Goal: Task Accomplishment & Management: Use online tool/utility

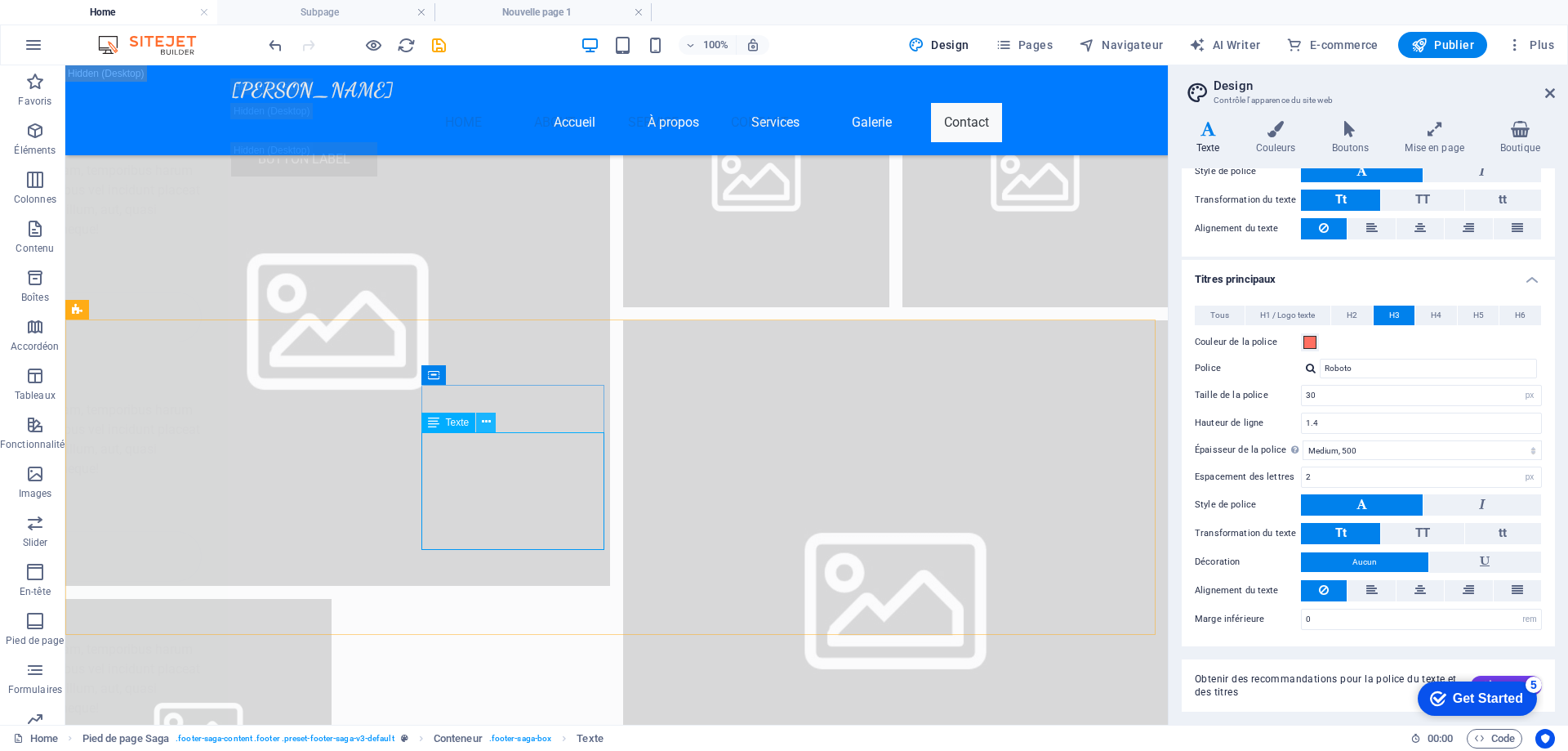
click at [491, 419] on button at bounding box center [486, 423] width 20 height 20
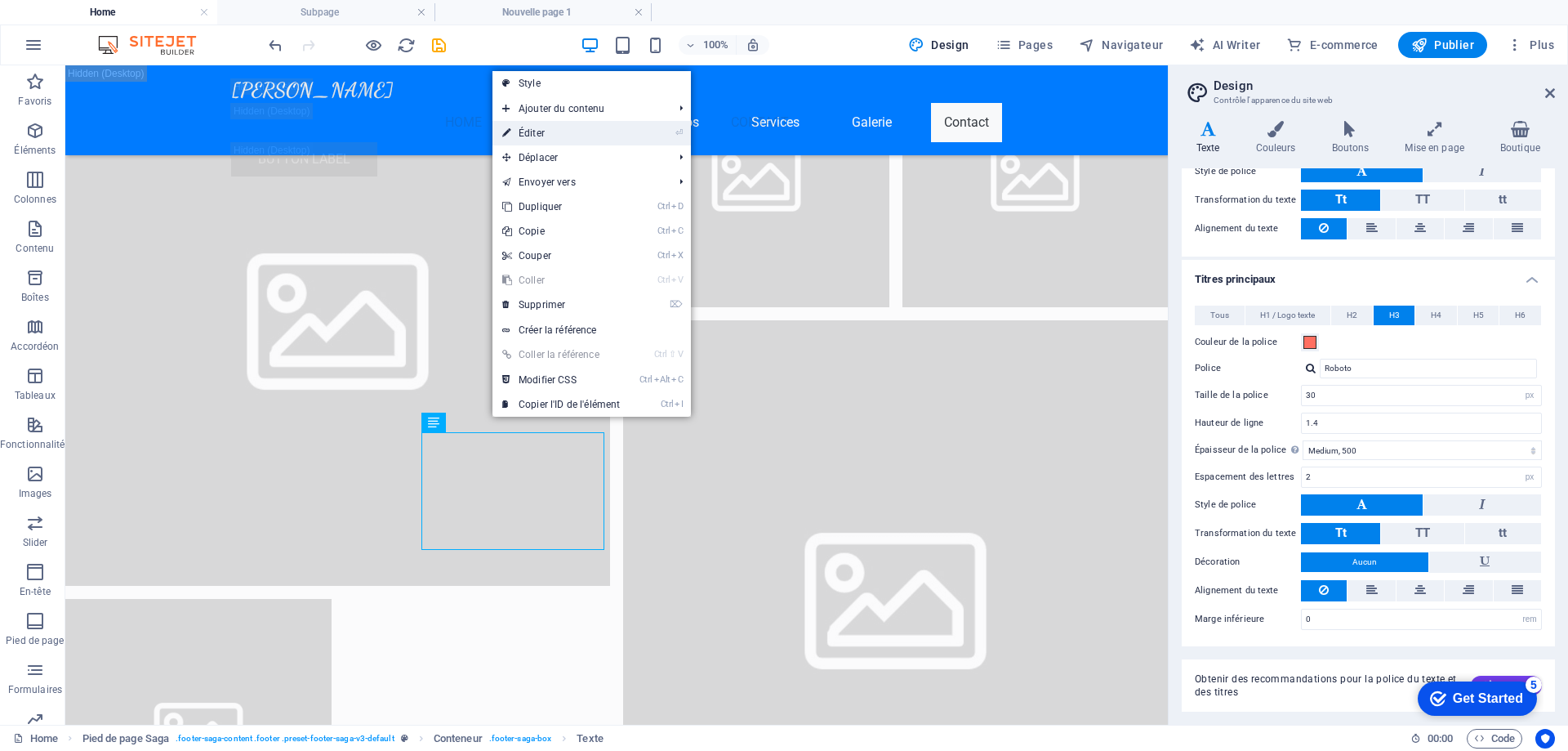
click at [613, 138] on link "⏎ Éditer" at bounding box center [561, 133] width 137 height 25
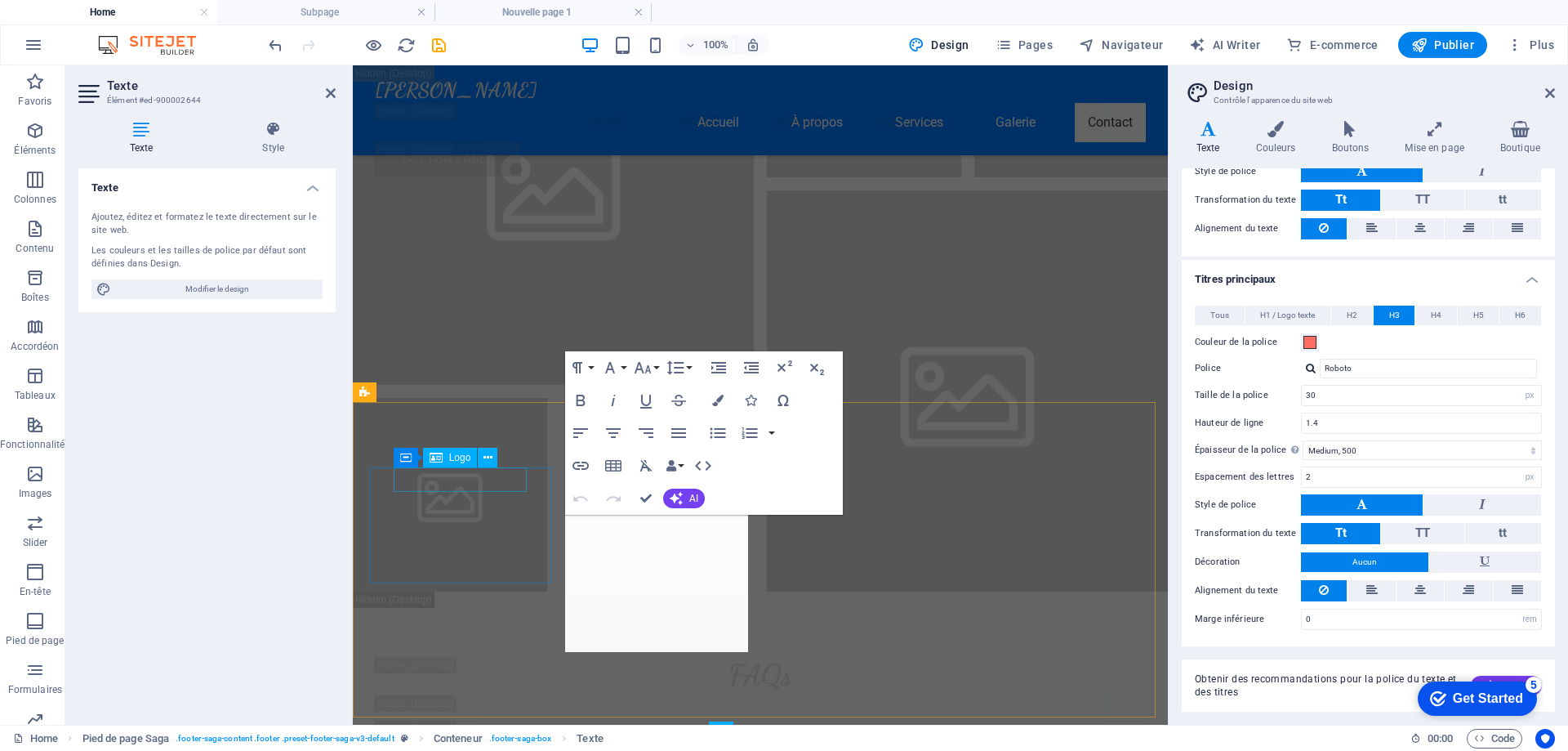
scroll to position [24142, 0]
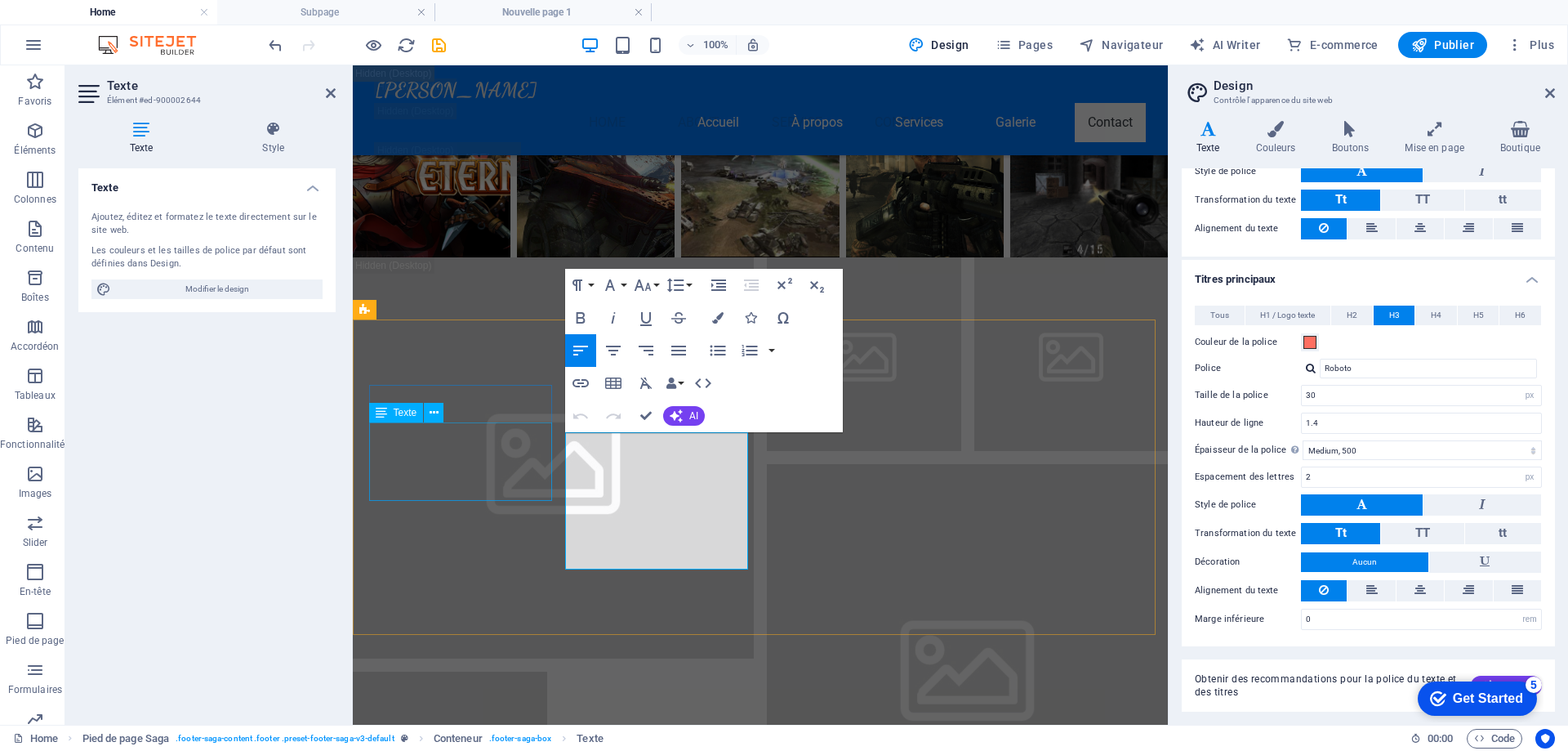
drag, startPoint x: 581, startPoint y: 504, endPoint x: 532, endPoint y: 430, distance: 88.8
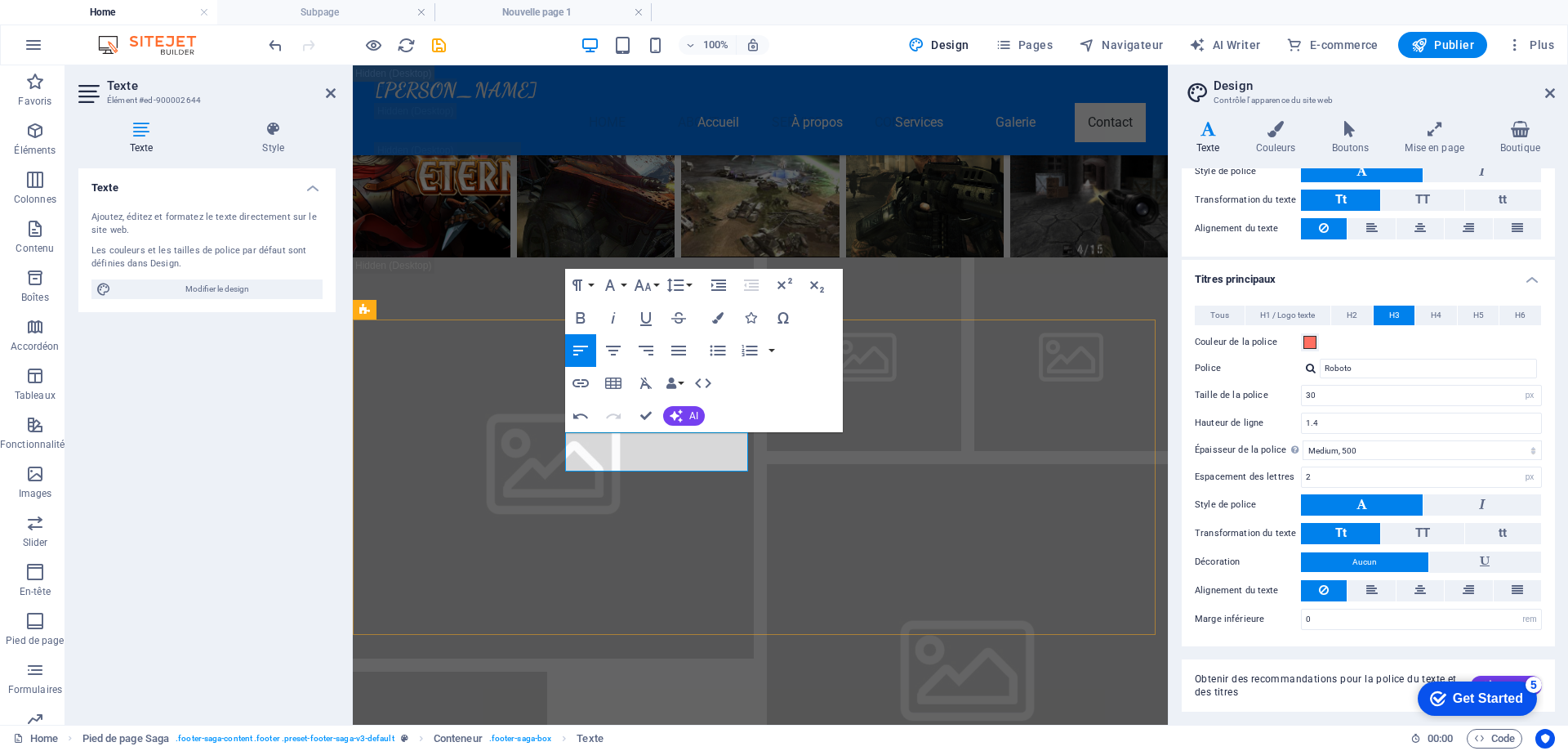
drag, startPoint x: 606, startPoint y: 462, endPoint x: 566, endPoint y: 438, distance: 46.6
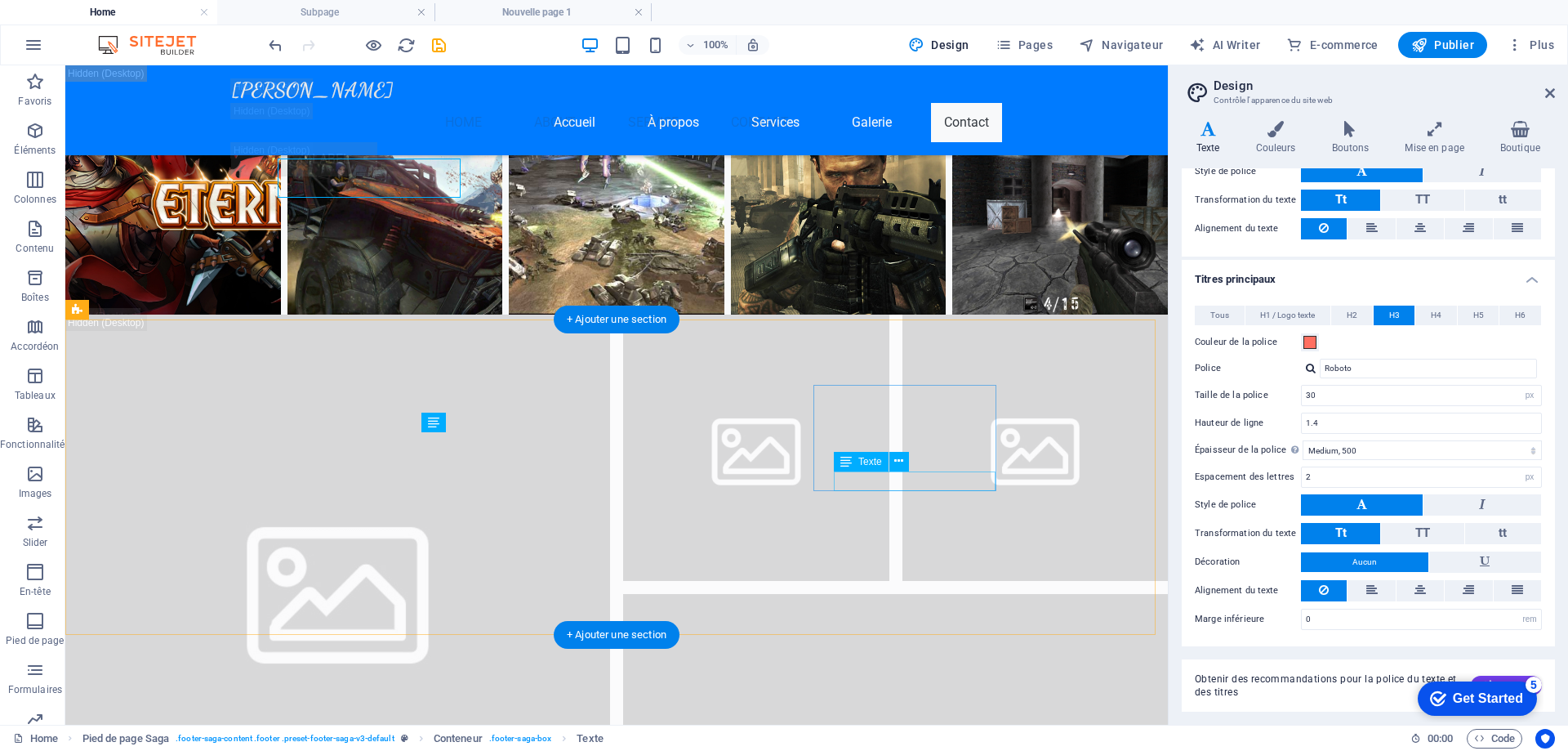
scroll to position [24416, 0]
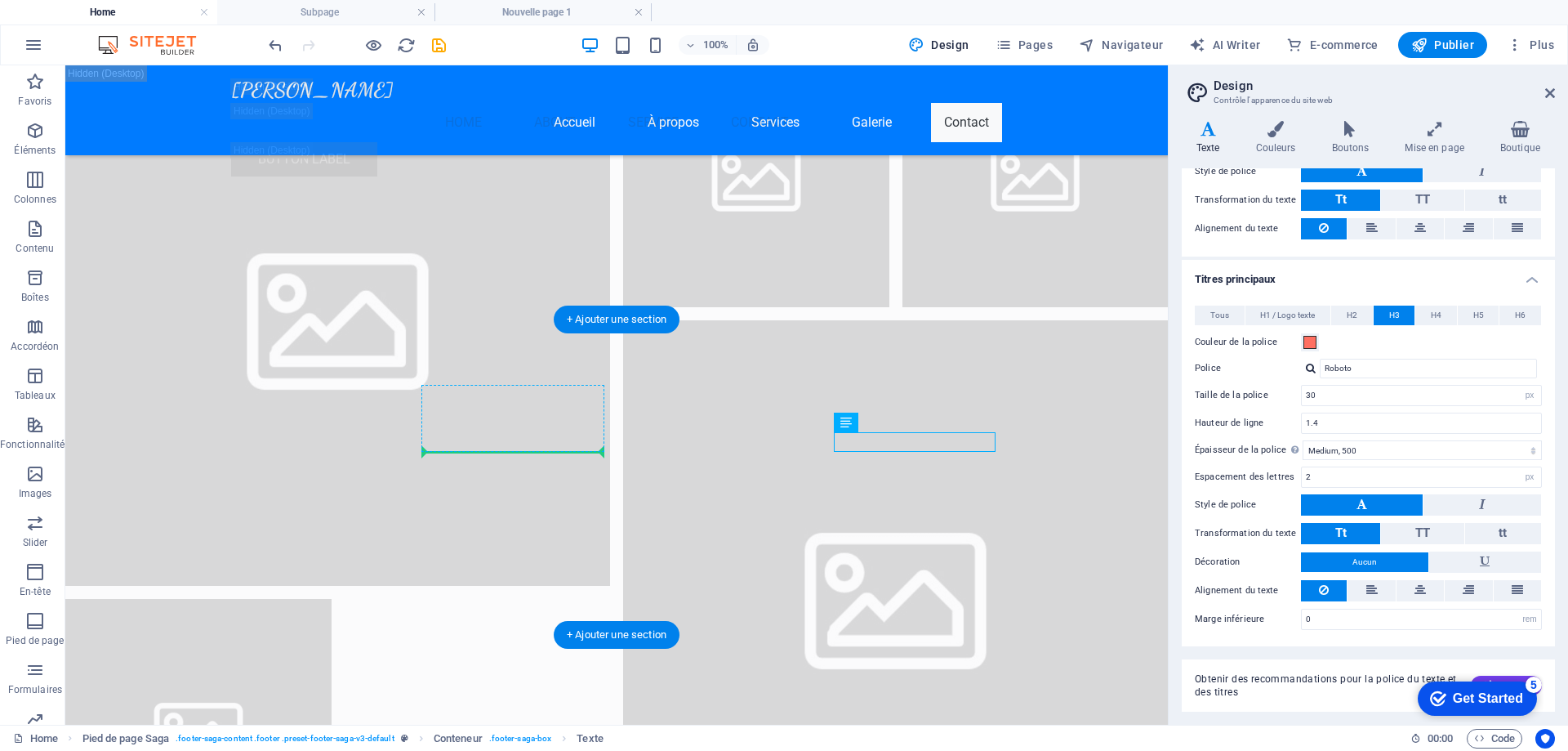
drag, startPoint x: 911, startPoint y: 488, endPoint x: 654, endPoint y: 496, distance: 257.1
drag, startPoint x: 821, startPoint y: 438, endPoint x: 423, endPoint y: 460, distance: 398.6
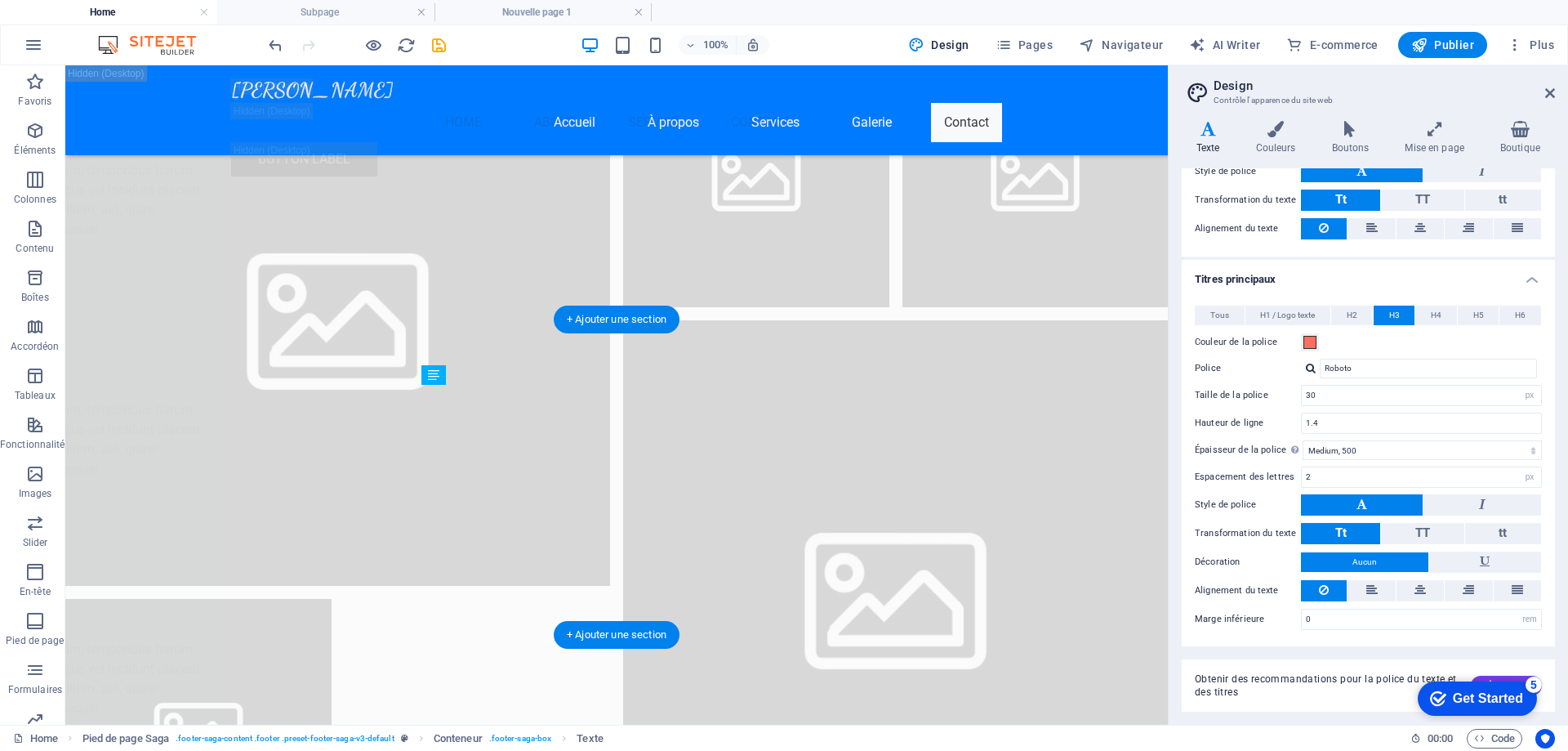
drag, startPoint x: 497, startPoint y: 551, endPoint x: 572, endPoint y: 454, distance: 122.6
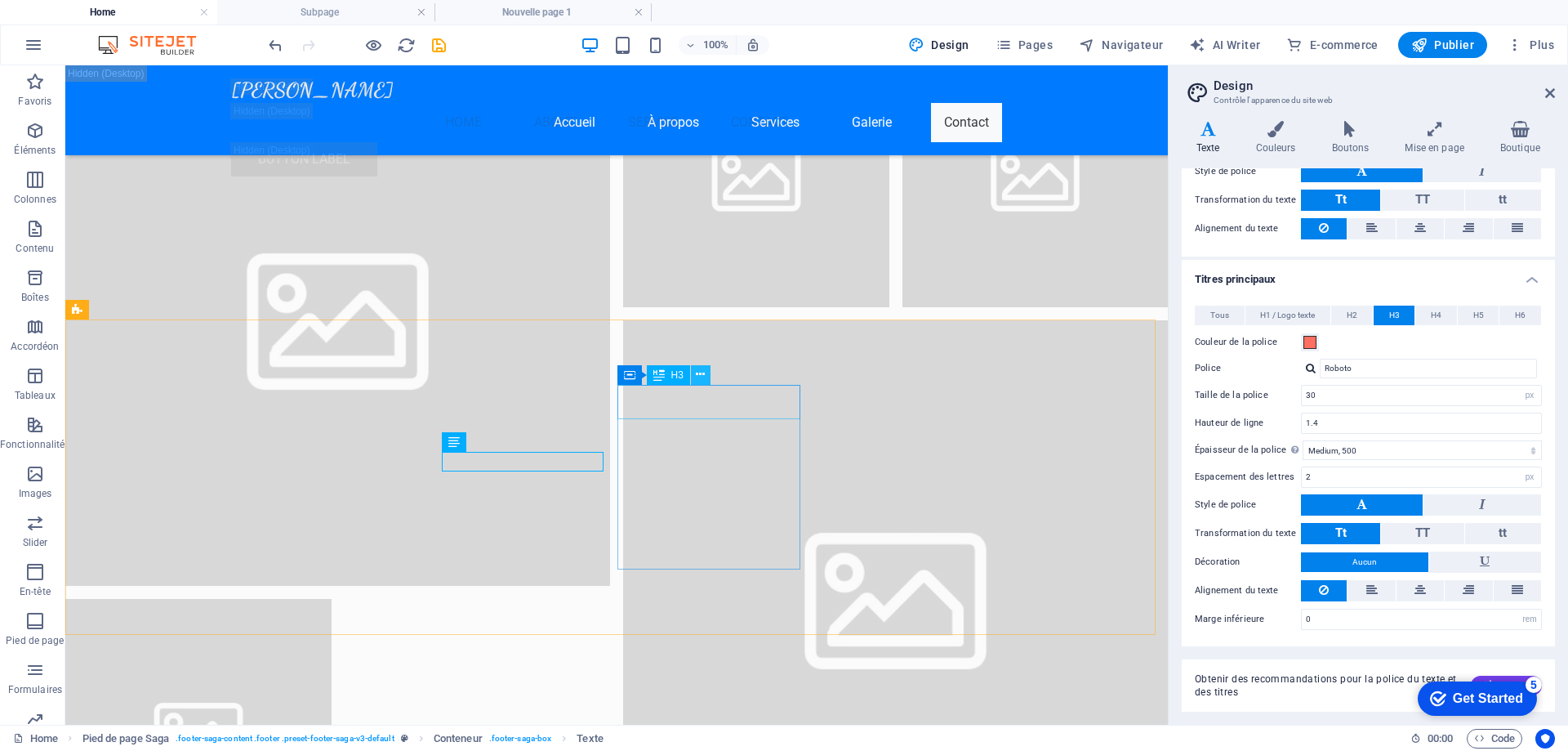
click at [700, 372] on icon at bounding box center [700, 374] width 9 height 17
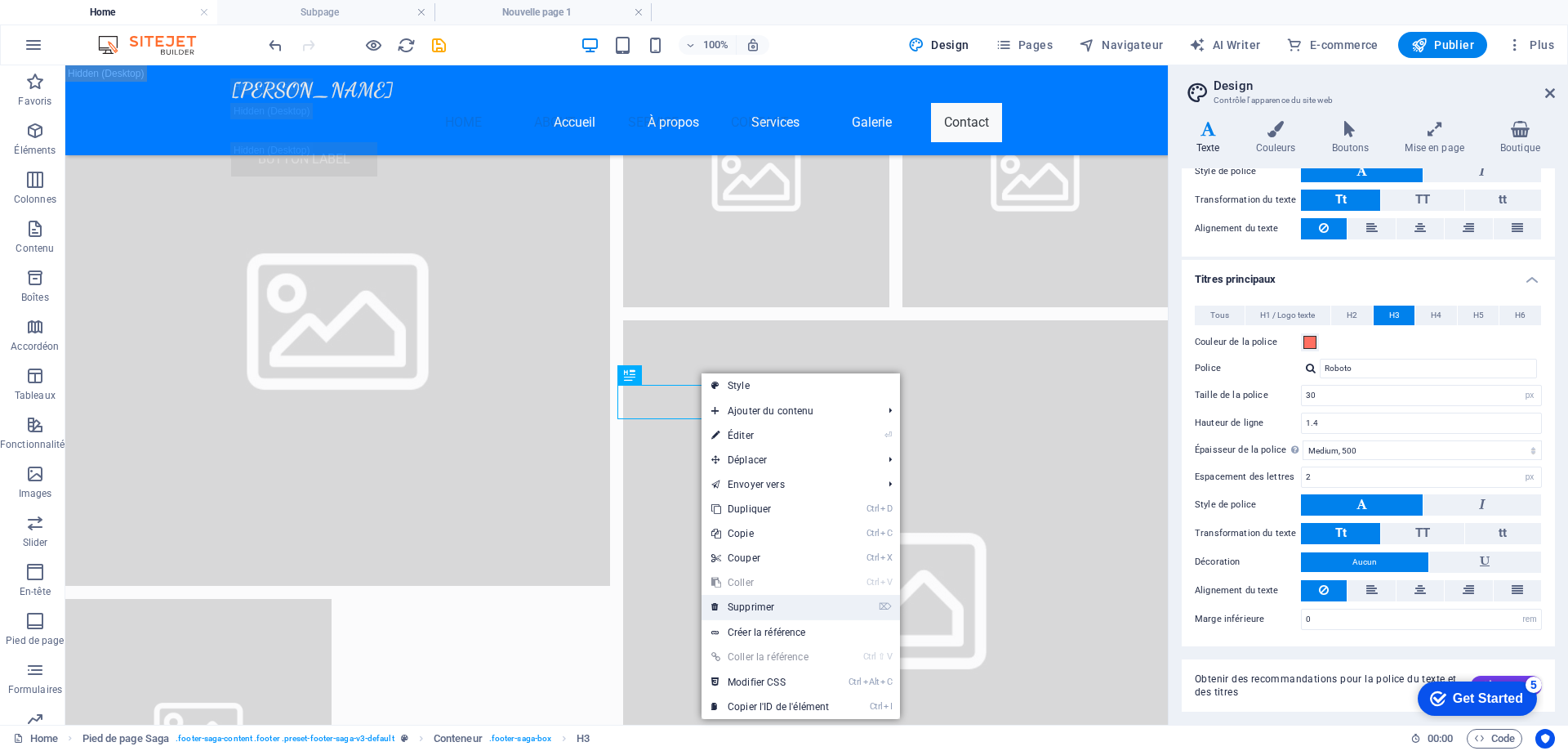
click at [761, 599] on link "⌦ Supprimer" at bounding box center [770, 606] width 137 height 25
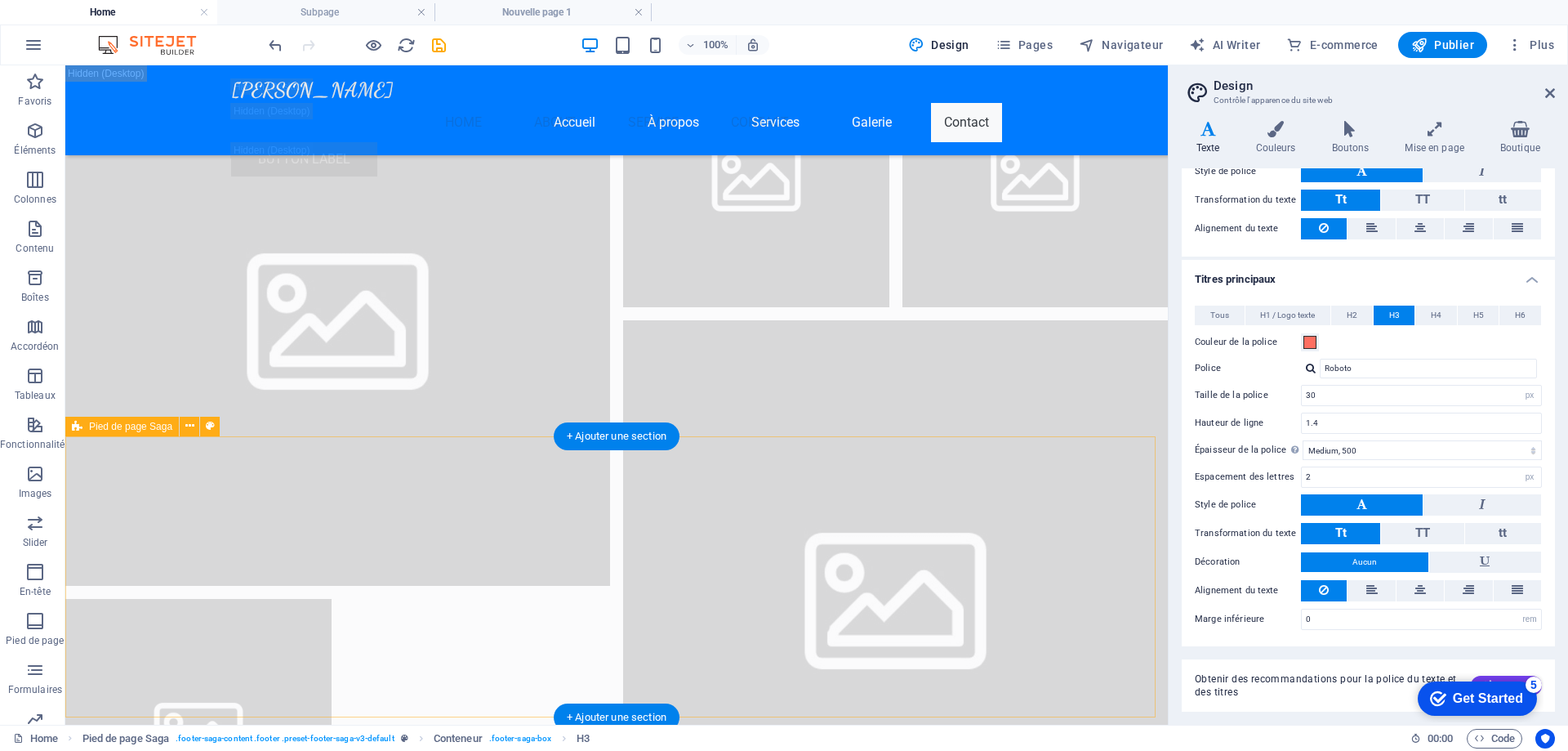
scroll to position [24381, 0]
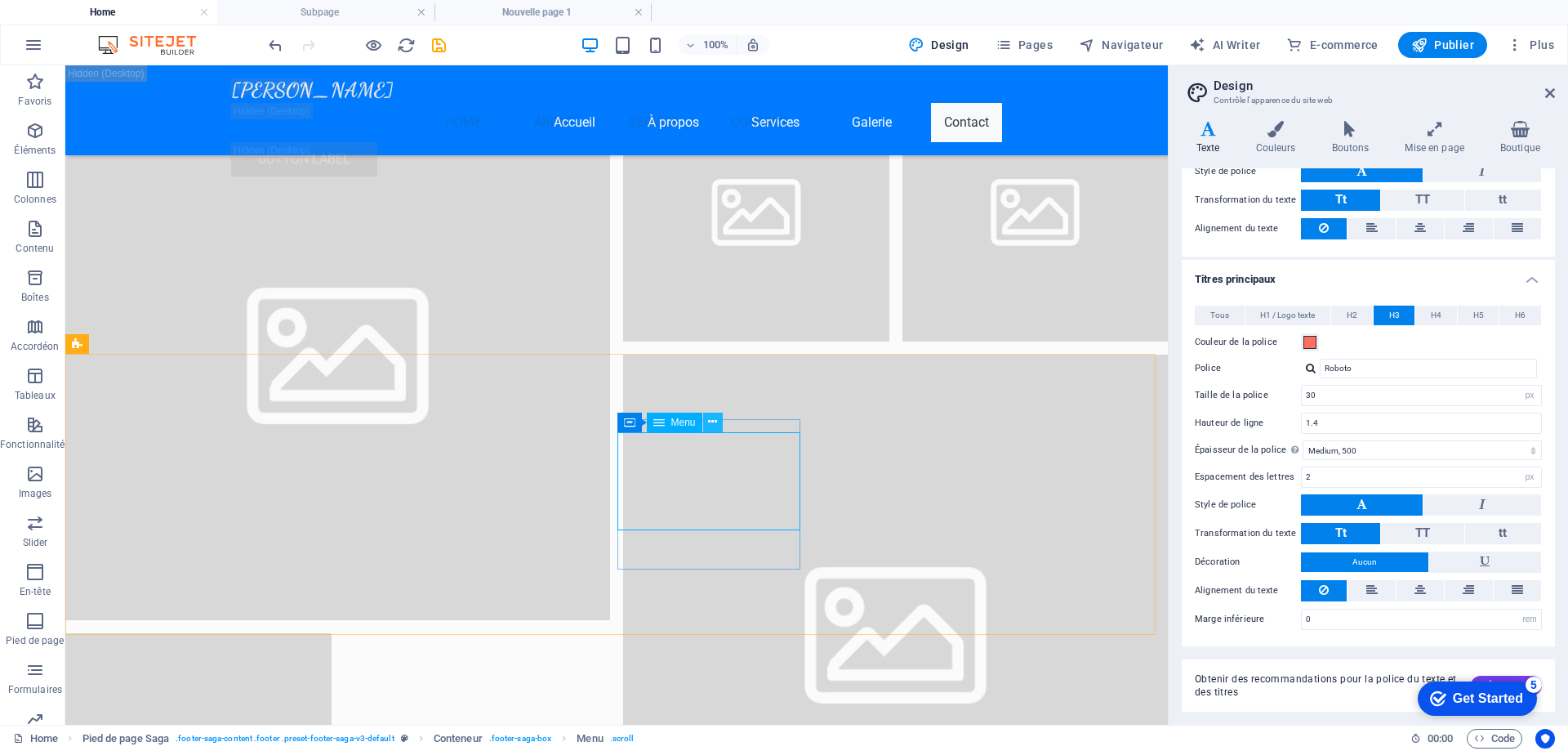
click at [715, 423] on icon at bounding box center [712, 422] width 9 height 17
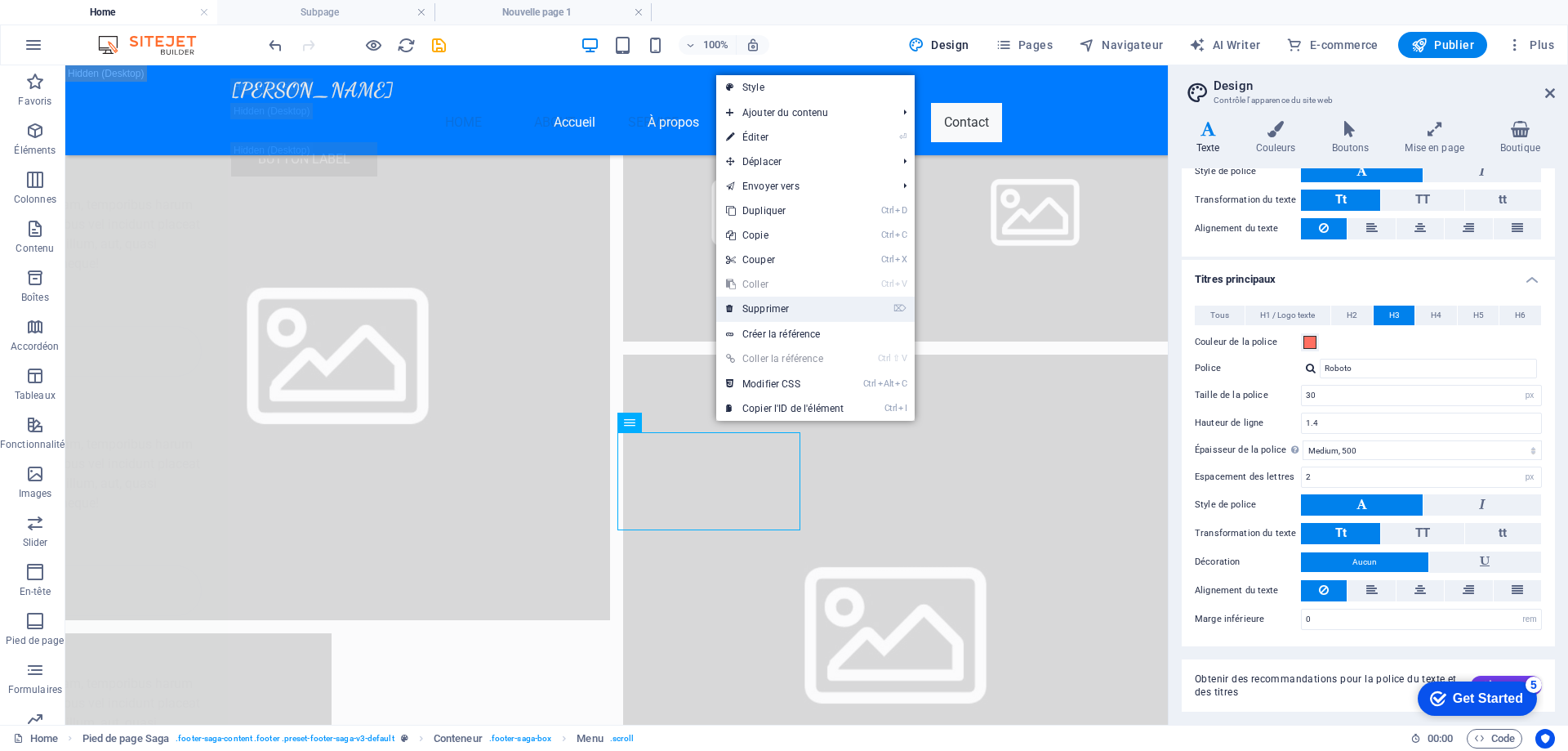
click at [808, 308] on link "⌦ Supprimer" at bounding box center [784, 309] width 137 height 25
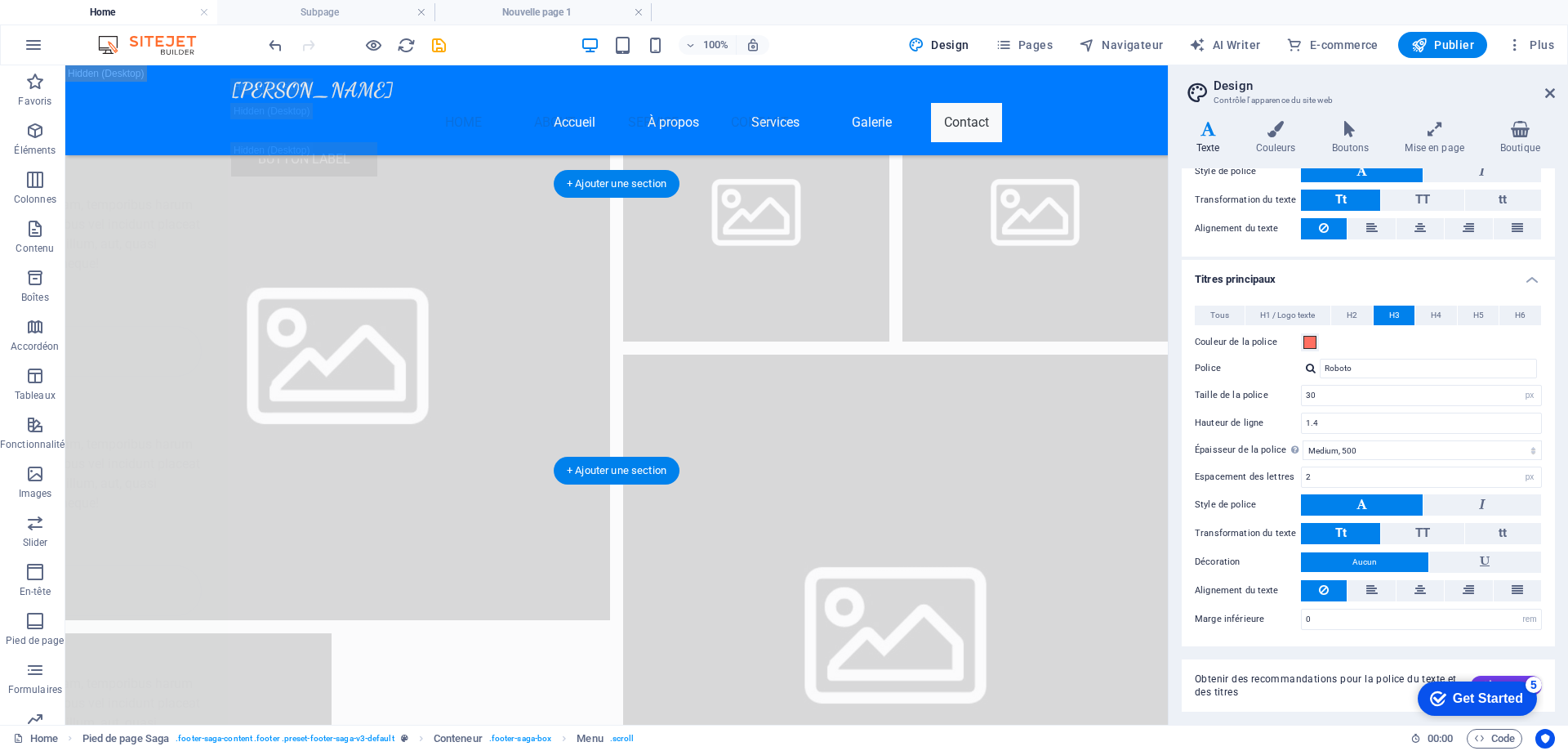
scroll to position [24346, 0]
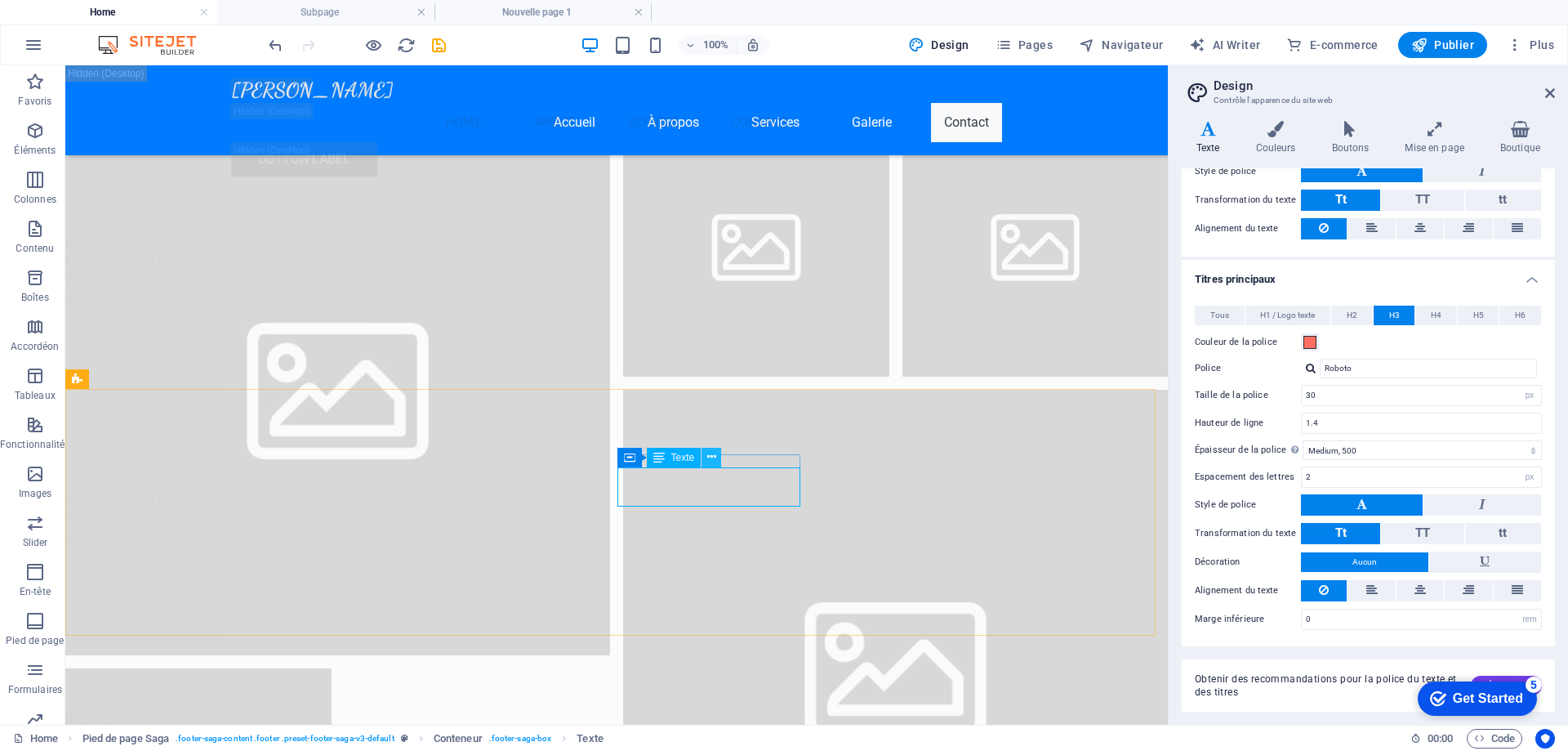
click at [715, 447] on button at bounding box center [711, 457] width 20 height 20
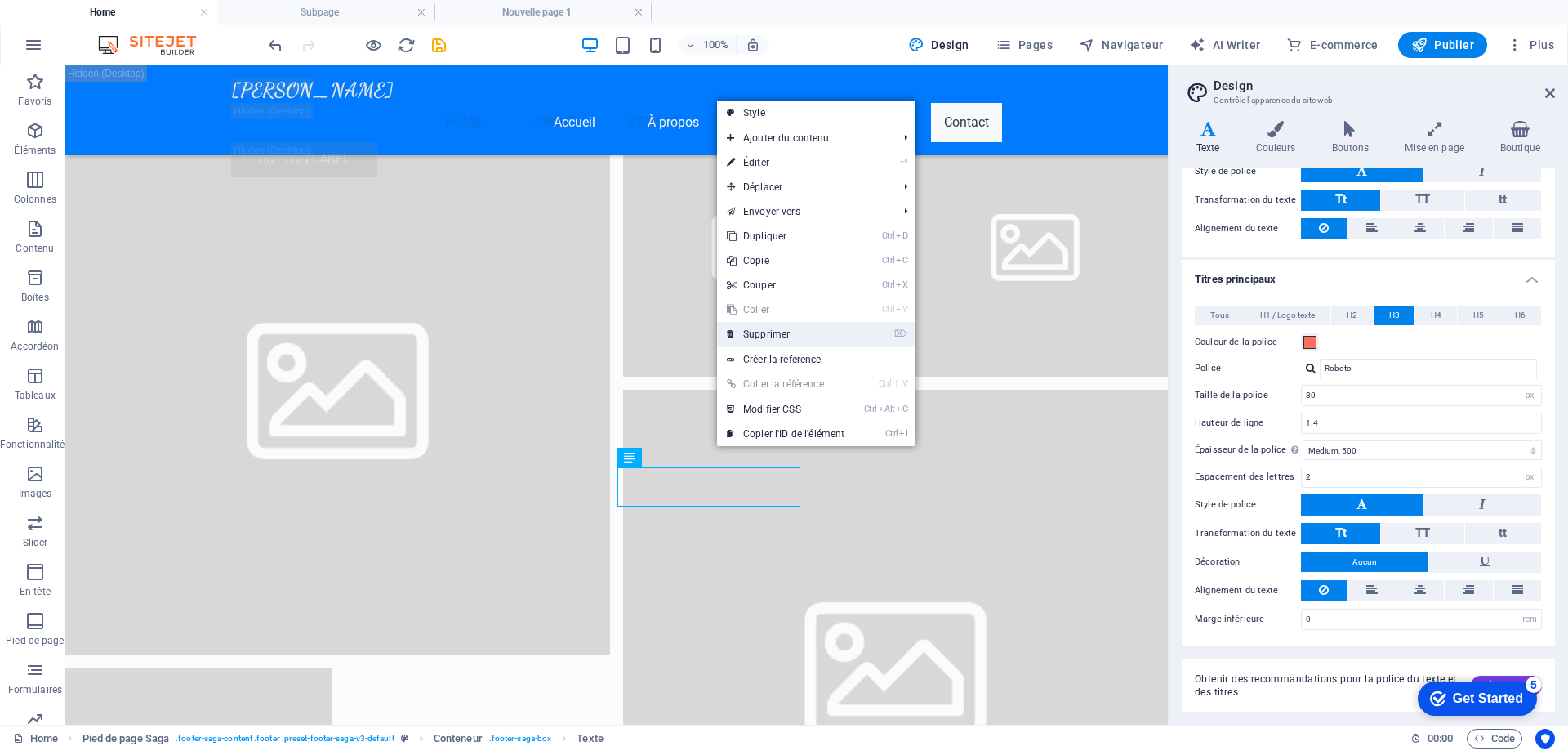
click at [813, 327] on link "⌦ Supprimer" at bounding box center [785, 333] width 137 height 25
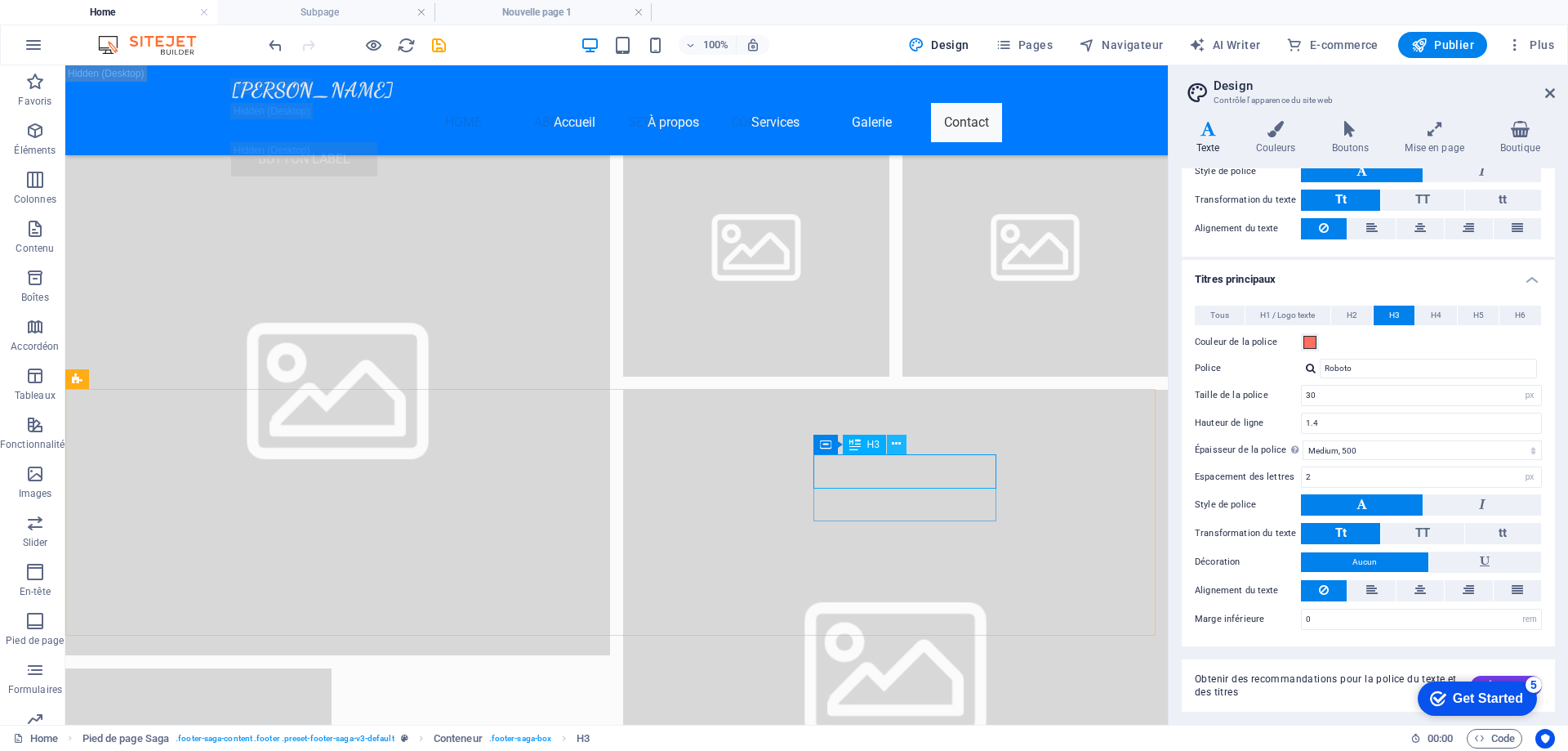
click at [897, 438] on icon at bounding box center [896, 443] width 9 height 17
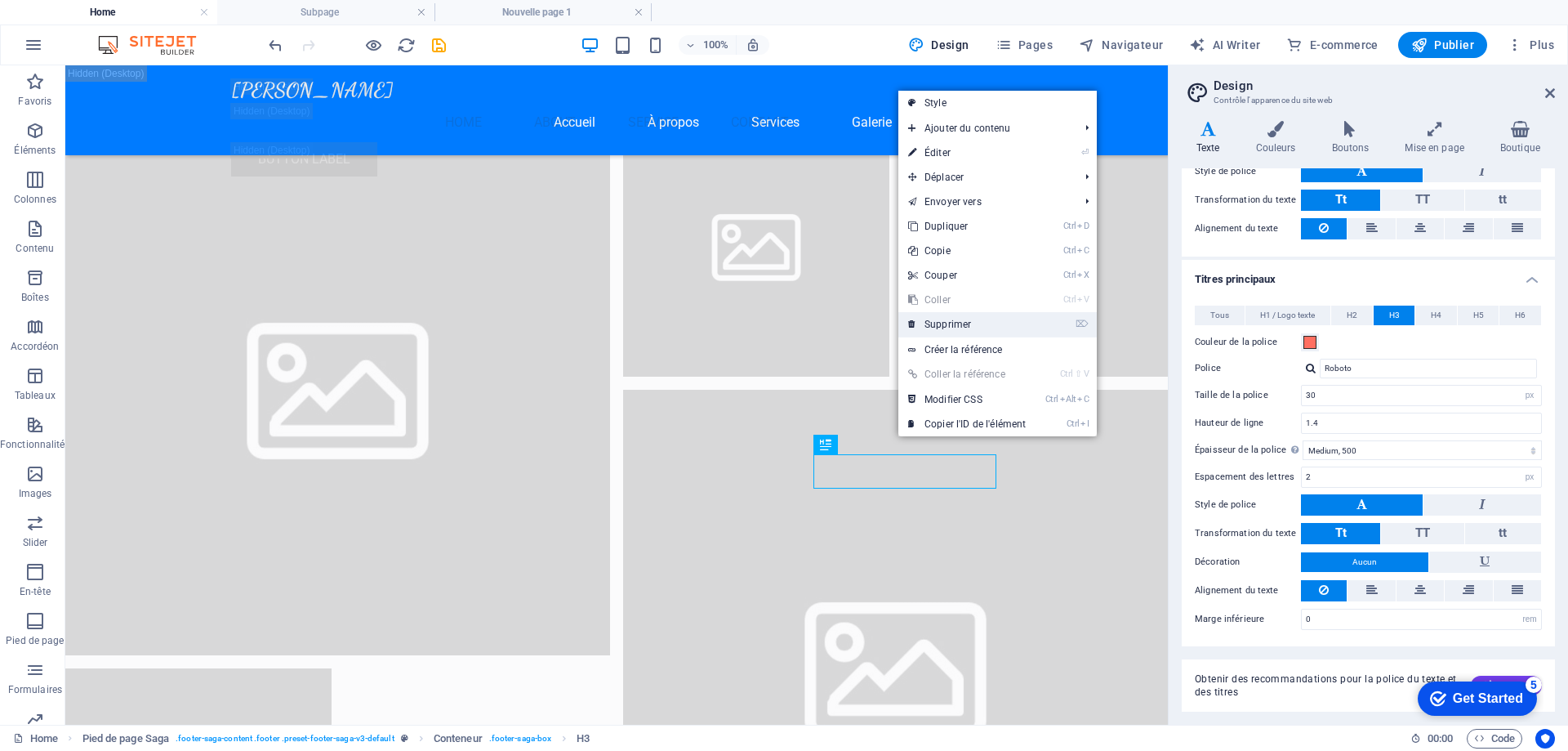
click at [988, 322] on link "⌦ Supprimer" at bounding box center [967, 324] width 137 height 25
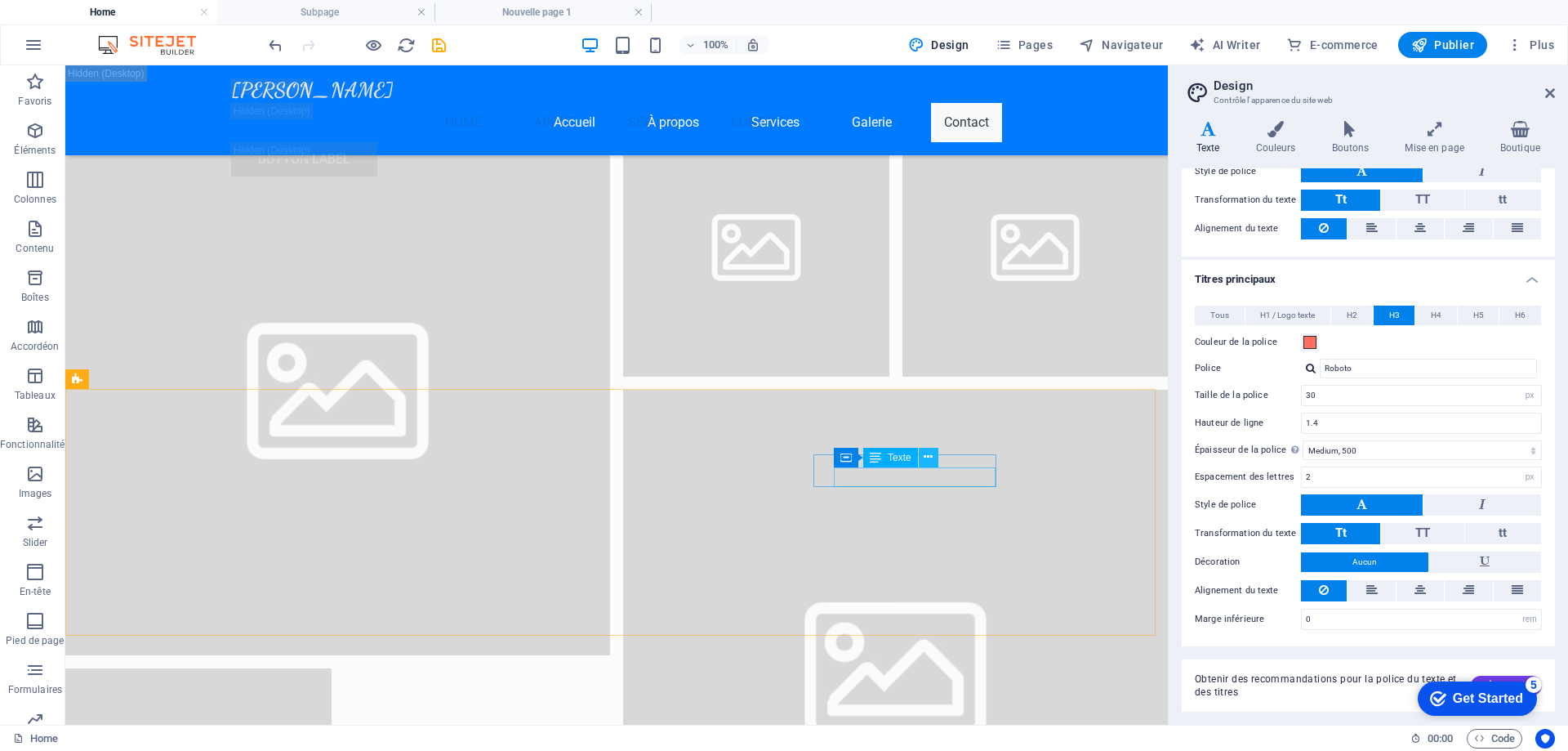
click at [931, 455] on icon at bounding box center [927, 456] width 9 height 17
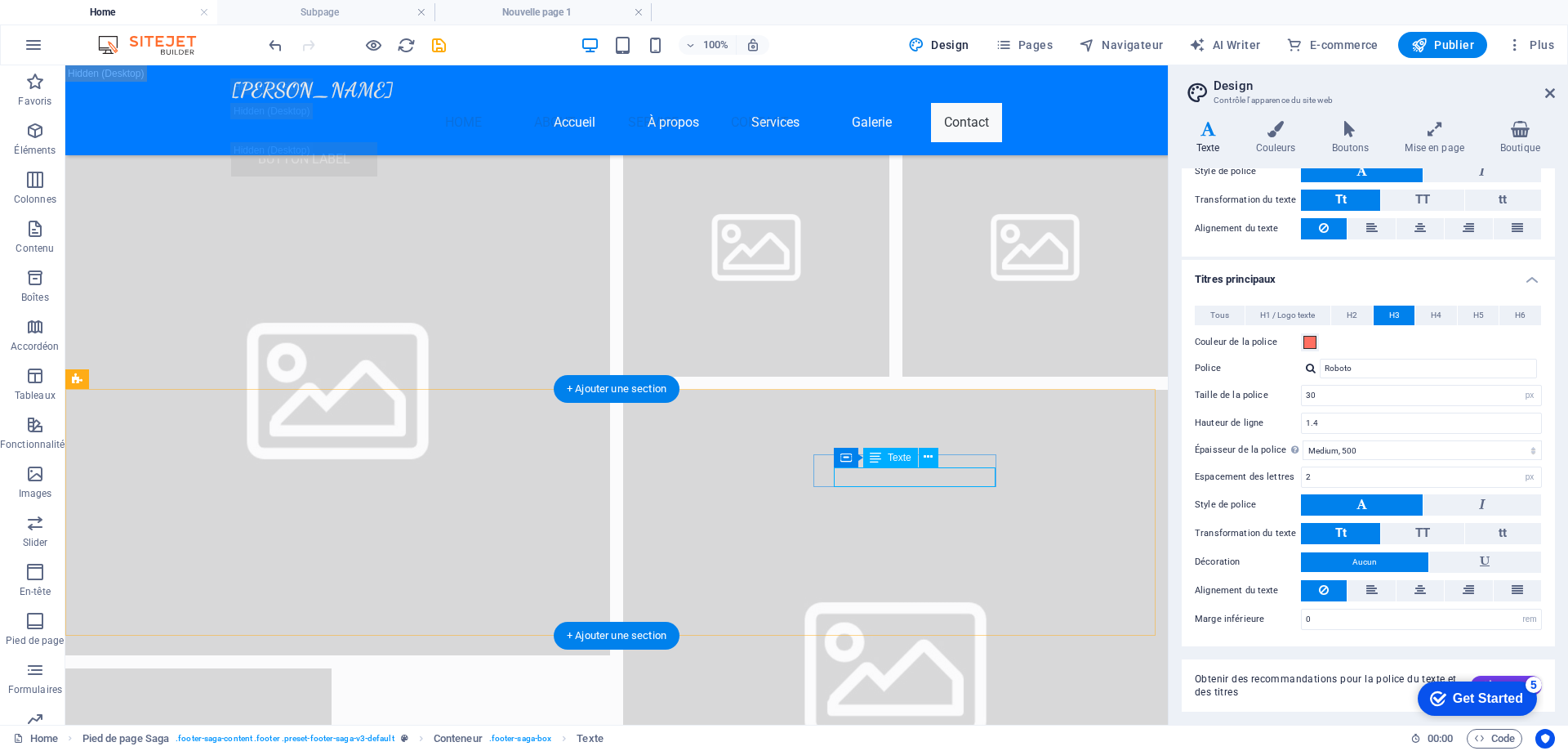
click at [927, 458] on icon at bounding box center [927, 456] width 9 height 17
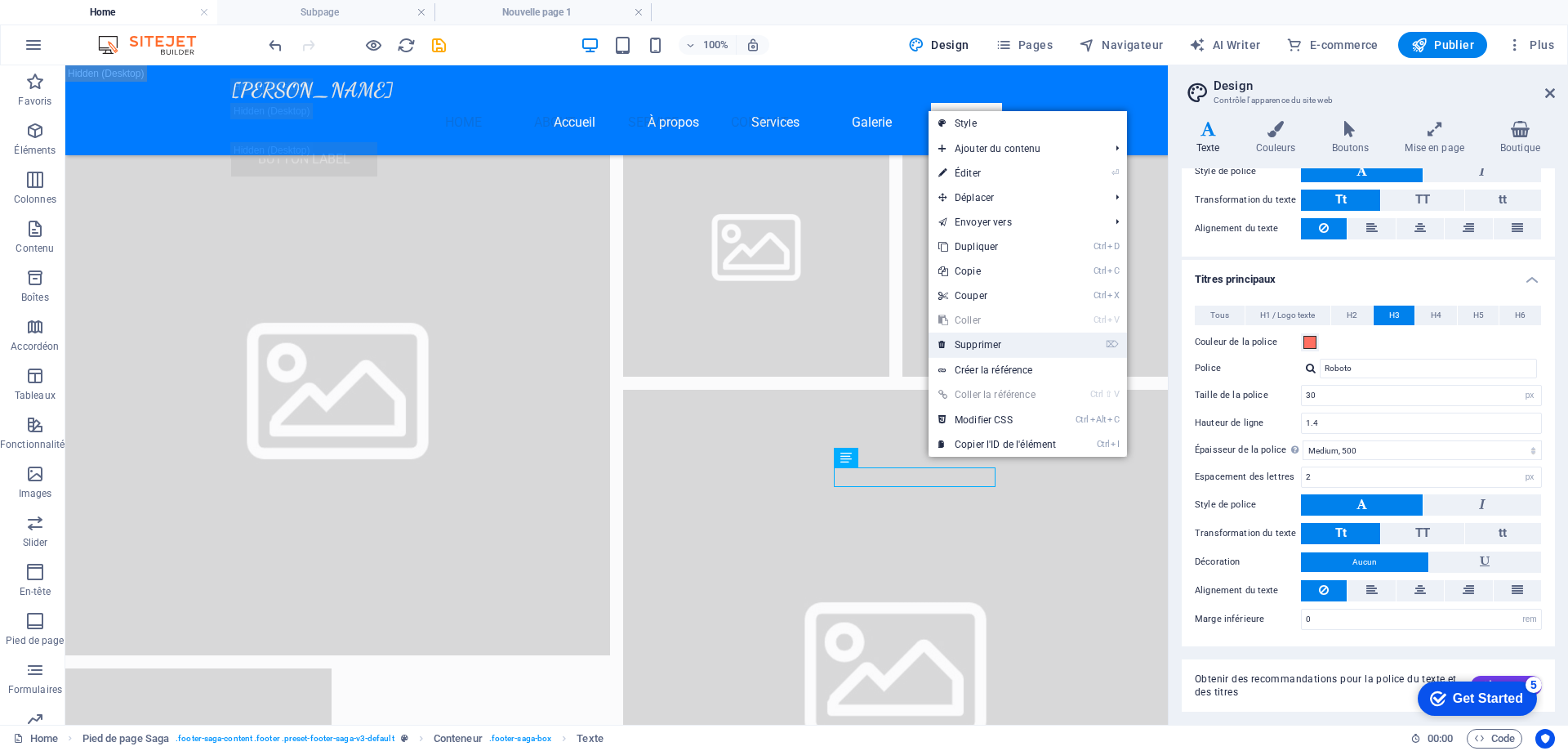
click at [999, 338] on link "⌦ Supprimer" at bounding box center [997, 344] width 137 height 25
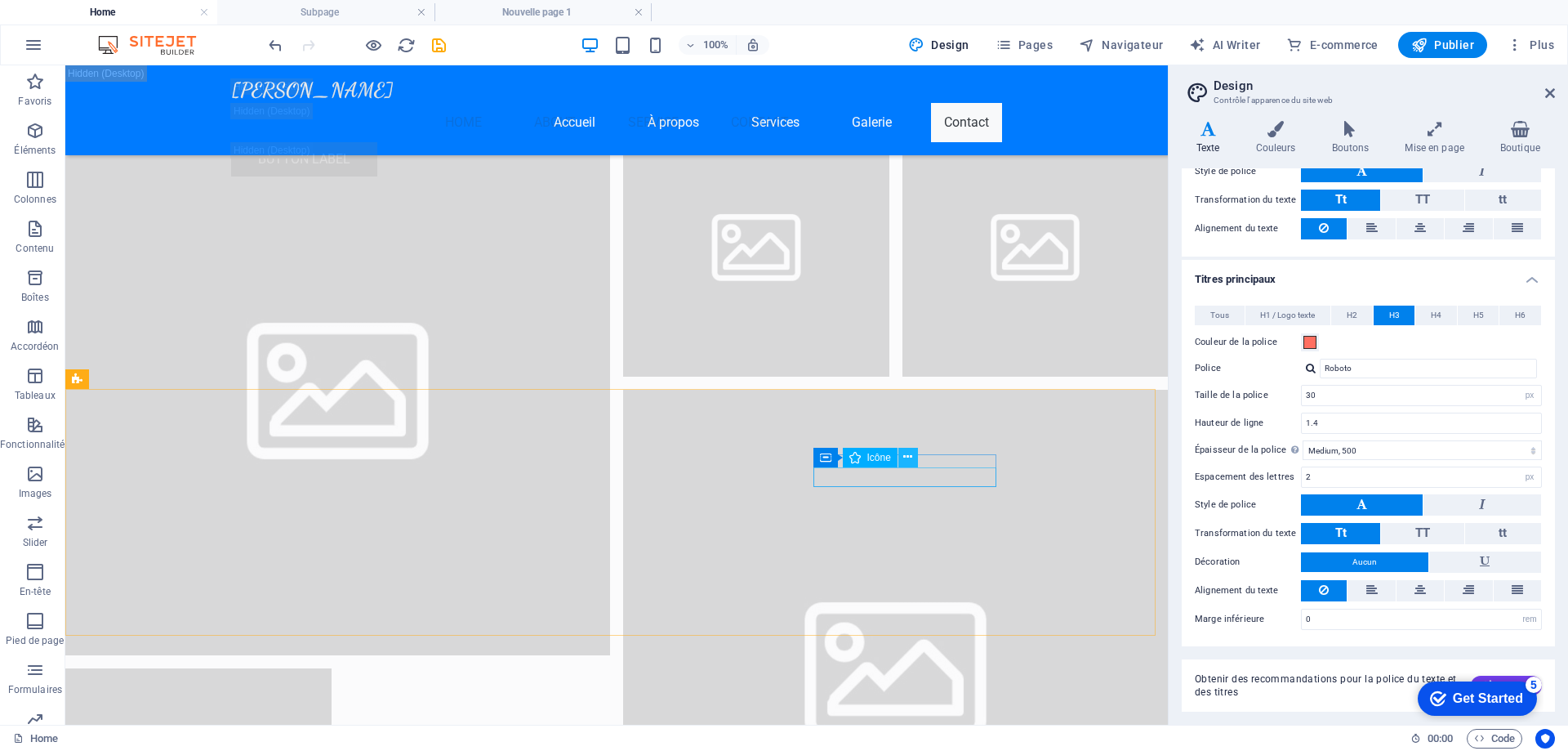
click at [908, 460] on icon at bounding box center [907, 456] width 9 height 17
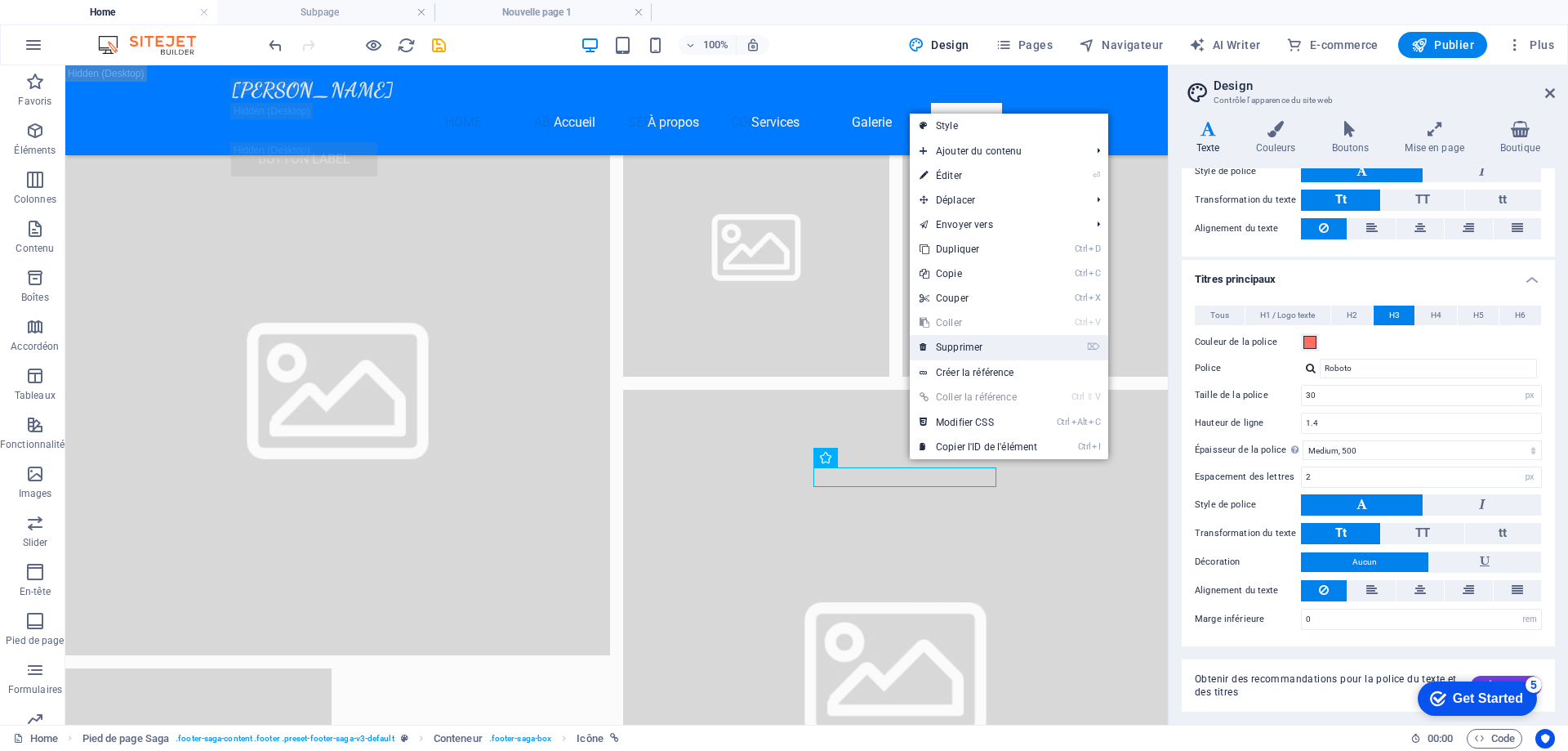
drag, startPoint x: 971, startPoint y: 352, endPoint x: 781, endPoint y: 317, distance: 193.2
click at [971, 352] on link "⌦ Supprimer" at bounding box center [978, 347] width 137 height 25
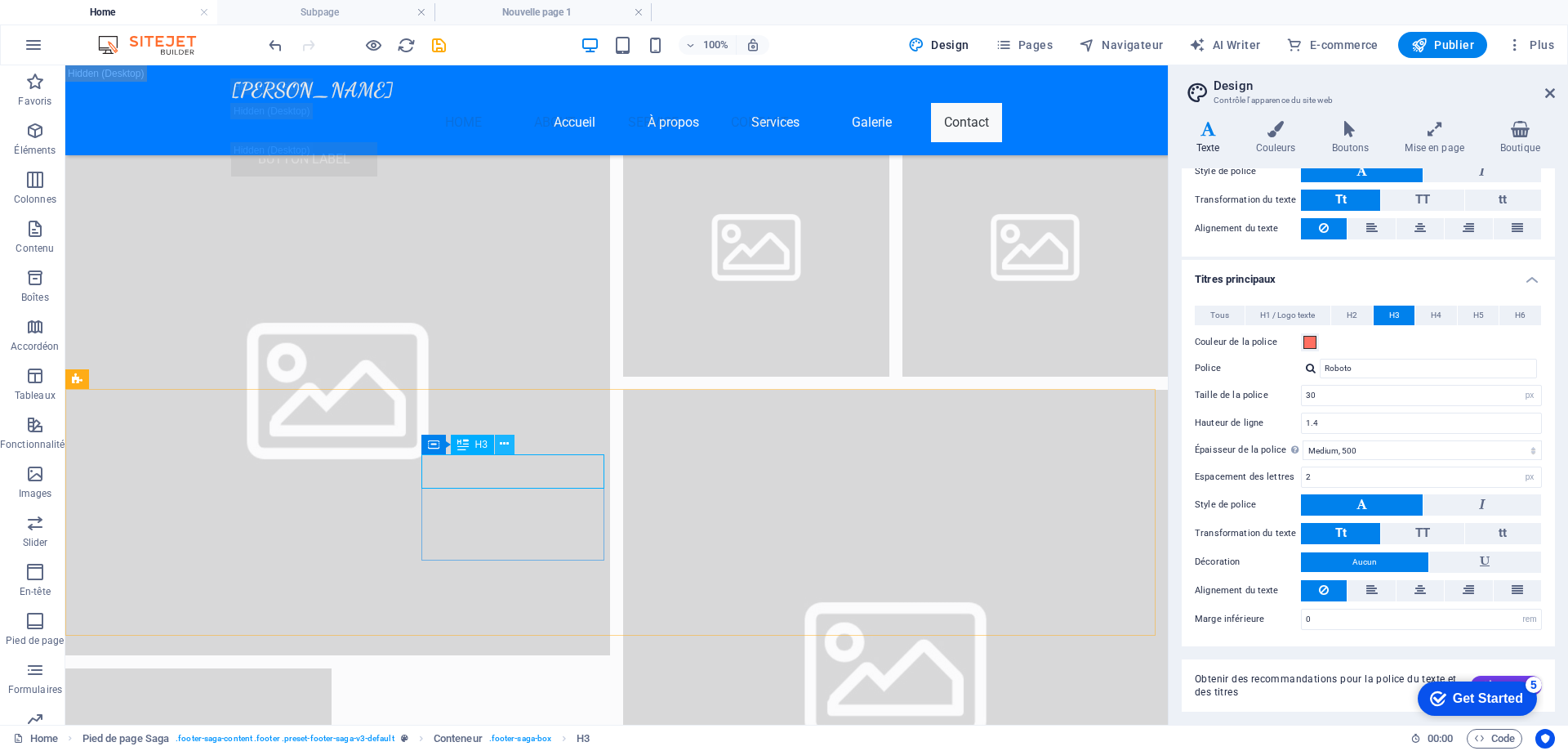
click at [506, 442] on icon at bounding box center [504, 443] width 9 height 17
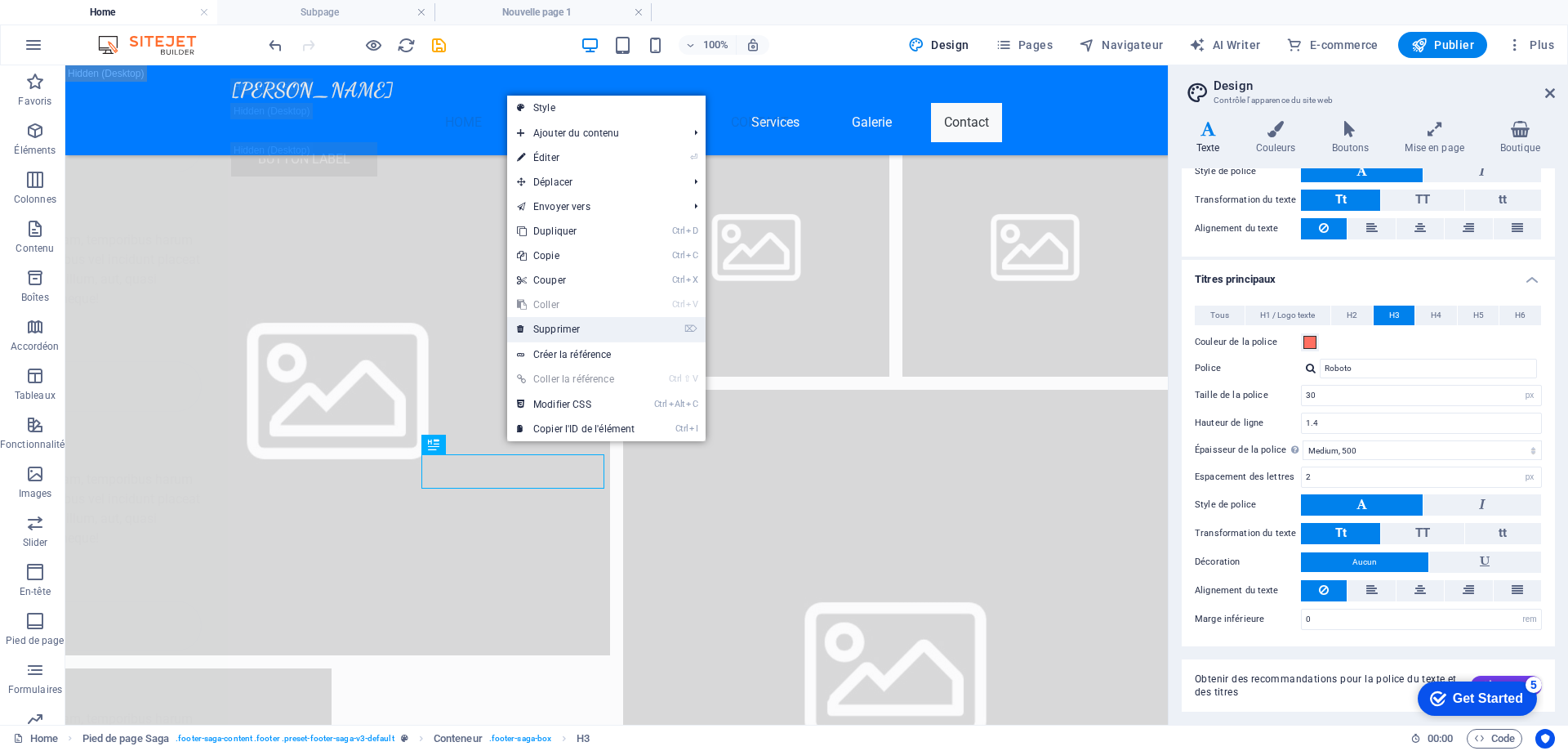
click at [623, 321] on link "⌦ Supprimer" at bounding box center [575, 329] width 137 height 25
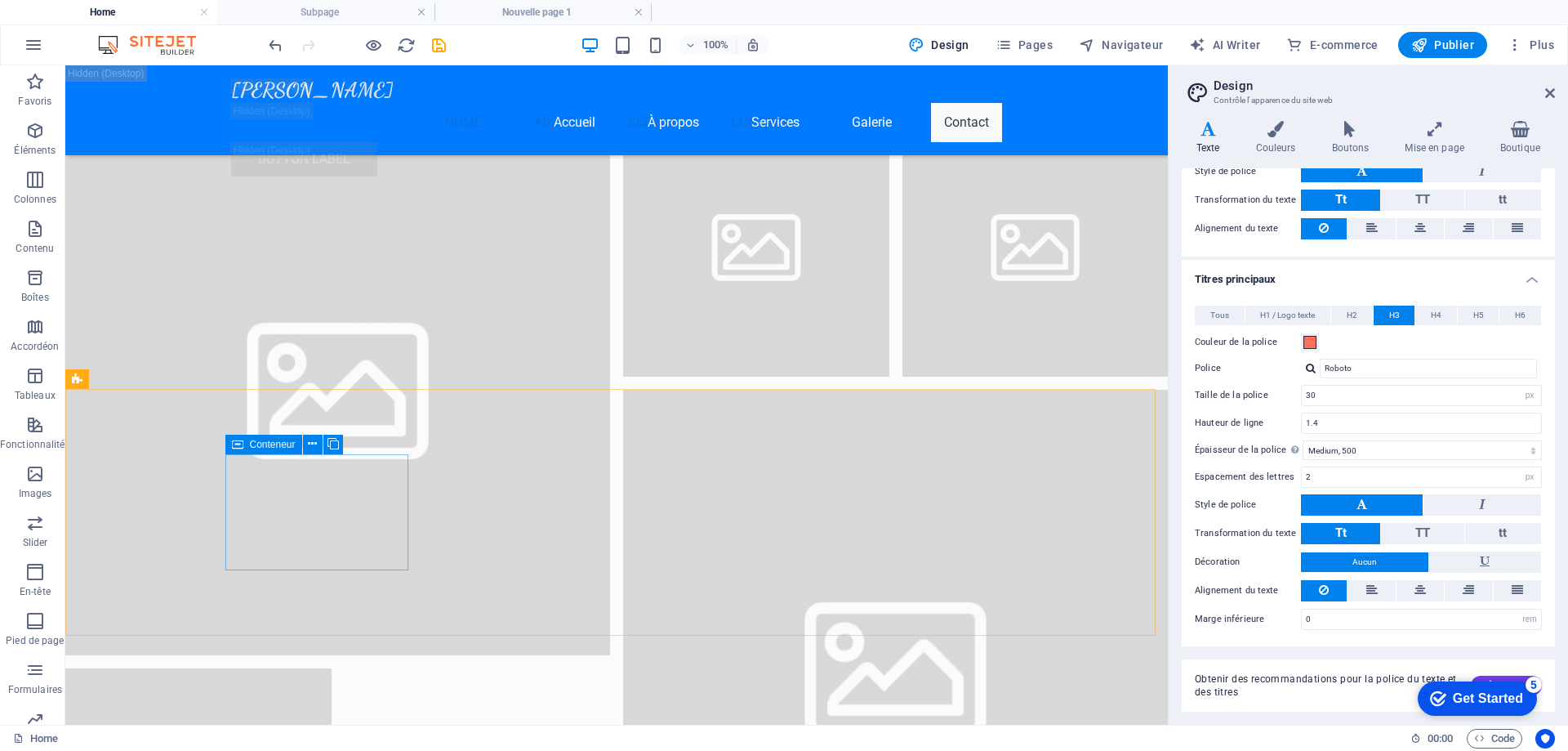
click at [238, 446] on icon at bounding box center [238, 444] width 12 height 20
click at [312, 445] on icon at bounding box center [311, 443] width 9 height 17
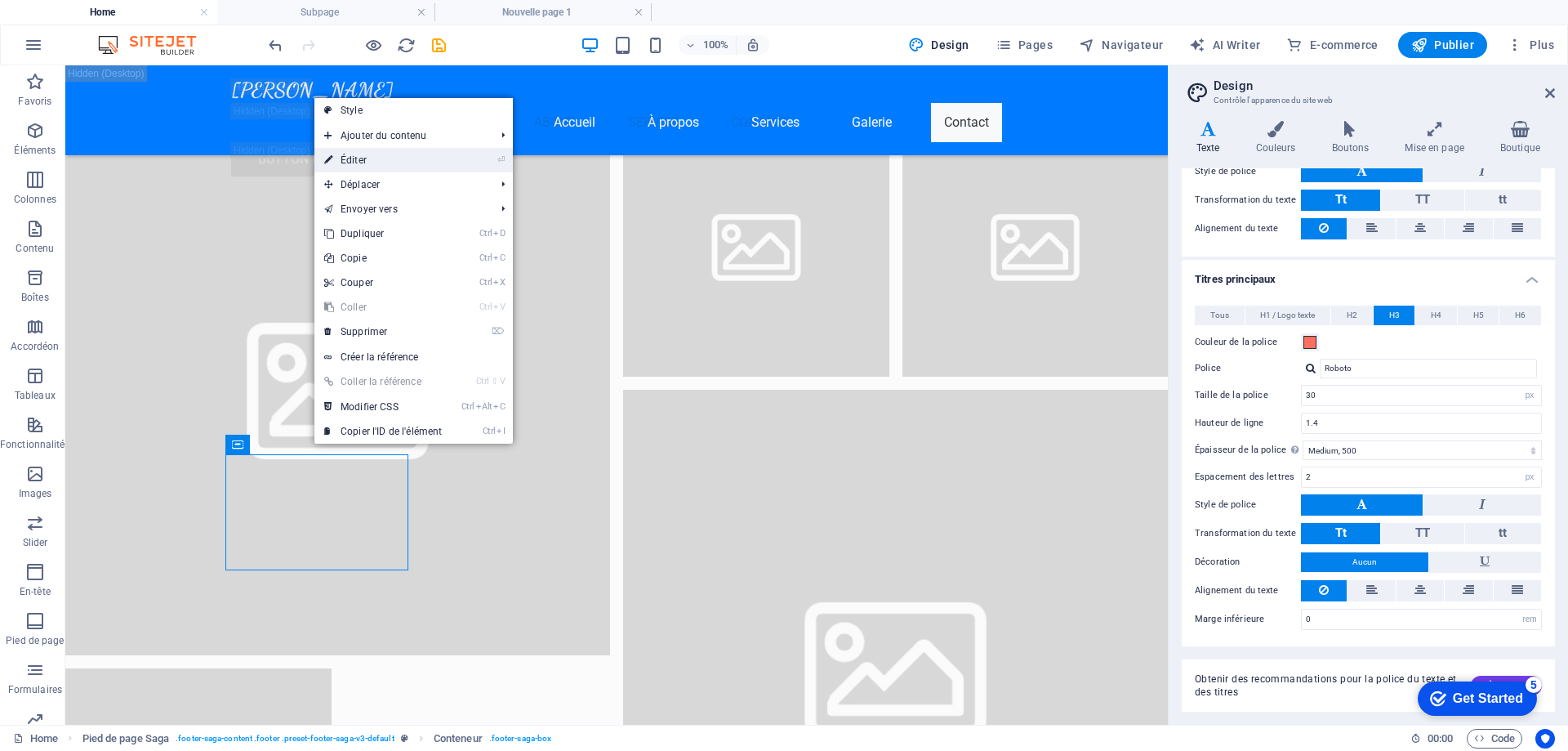
click at [383, 165] on link "⏎ Éditer" at bounding box center [383, 160] width 137 height 25
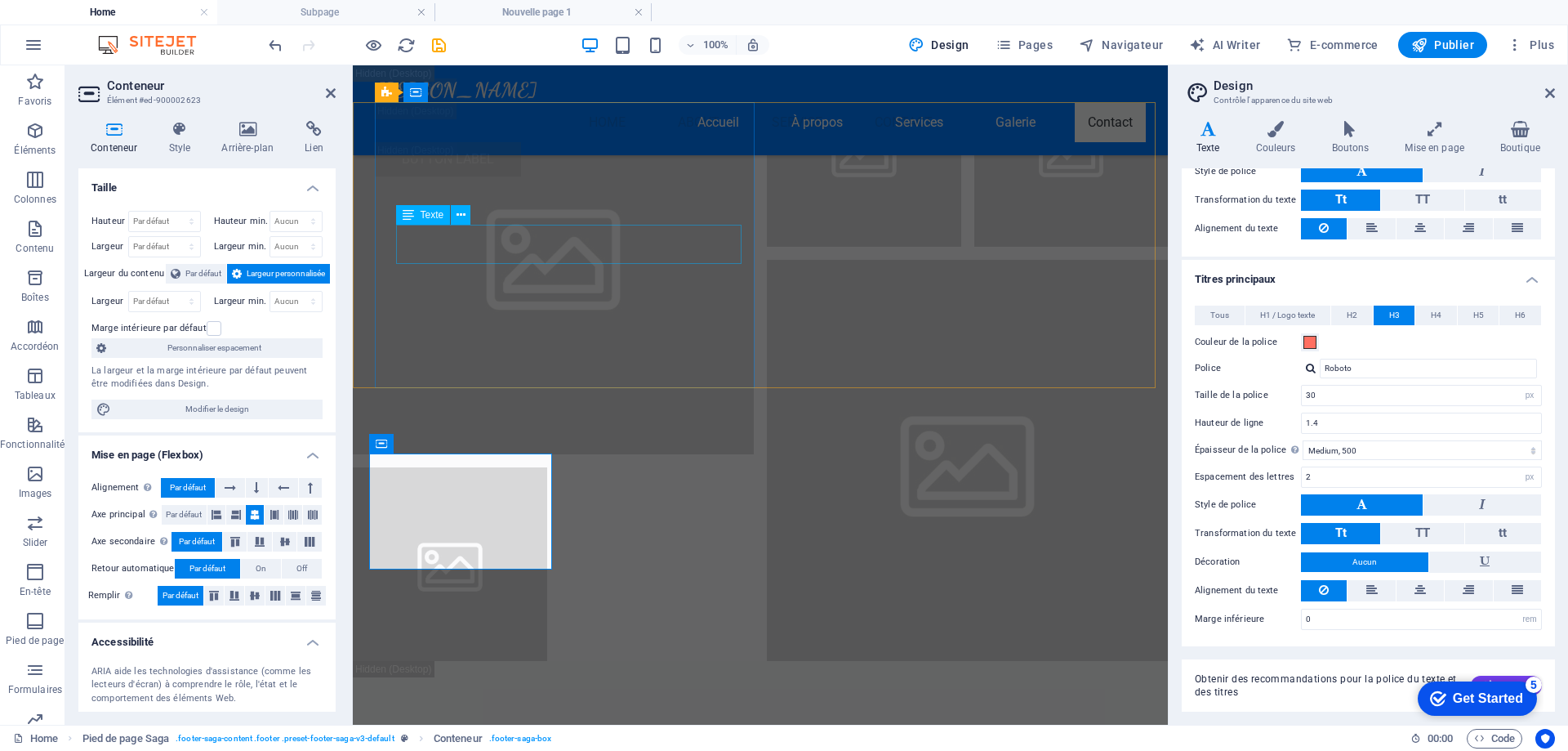
scroll to position [24074, 0]
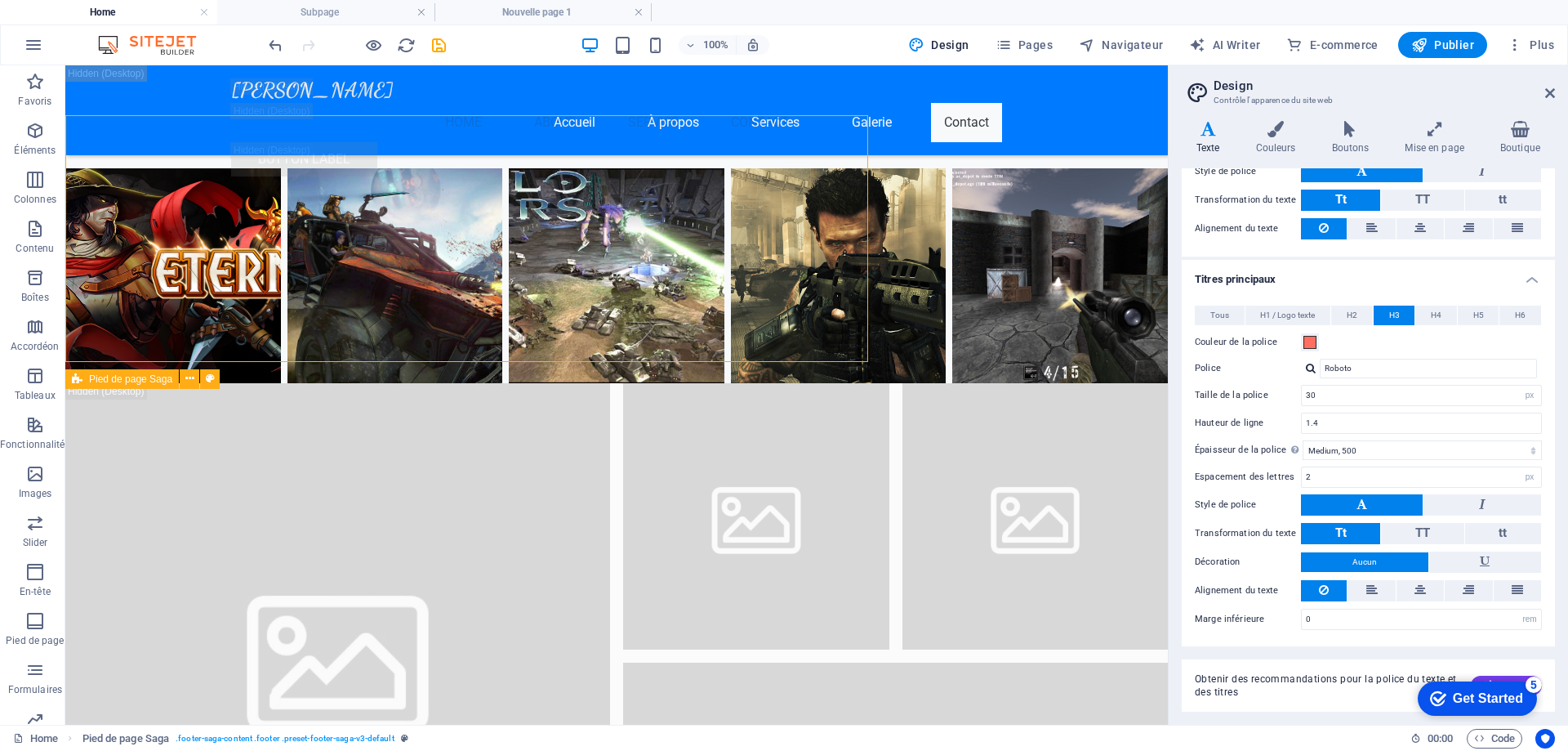
scroll to position [24346, 0]
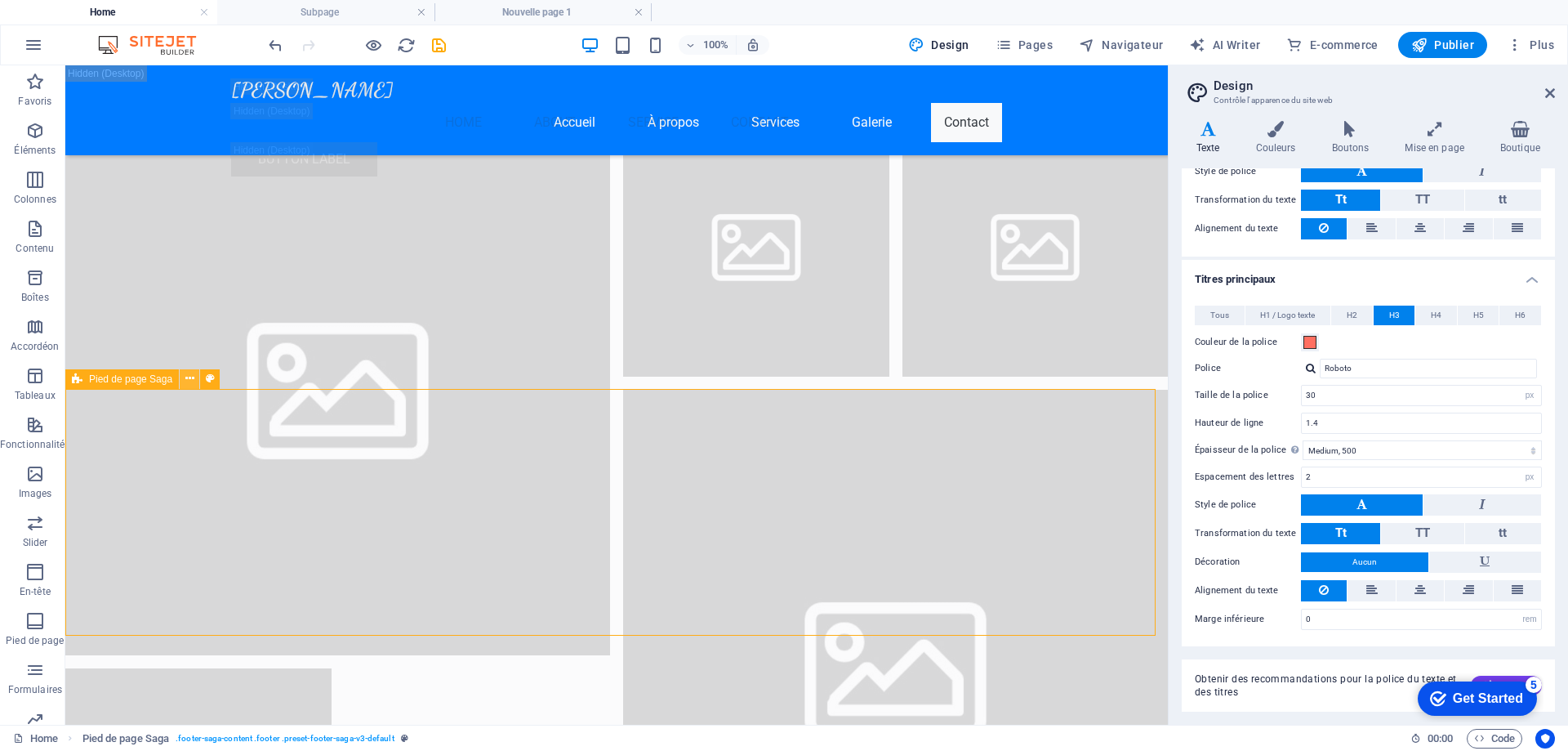
click at [185, 375] on icon at bounding box center [189, 378] width 9 height 17
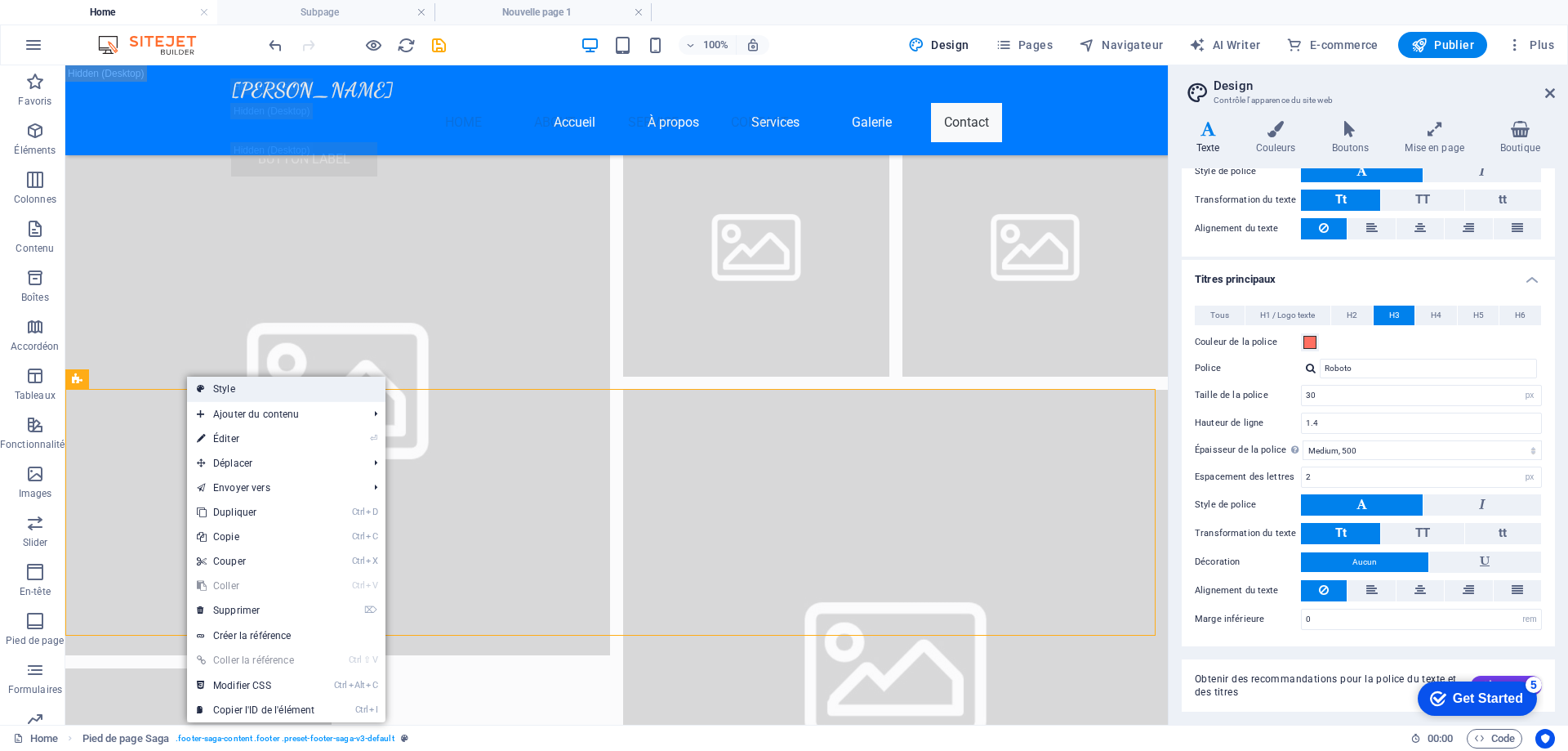
drag, startPoint x: 253, startPoint y: 386, endPoint x: 224, endPoint y: 299, distance: 91.7
click at [253, 386] on link "Style" at bounding box center [287, 389] width 198 height 25
select select "rem"
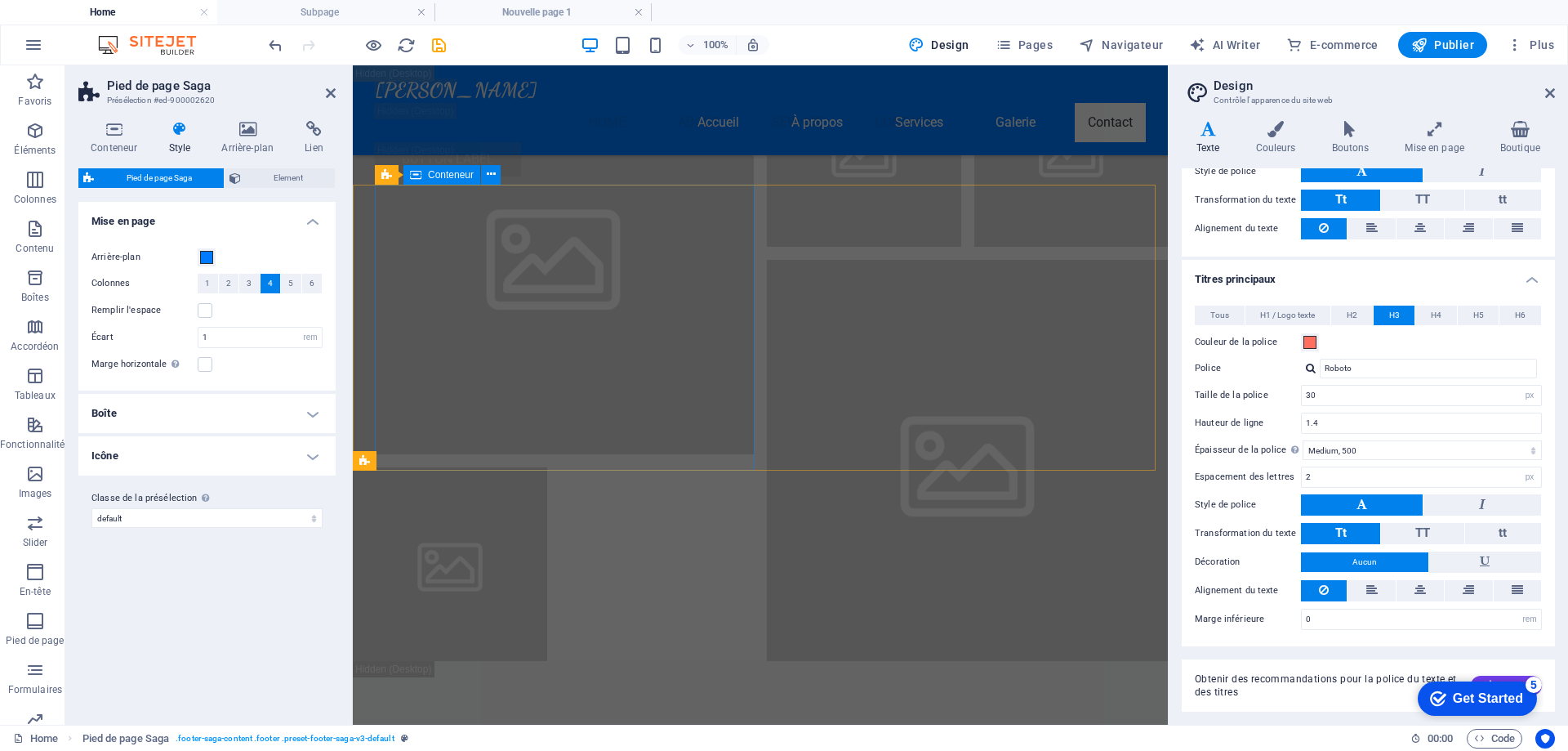
scroll to position [24074, 0]
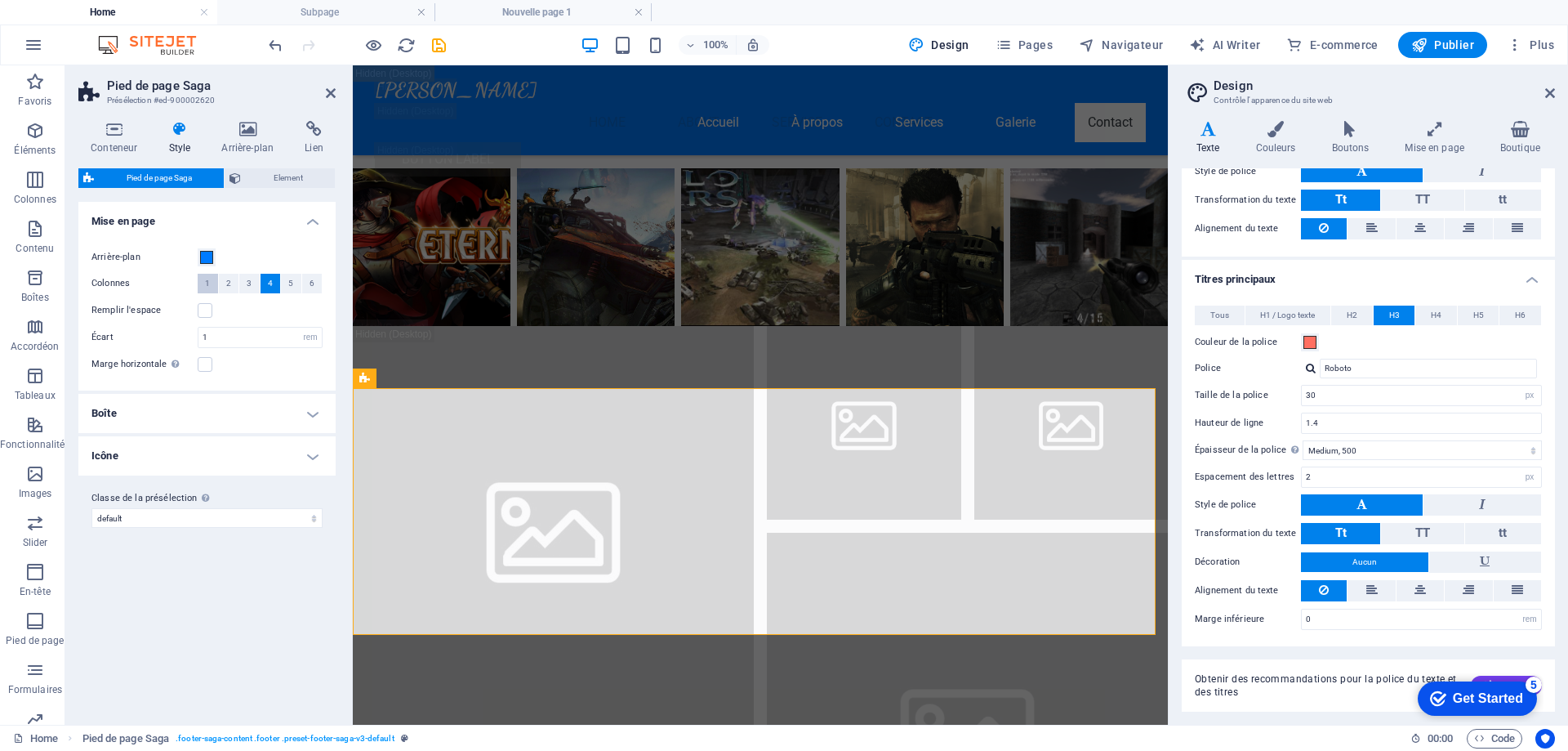
click at [206, 283] on span "1" at bounding box center [207, 284] width 5 height 20
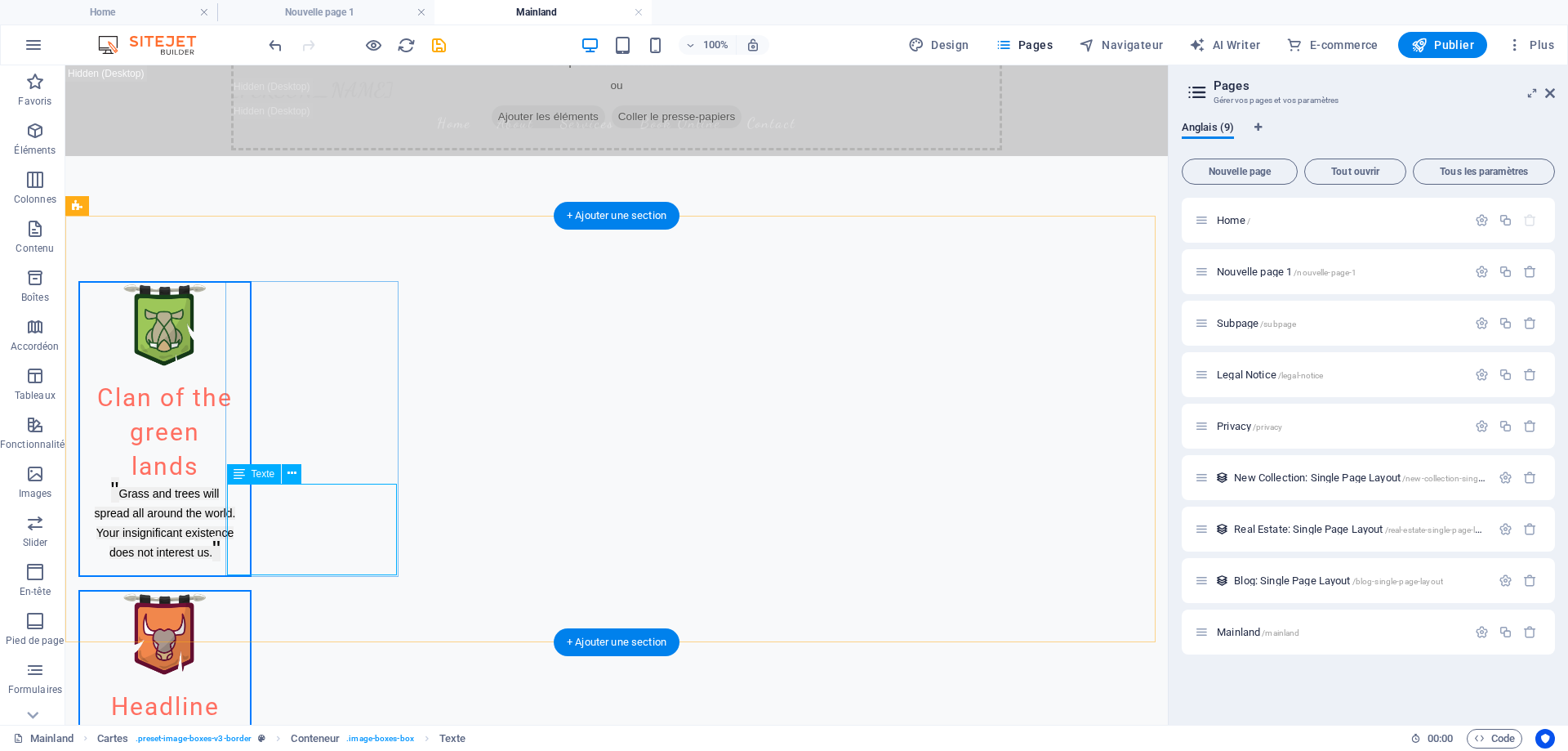
click at [250, 525] on div "" Grass and trees will spread all around the world. Your insignificant existenc…" at bounding box center [165, 529] width 170 height 91
click at [293, 479] on icon at bounding box center [292, 473] width 9 height 17
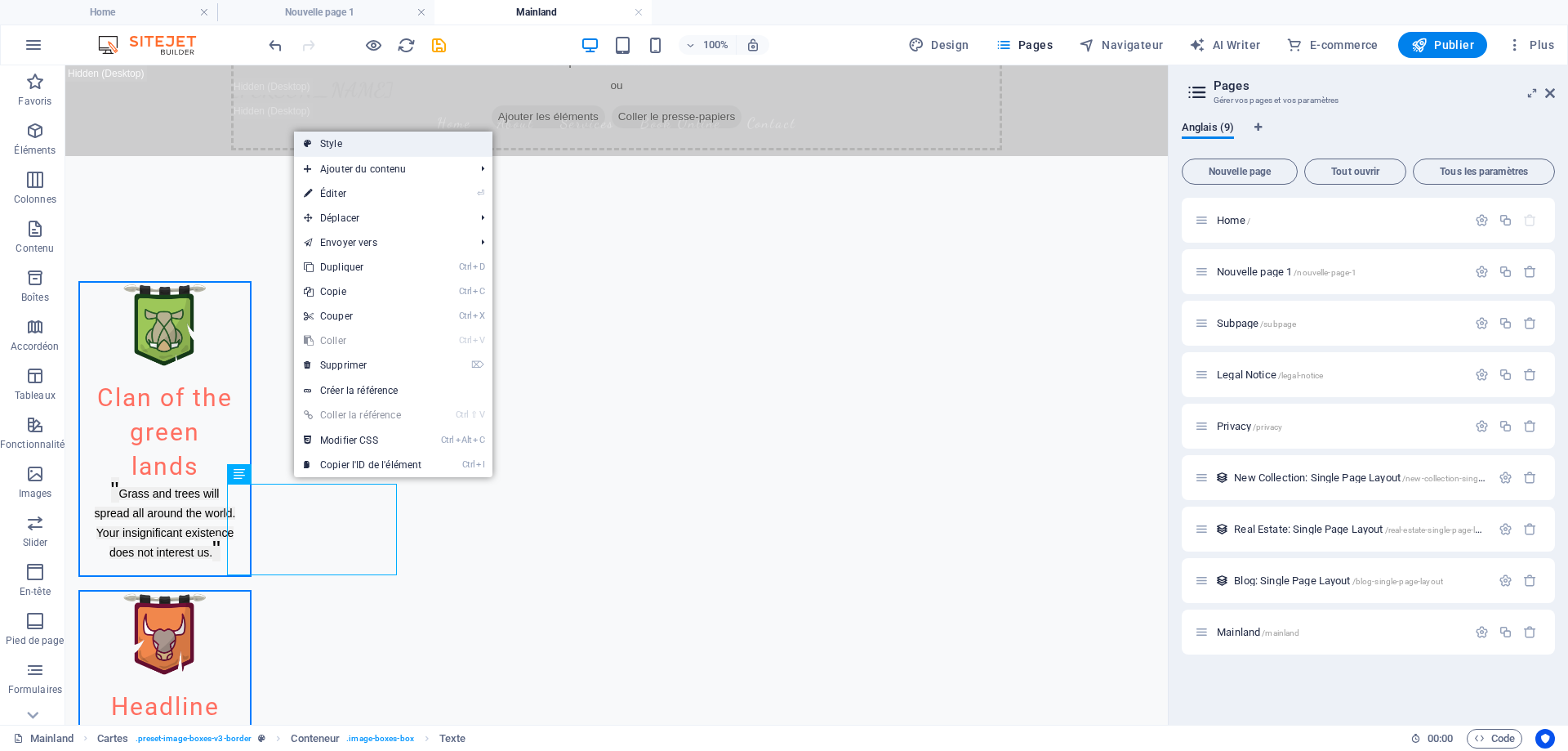
click at [378, 141] on link "Style" at bounding box center [393, 144] width 198 height 25
select select "rem"
select select "preset-image-boxes-v3-border"
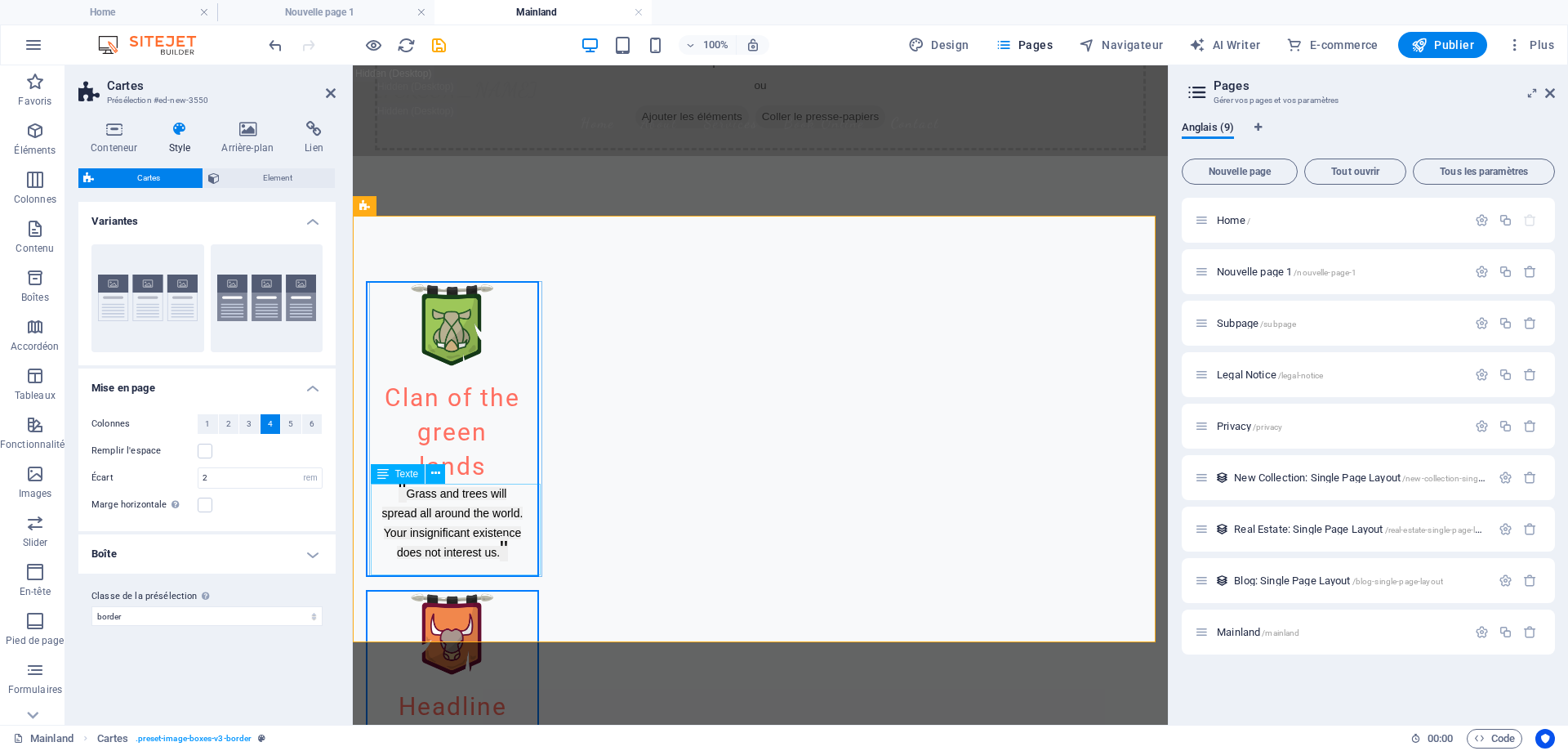
click at [446, 502] on div "" Grass and trees will spread all around the world. Your insignificant existenc…" at bounding box center [452, 529] width 170 height 91
click at [438, 474] on icon at bounding box center [435, 473] width 9 height 17
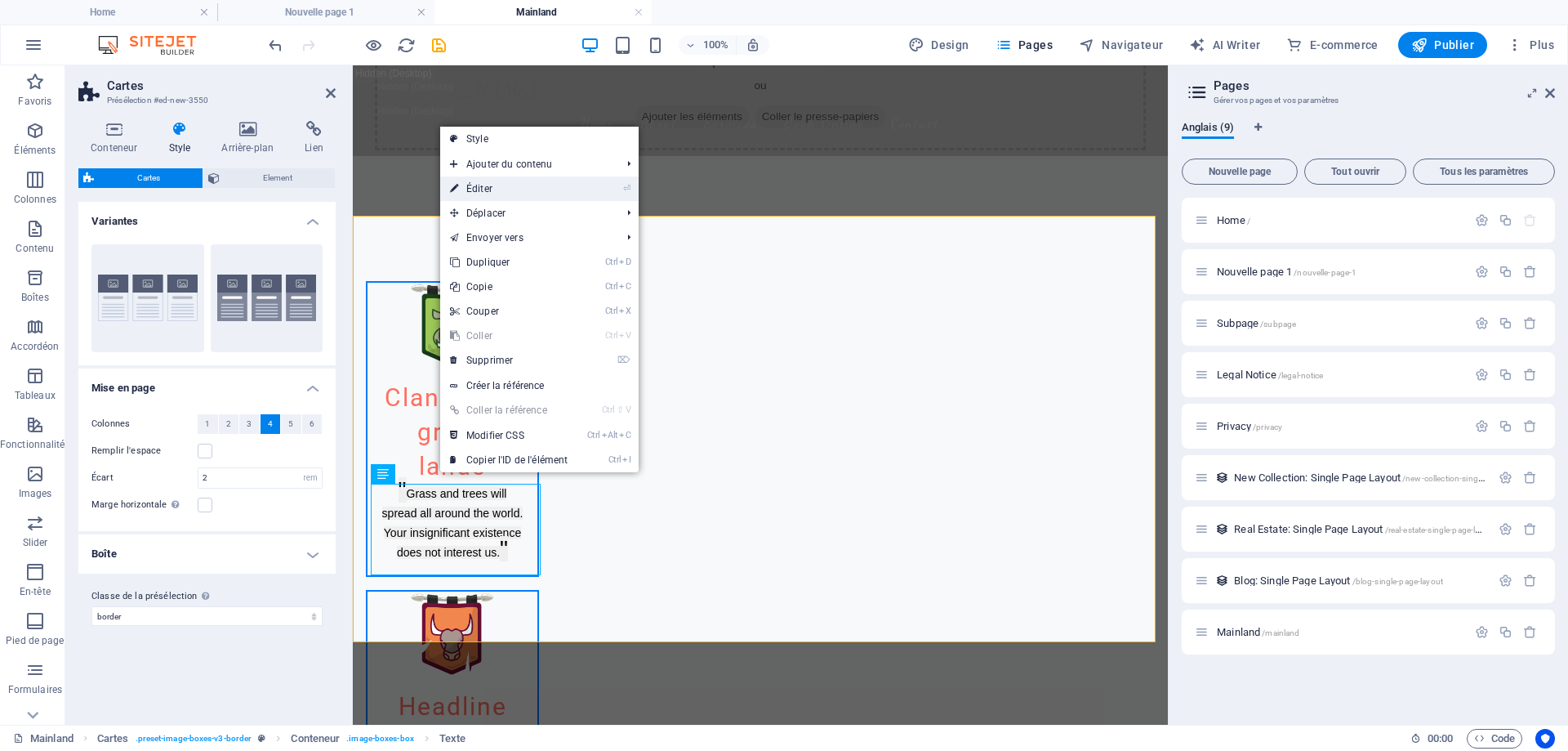
click at [511, 182] on link "⏎ Éditer" at bounding box center [509, 188] width 137 height 25
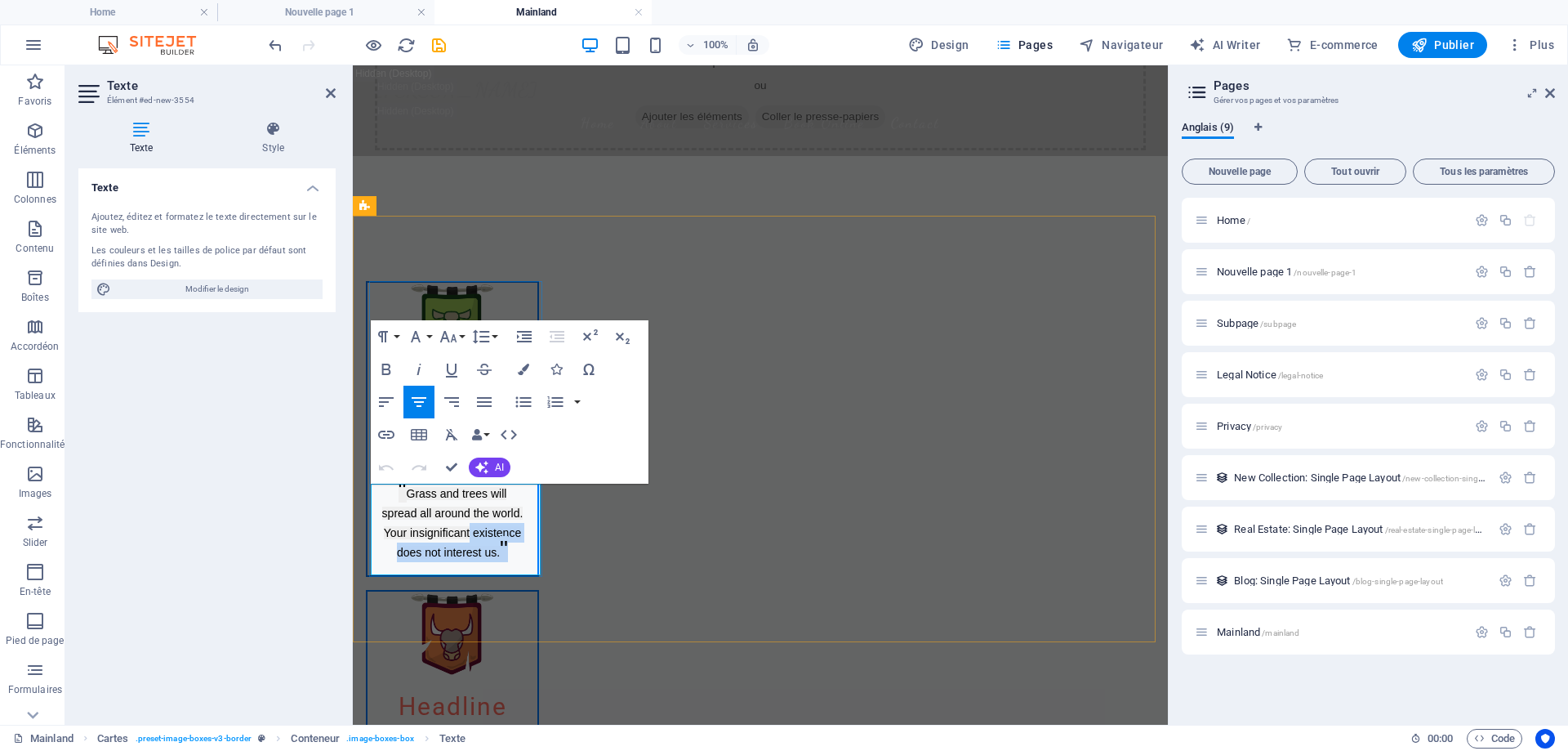
drag, startPoint x: 511, startPoint y: 556, endPoint x: 471, endPoint y: 537, distance: 44.3
click at [471, 537] on p "" Grass and trees will spread all around the world. Your insignificant existenc…" at bounding box center [452, 522] width 144 height 78
click at [486, 537] on span "Grass and trees will spread all around the world. Your insignificant existence …" at bounding box center [452, 523] width 141 height 71
drag, startPoint x: 509, startPoint y: 554, endPoint x: 400, endPoint y: 495, distance: 123.9
click at [400, 495] on p "" Grass and trees will spread all around the world. Your insignificant existenc…" at bounding box center [452, 522] width 144 height 78
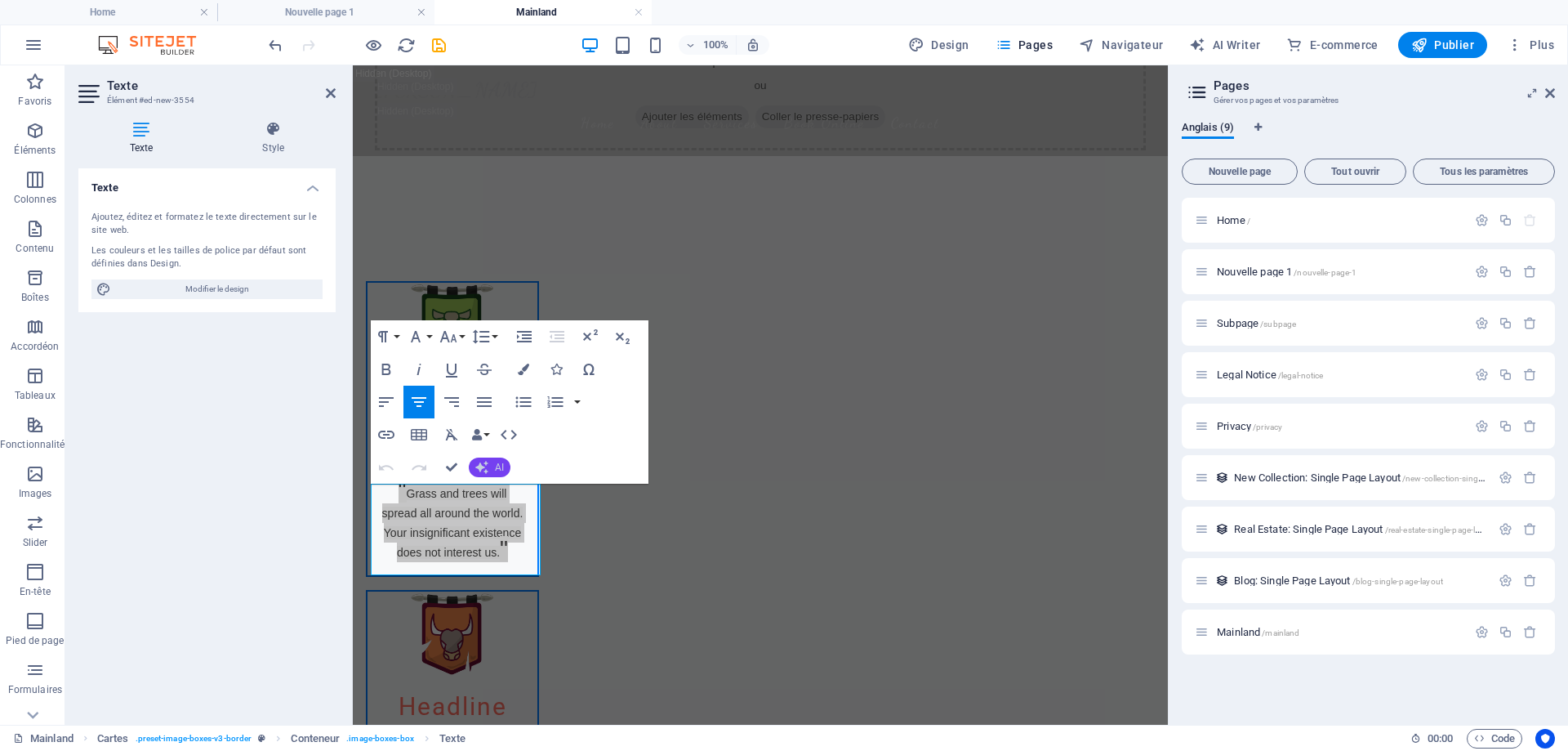
click at [492, 464] on button "AI" at bounding box center [490, 467] width 42 height 20
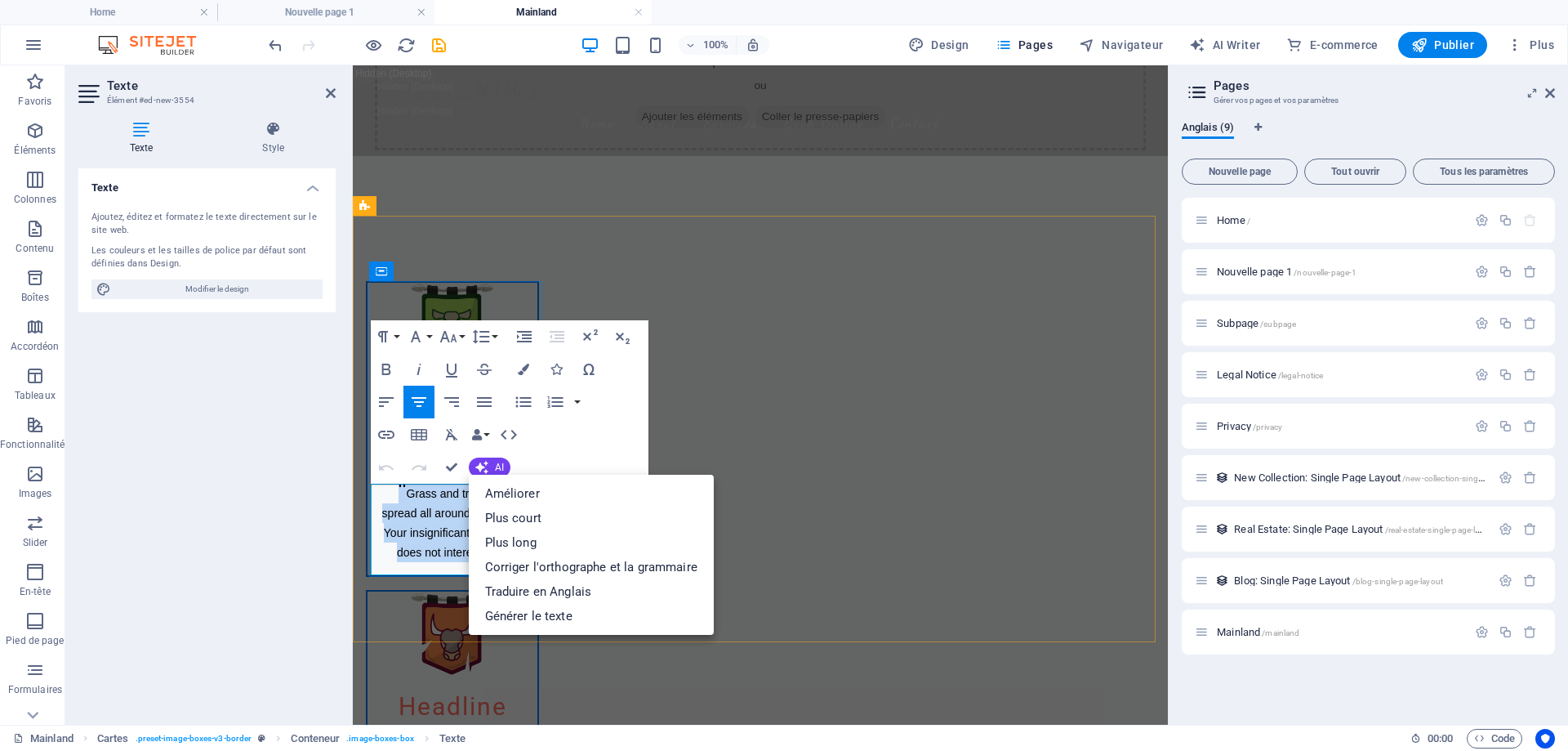
click at [451, 512] on span "Grass and trees will spread all around the world. Your insignificant existence …" at bounding box center [452, 523] width 141 height 71
click at [543, 448] on div "Paragraph Format Normal Heading 1 Heading 2 Heading 3 Heading 4 Heading 5 Headi…" at bounding box center [510, 402] width 278 height 164
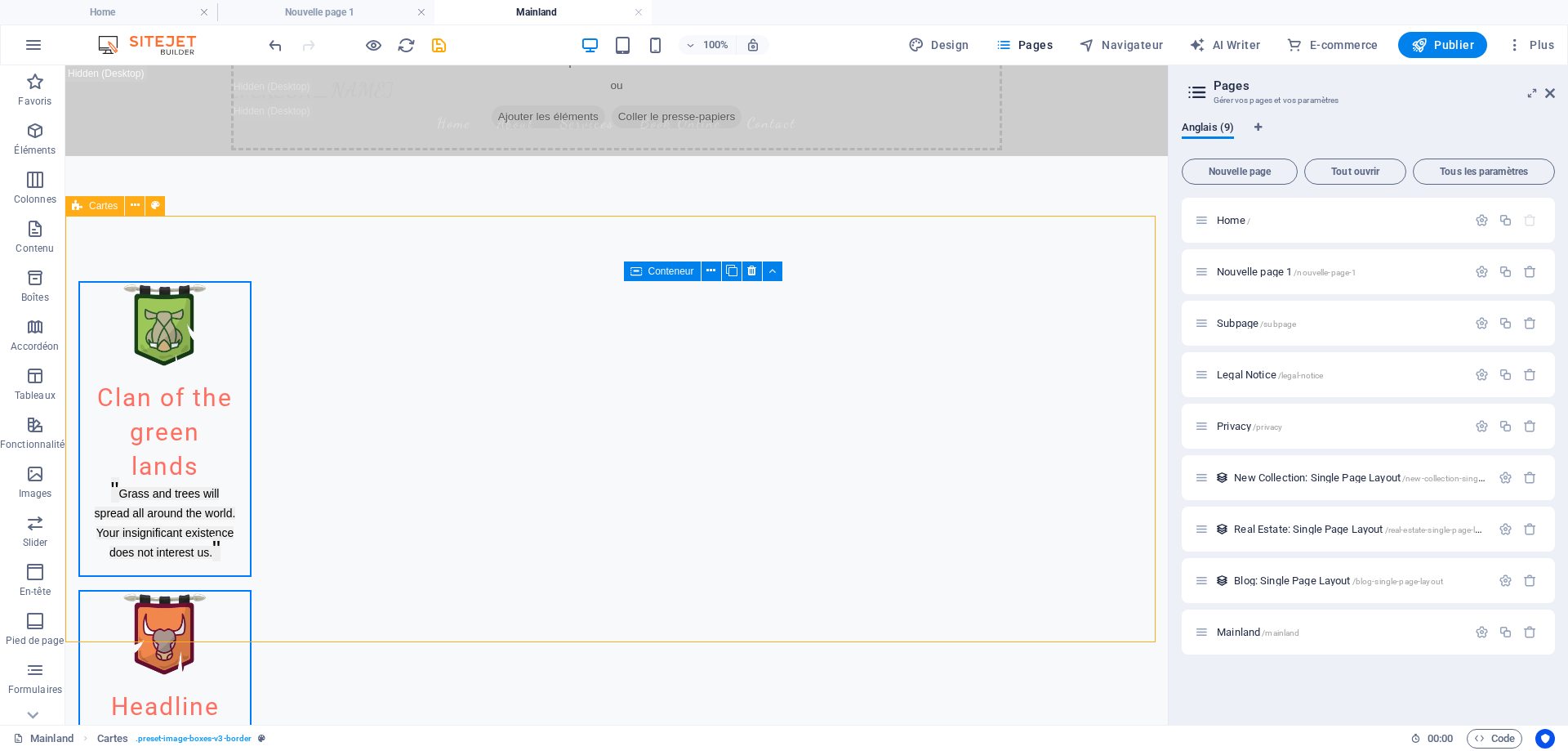
click at [104, 206] on span "Cartes" at bounding box center [103, 206] width 29 height 10
click at [134, 214] on icon at bounding box center [135, 204] width 9 height 17
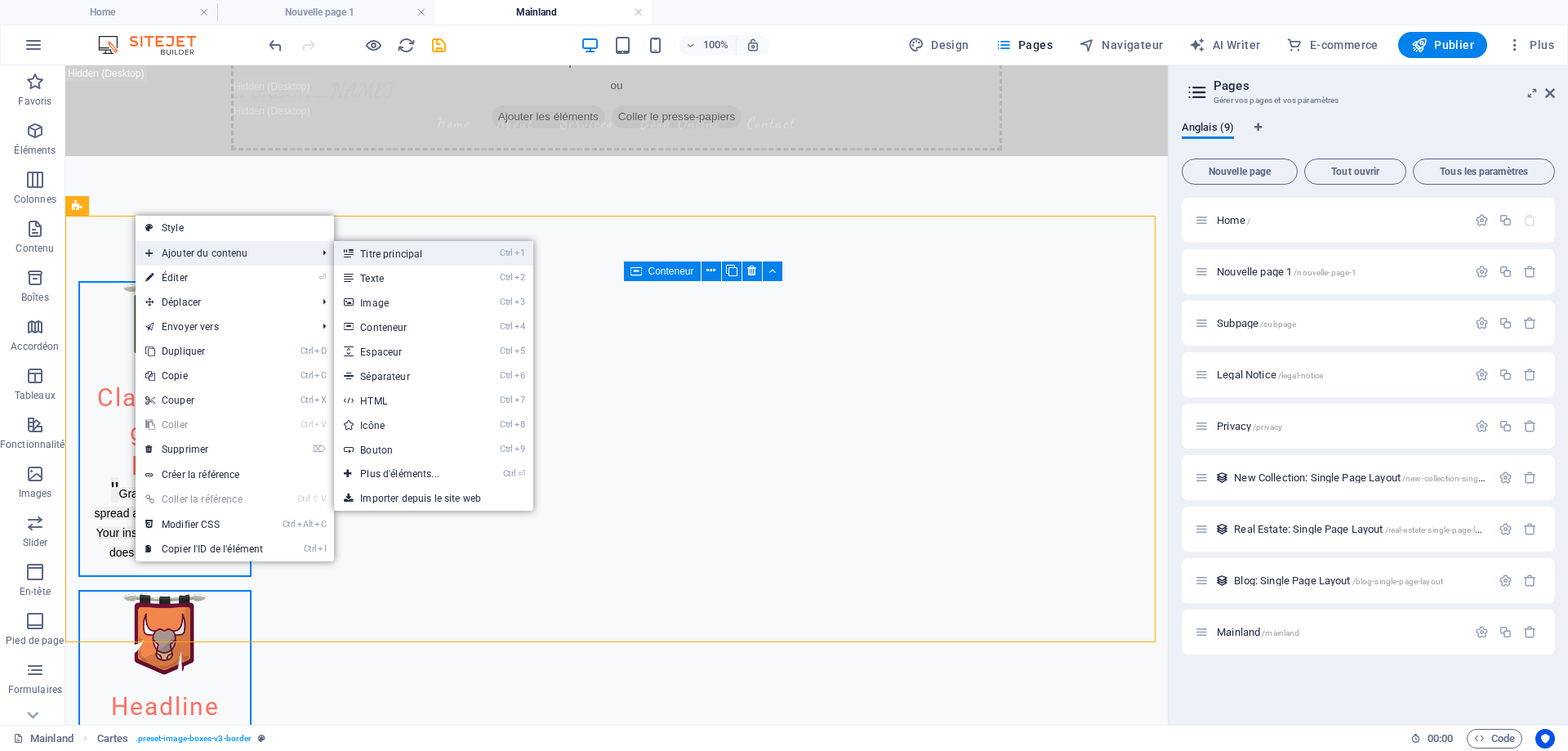
click at [369, 250] on link "Ctrl 1 Titre principal" at bounding box center [403, 253] width 138 height 25
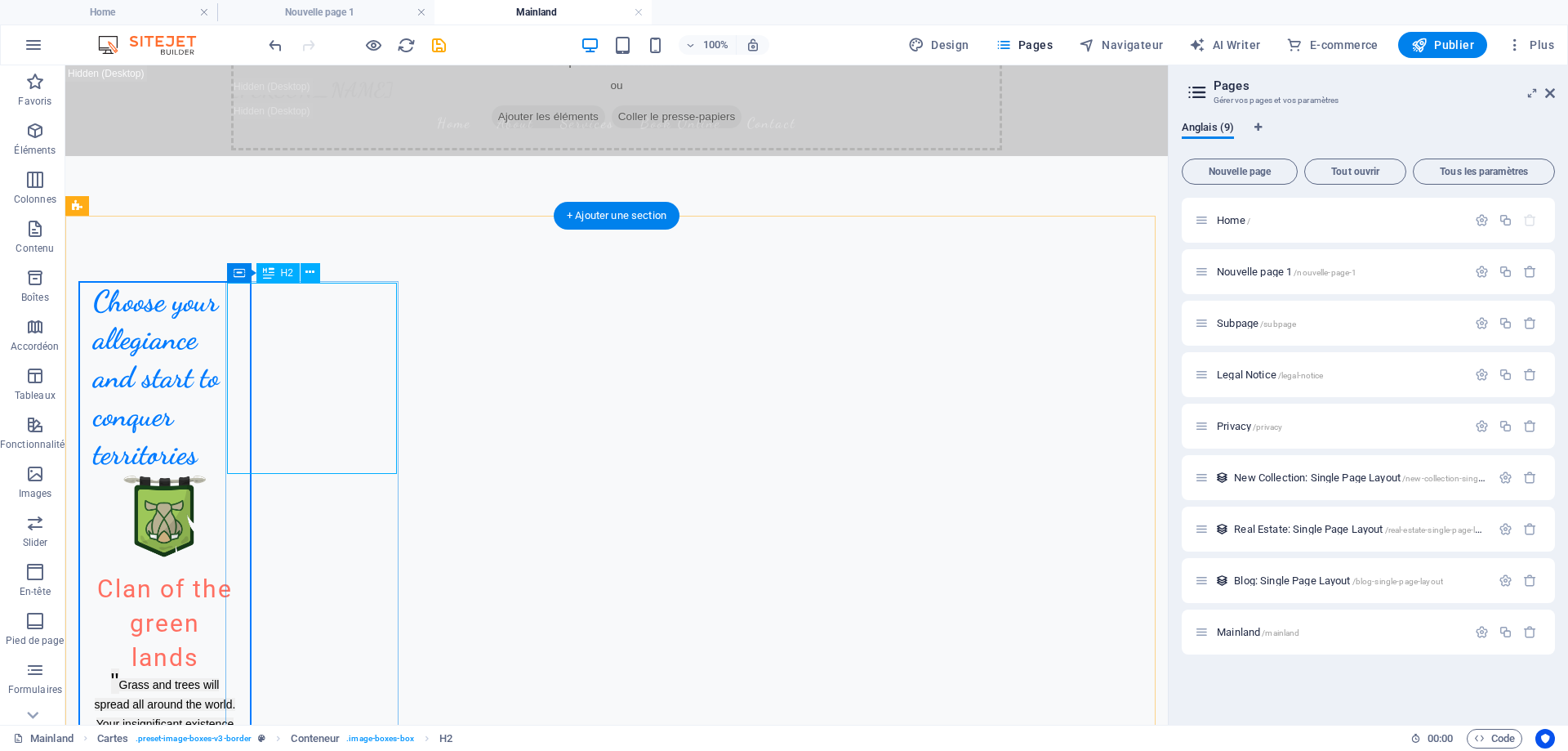
click at [250, 332] on div "Choose your allegiance and start to conquer territories" at bounding box center [165, 378] width 170 height 191
click at [314, 271] on icon at bounding box center [309, 272] width 9 height 17
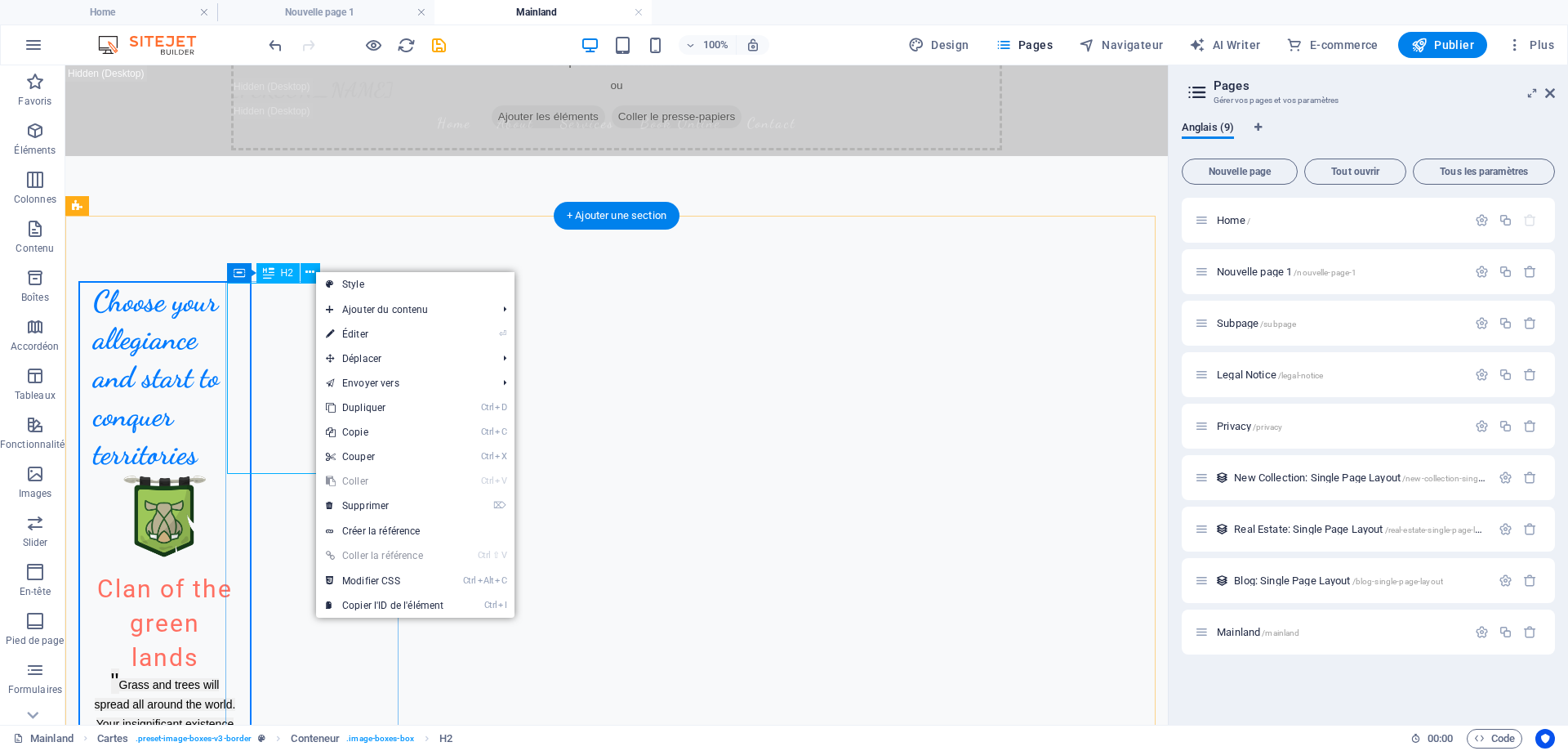
click at [250, 335] on div "Choose your allegiance and start to conquer territories" at bounding box center [165, 378] width 170 height 191
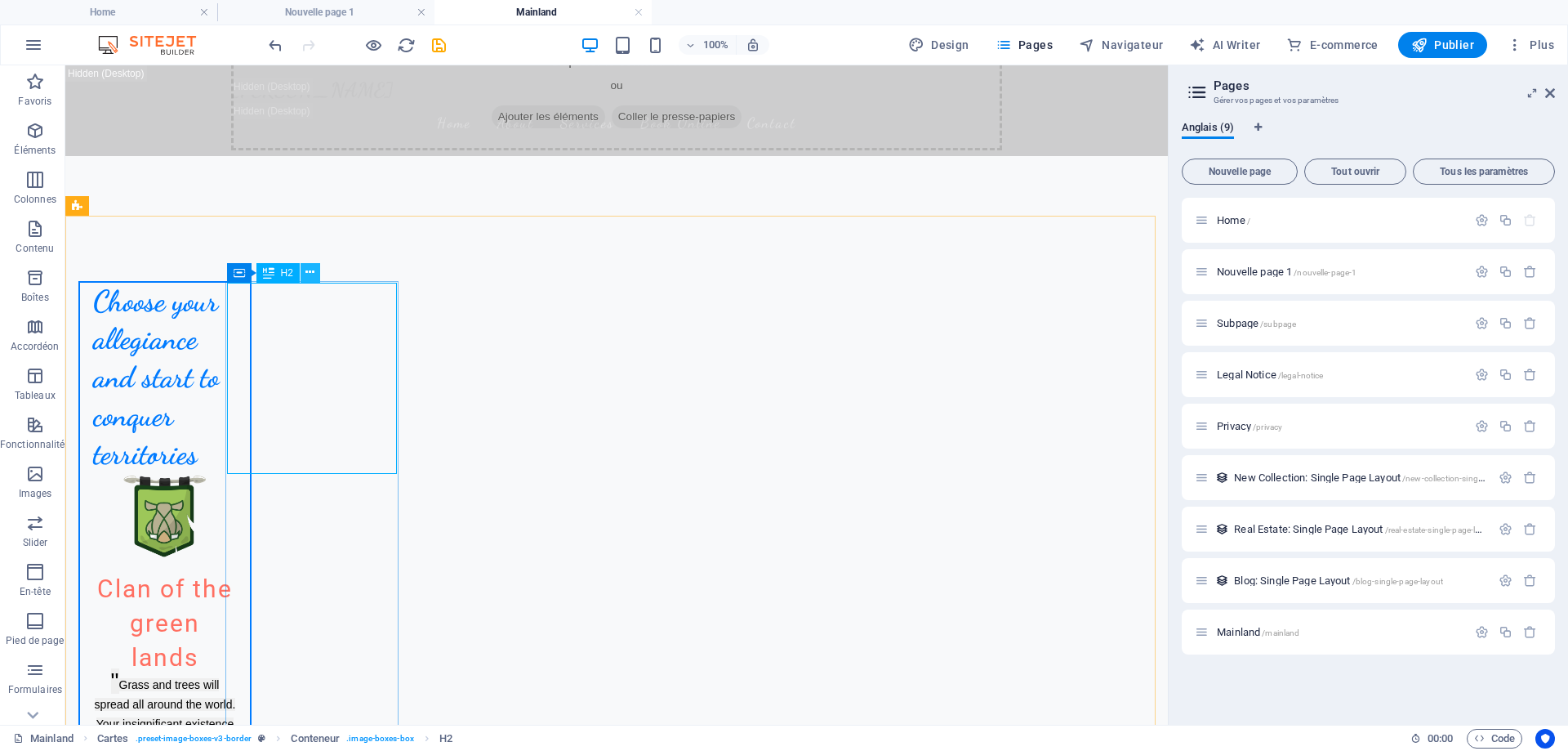
click at [310, 274] on icon at bounding box center [309, 272] width 9 height 17
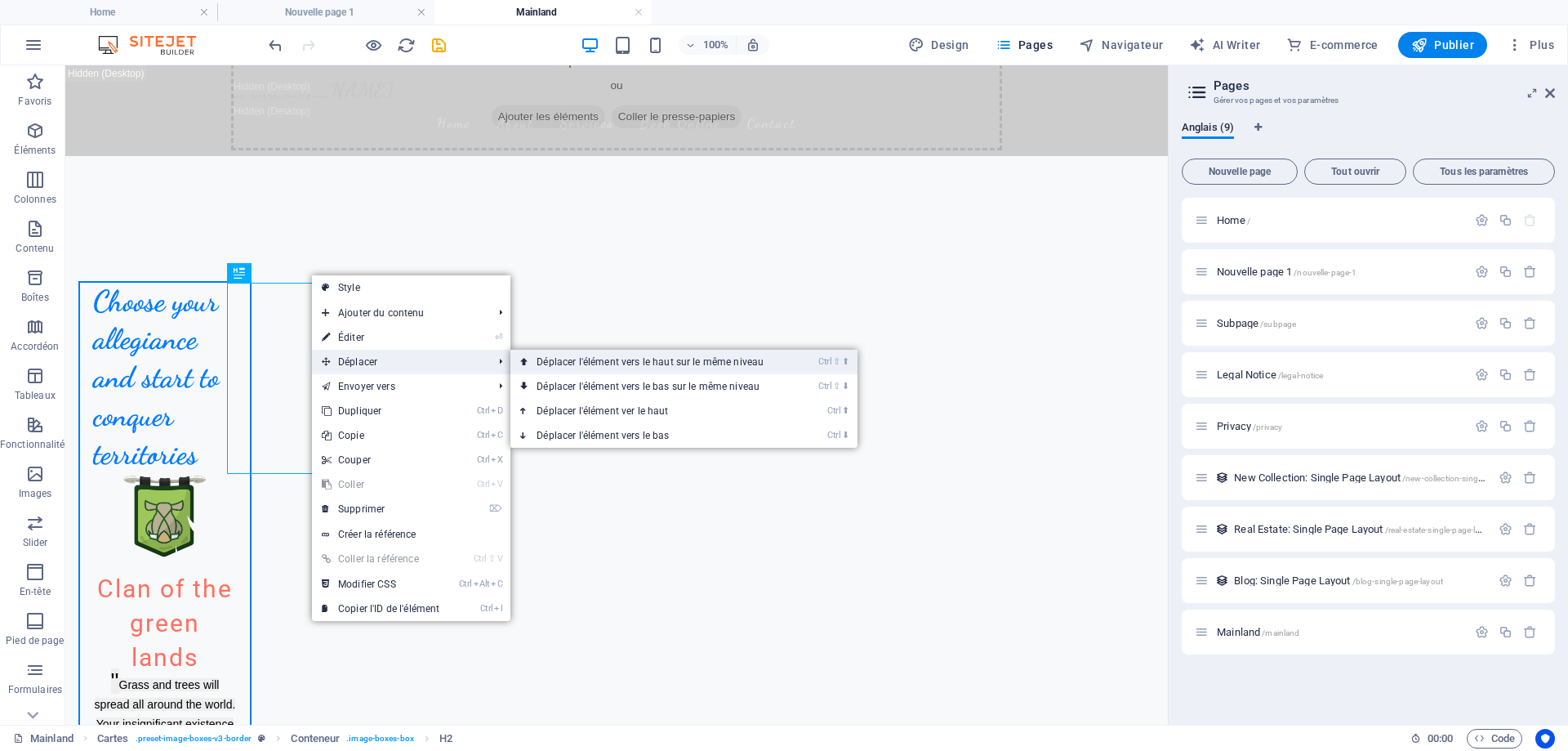
click at [733, 361] on link "Ctrl ⇧ ⬆ Déplacer l'élément vers le haut sur le même niveau" at bounding box center [654, 361] width 286 height 25
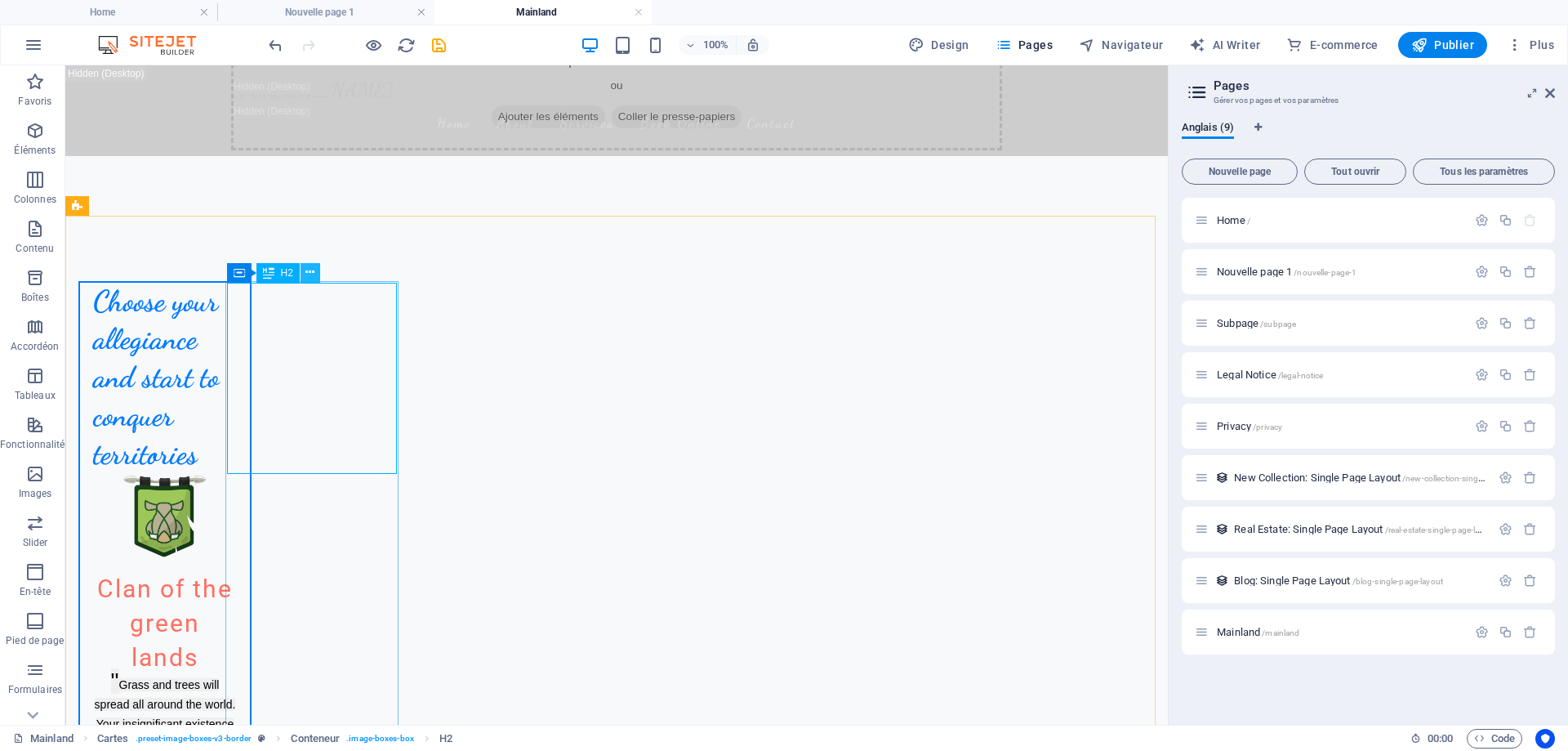
click at [317, 271] on button at bounding box center [310, 273] width 20 height 20
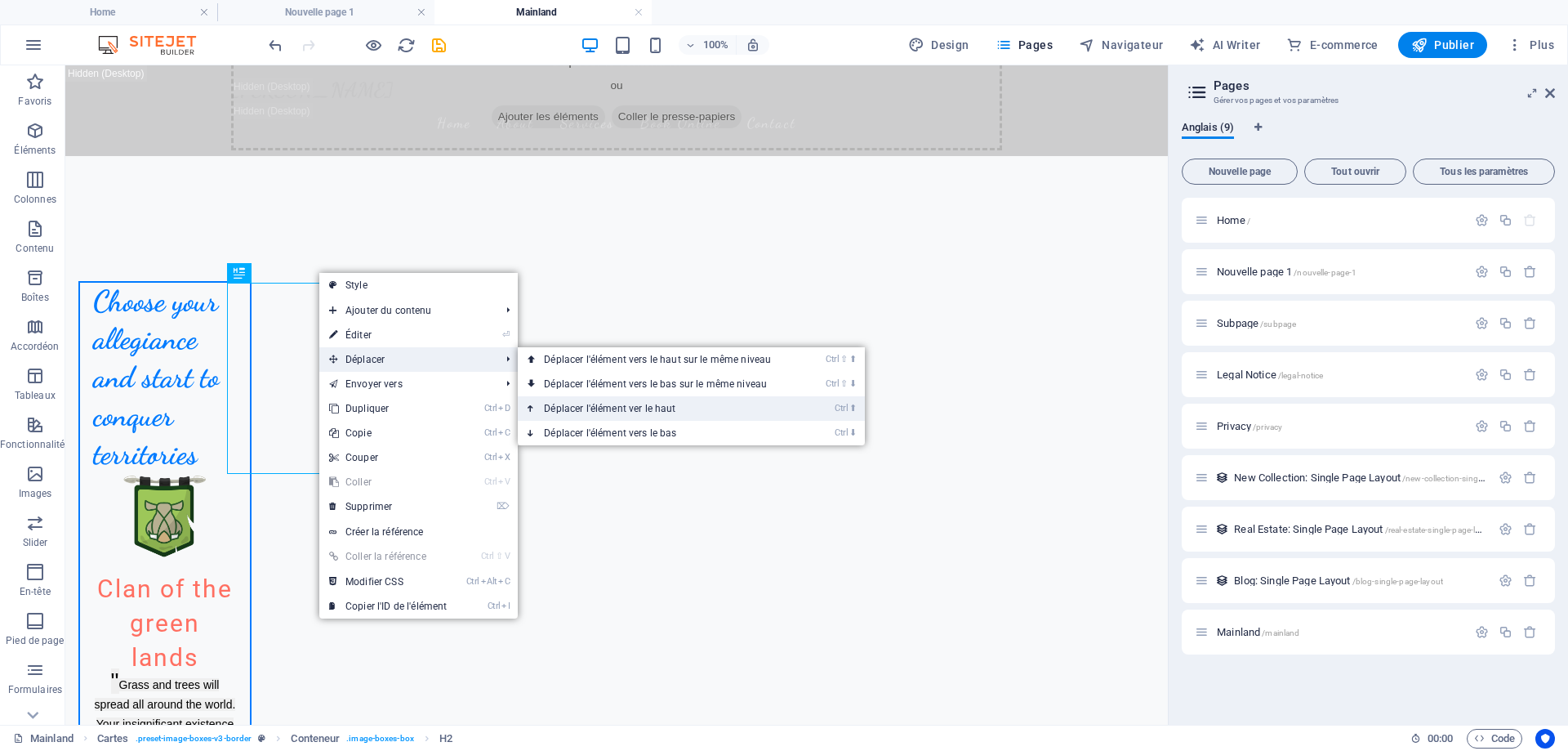
click at [650, 410] on link "Ctrl ⬆ Déplacer l'élément ver le haut" at bounding box center [661, 408] width 286 height 25
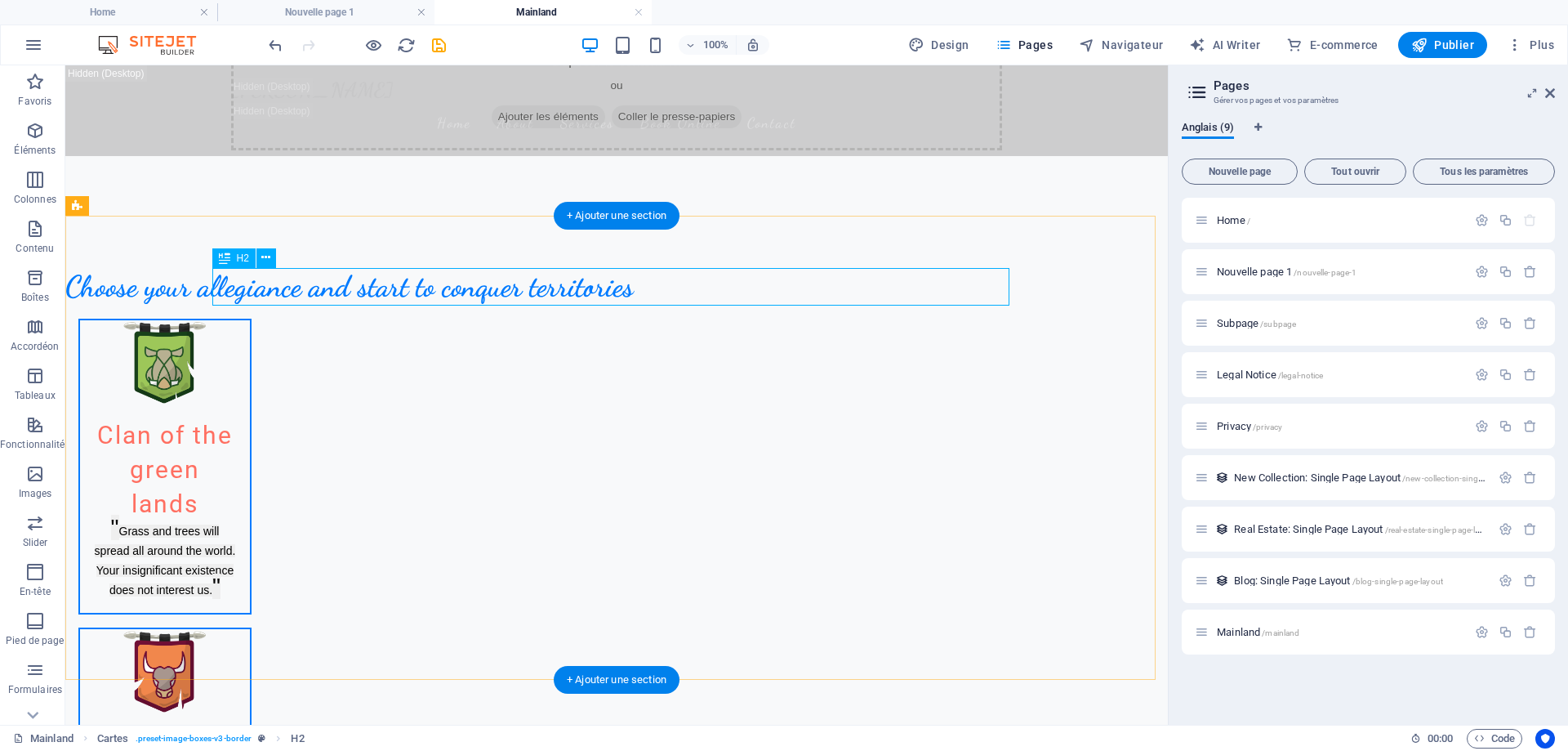
click at [279, 280] on div "Choose your allegiance and start to conquer territories" at bounding box center [464, 287] width 797 height 39
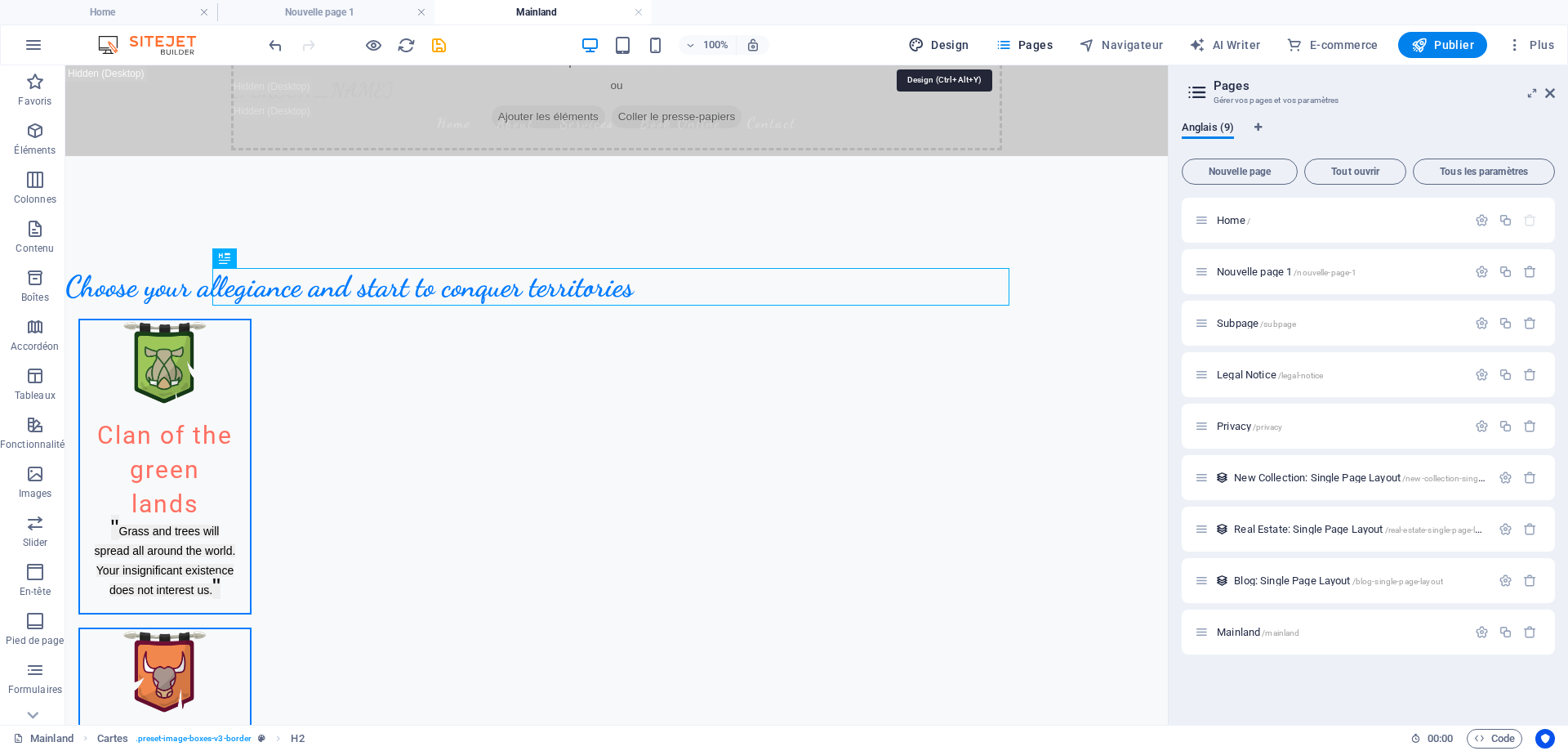
drag, startPoint x: 934, startPoint y: 41, endPoint x: 1057, endPoint y: 79, distance: 128.7
click at [934, 41] on span "Design" at bounding box center [939, 45] width 61 height 16
select select "px"
select select "200"
select select "px"
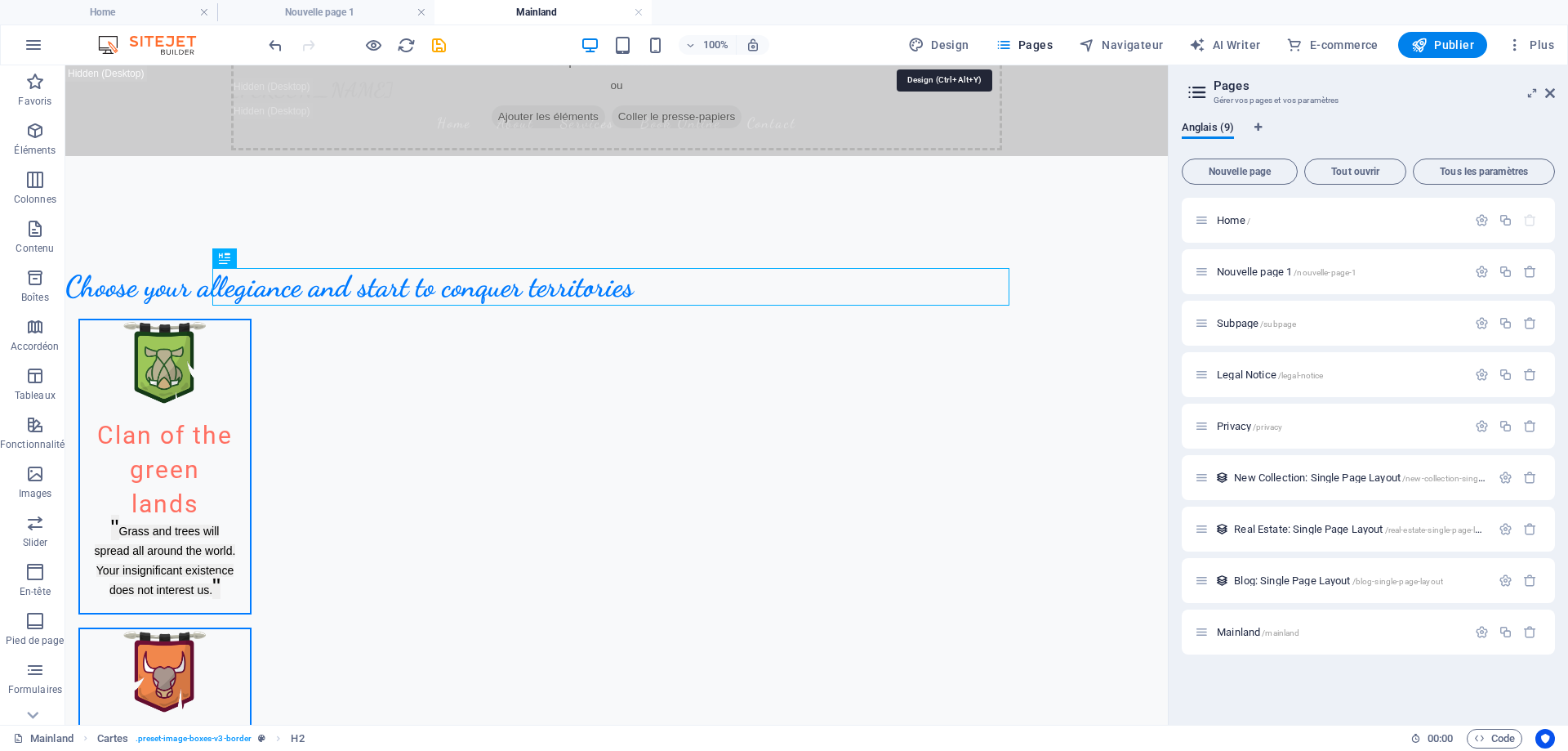
select select "px"
select select "600"
select select "px"
select select "rem"
select select "px"
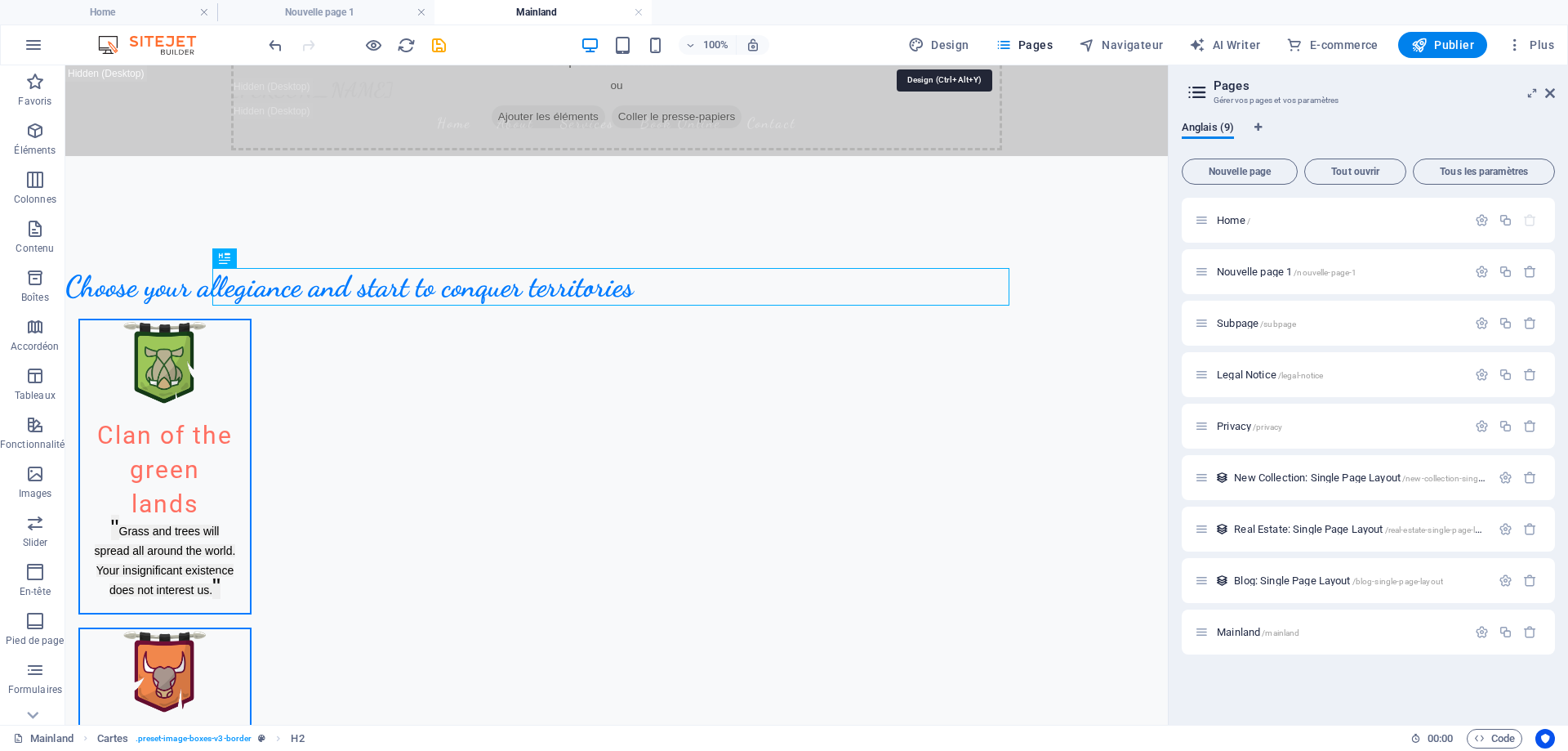
select select "500"
select select "px"
select select "rem"
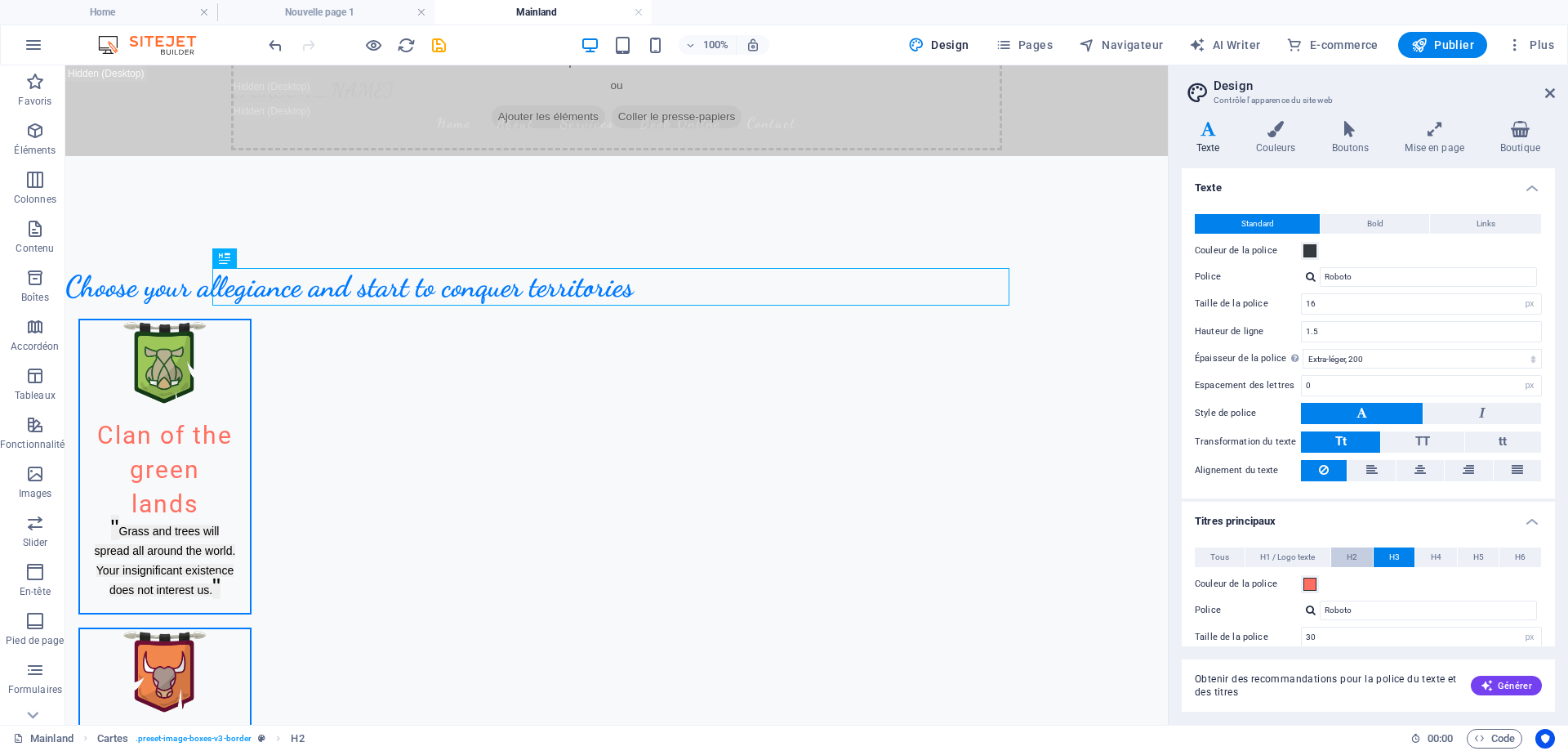
click at [1351, 554] on span "H2" at bounding box center [1352, 558] width 11 height 20
click at [1309, 608] on div at bounding box center [1311, 609] width 10 height 11
click at [1394, 613] on input "Dancing Script" at bounding box center [1428, 610] width 217 height 20
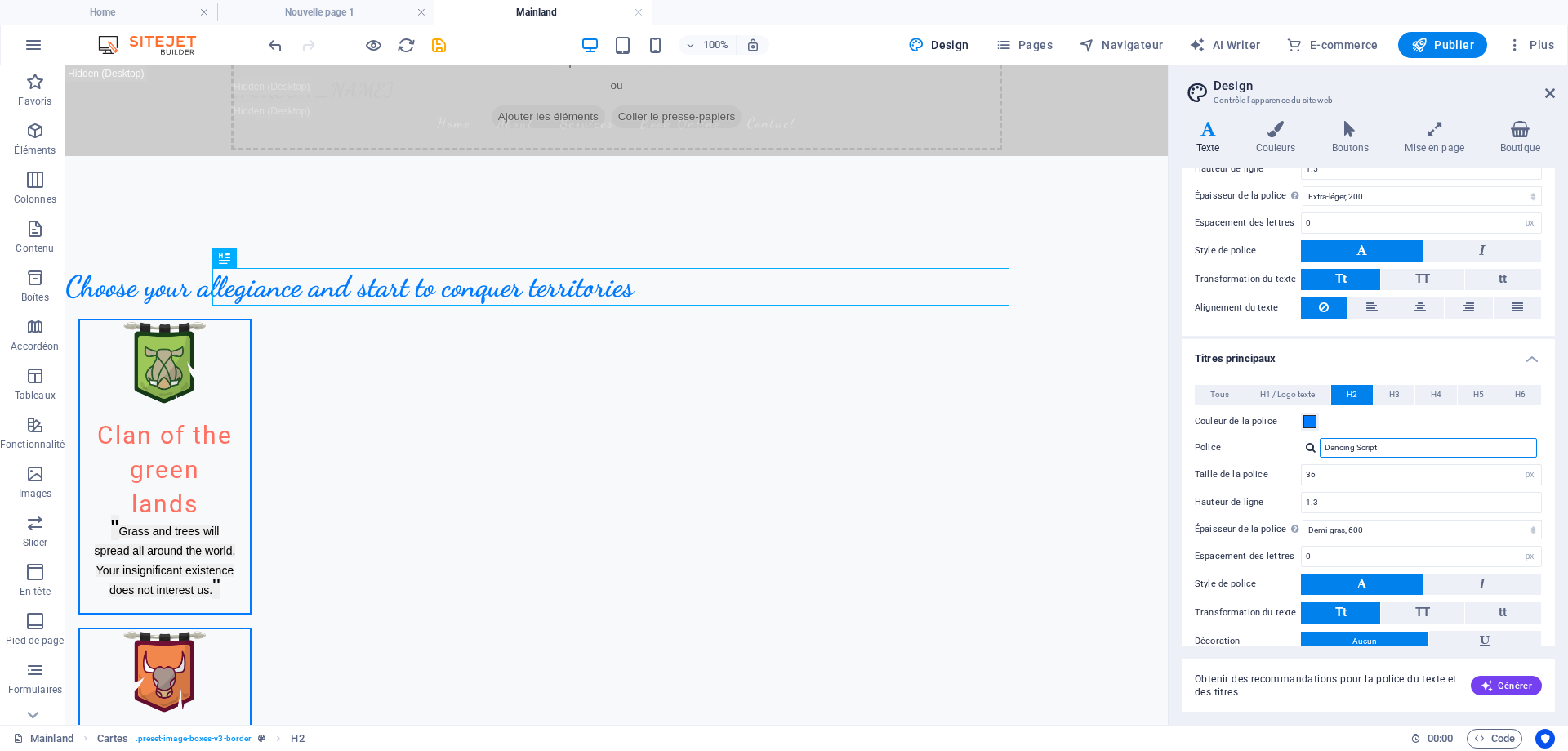
scroll to position [164, 0]
click at [1314, 446] on div at bounding box center [1311, 446] width 10 height 11
click at [1349, 490] on div "Roboto" at bounding box center [1431, 488] width 215 height 17
type input "Roboto"
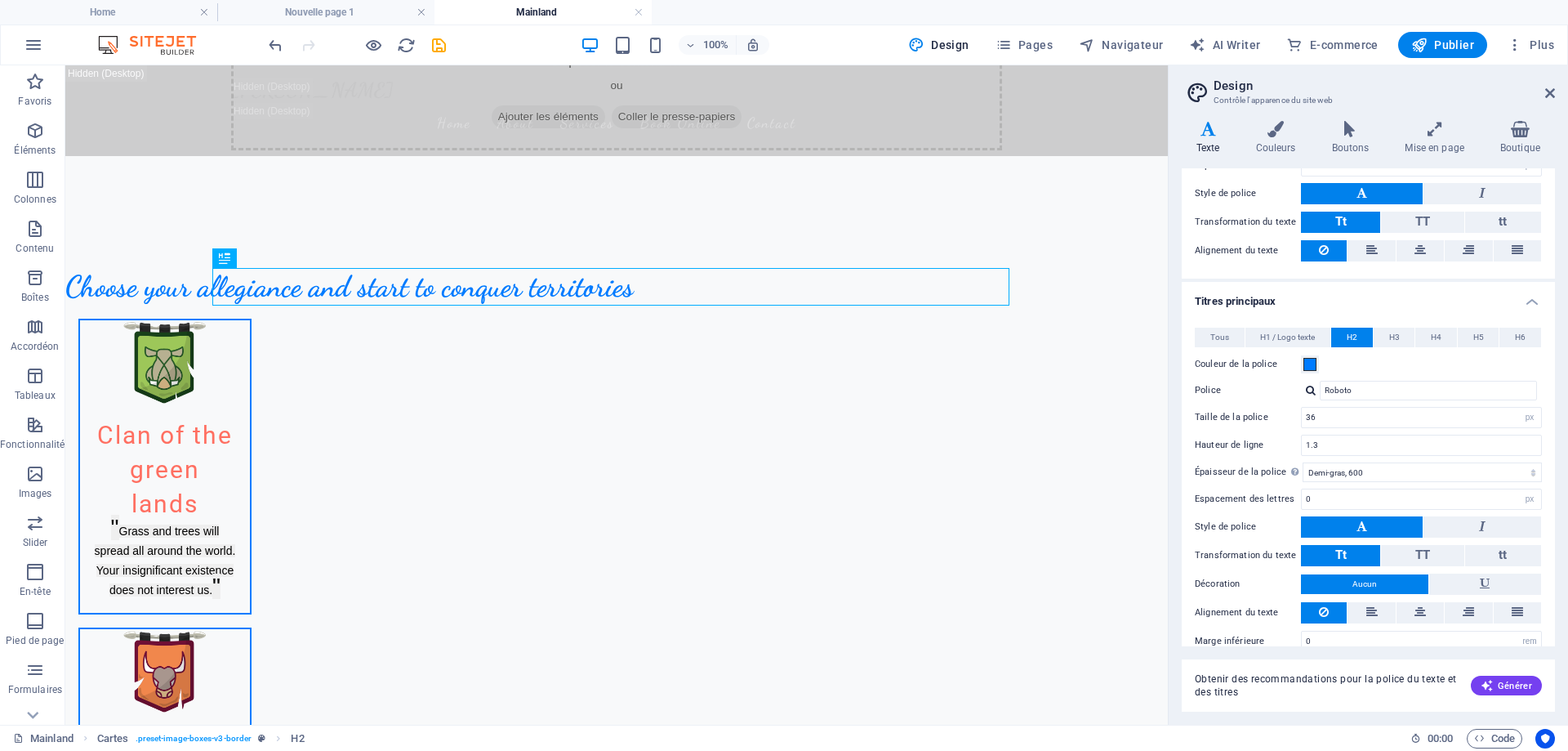
scroll to position [242, 0]
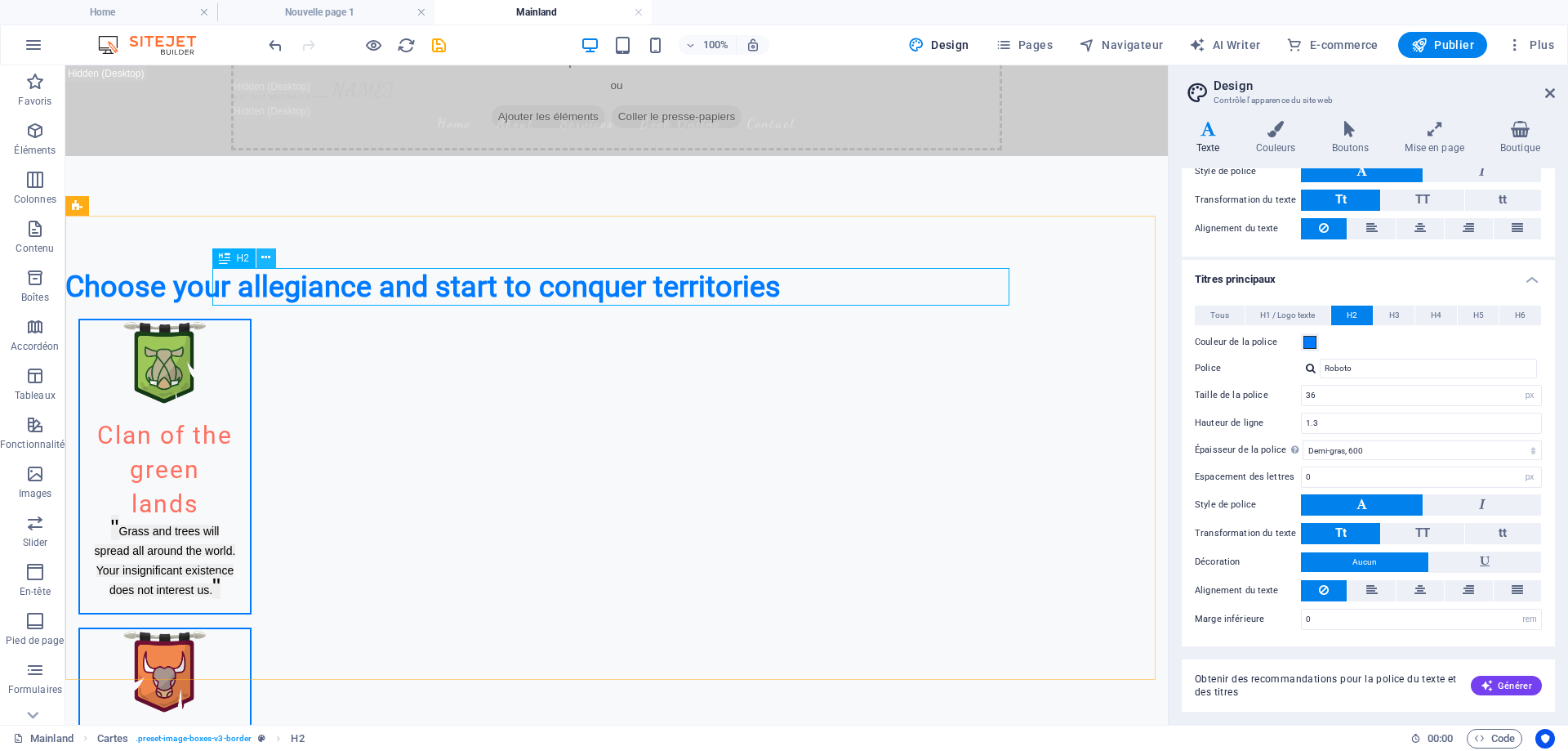
click at [269, 258] on icon at bounding box center [266, 257] width 9 height 17
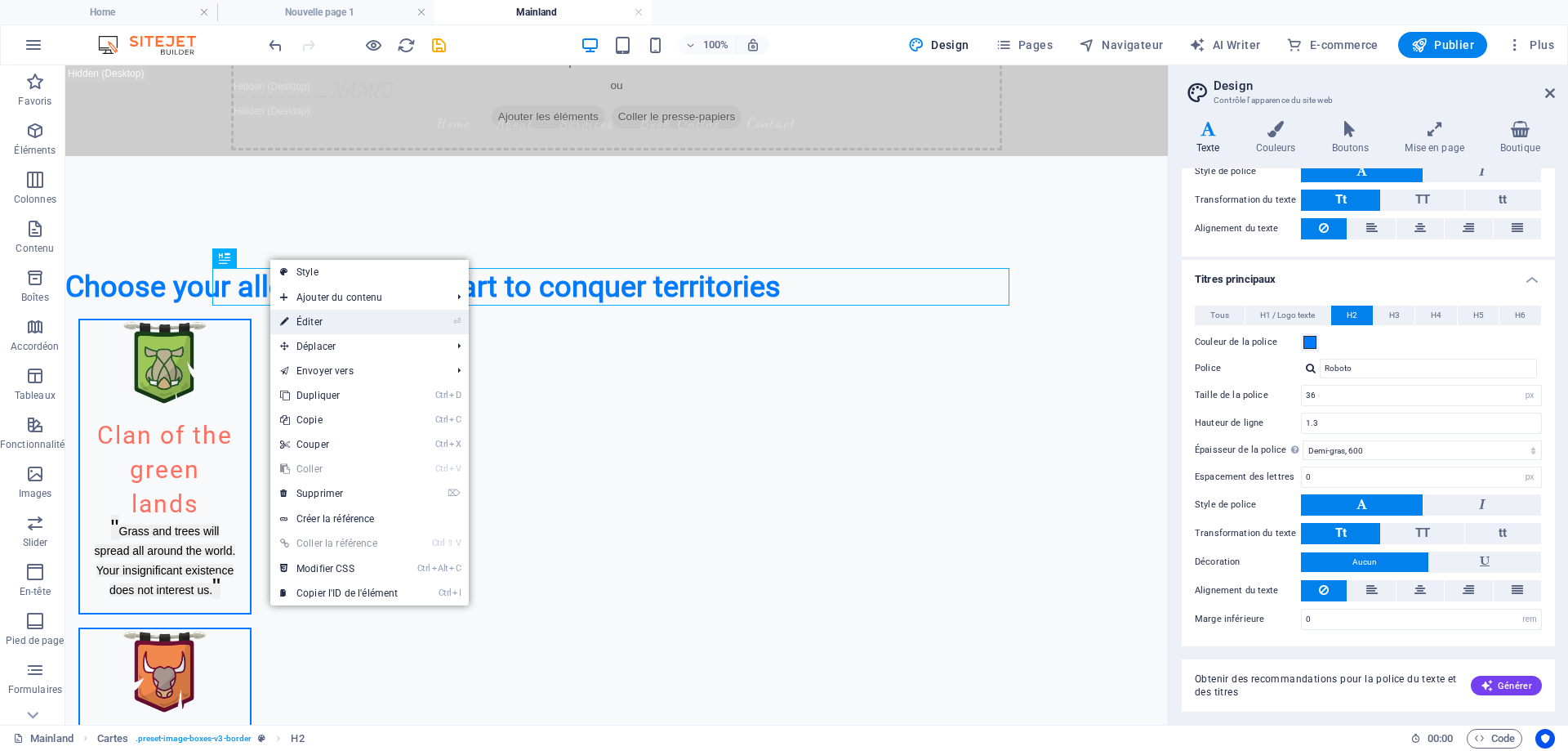
click at [310, 313] on link "⏎ Éditer" at bounding box center [339, 321] width 137 height 25
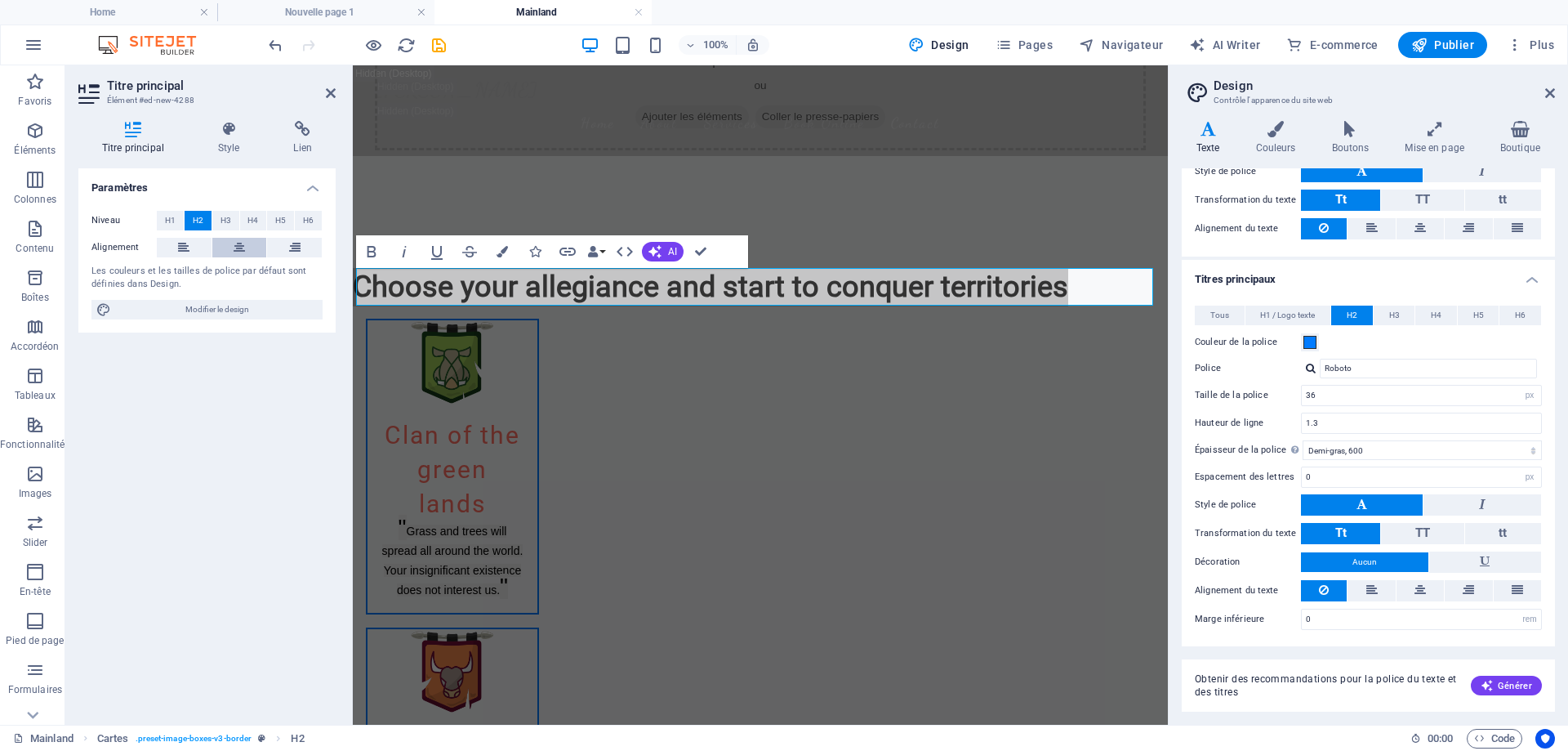
click at [242, 247] on icon at bounding box center [240, 248] width 12 height 20
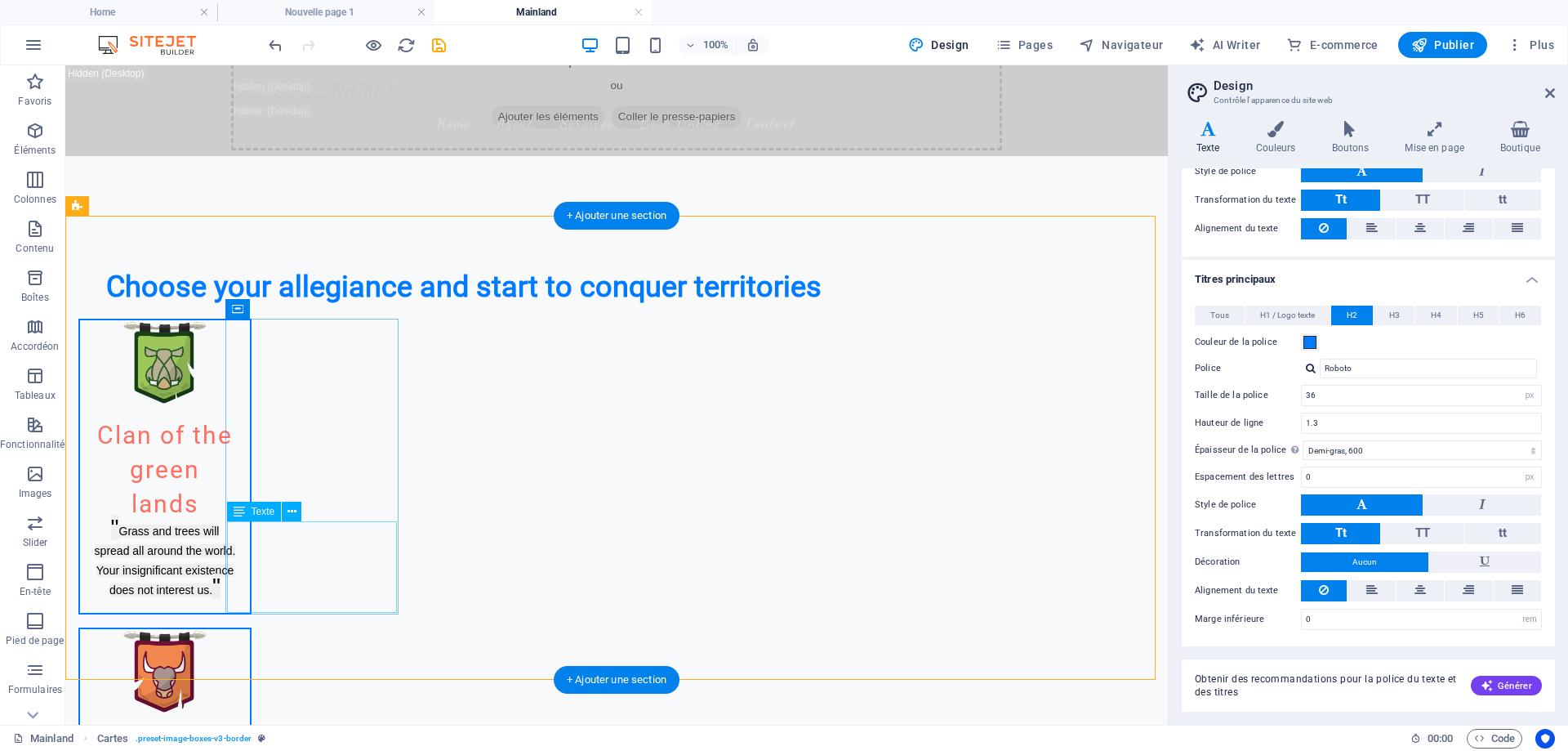
click at [250, 604] on div "" Grass and trees will spread all around the world. Your insignificant existenc…" at bounding box center [165, 566] width 170 height 91
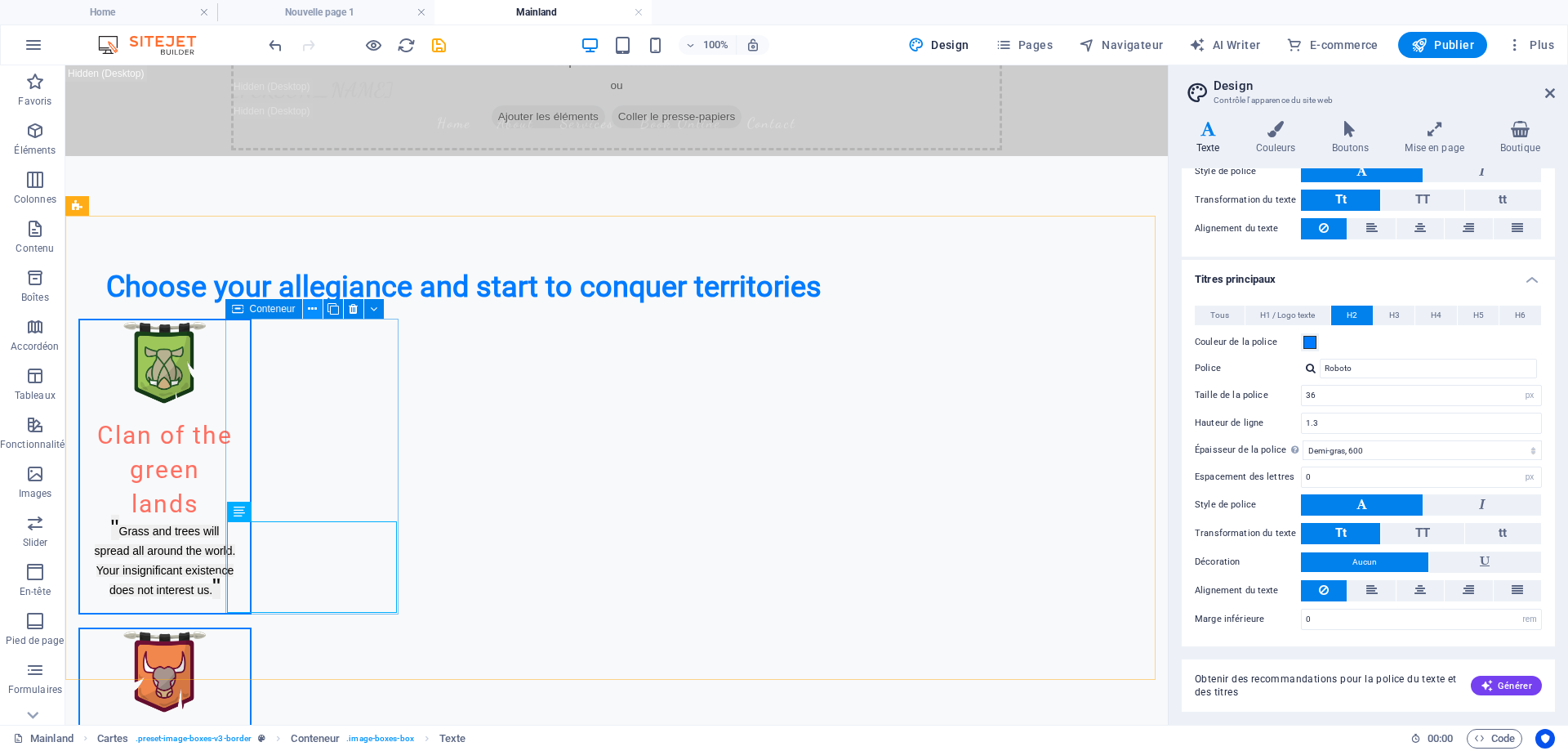
click at [306, 313] on button at bounding box center [313, 309] width 20 height 20
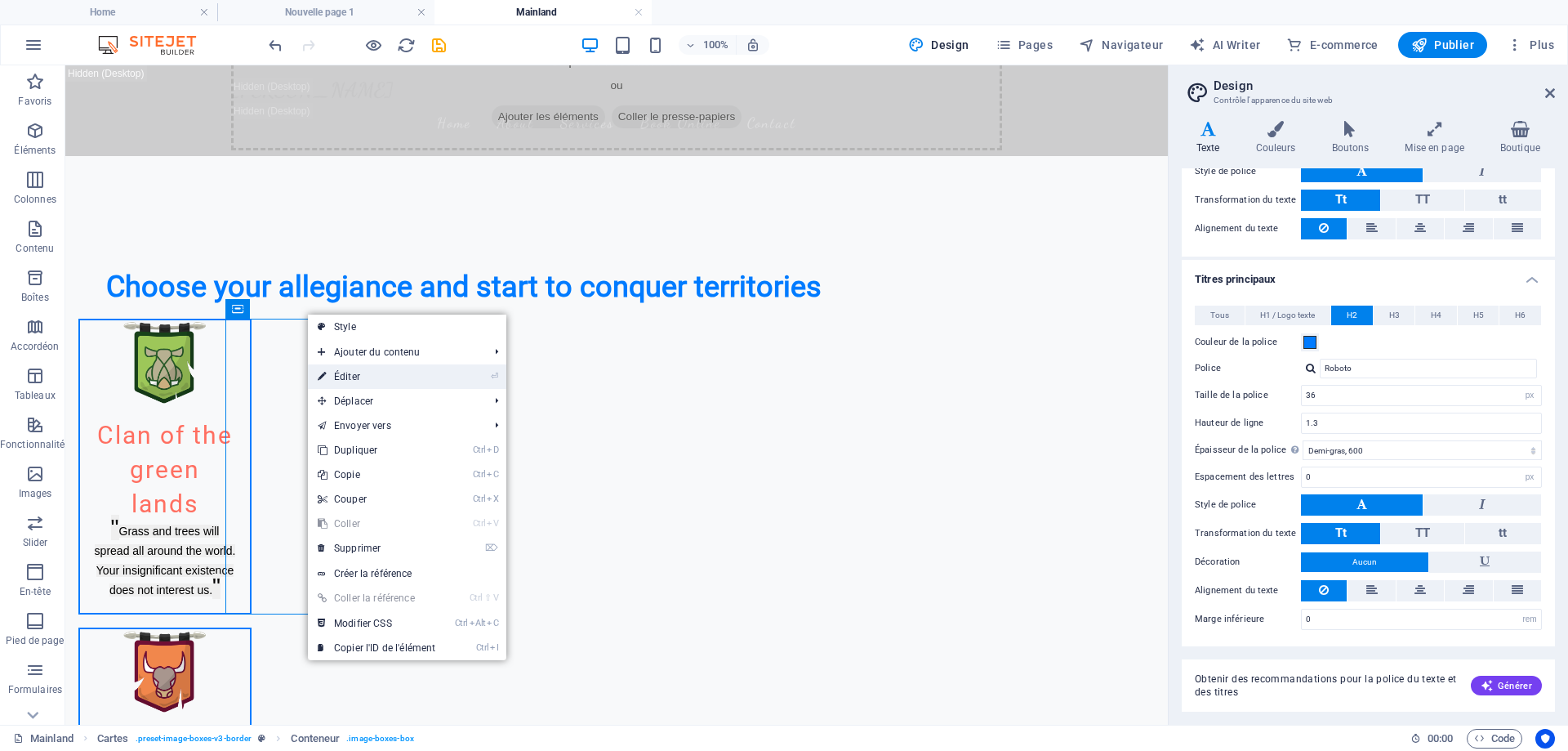
click at [383, 384] on link "⏎ Éditer" at bounding box center [376, 376] width 137 height 25
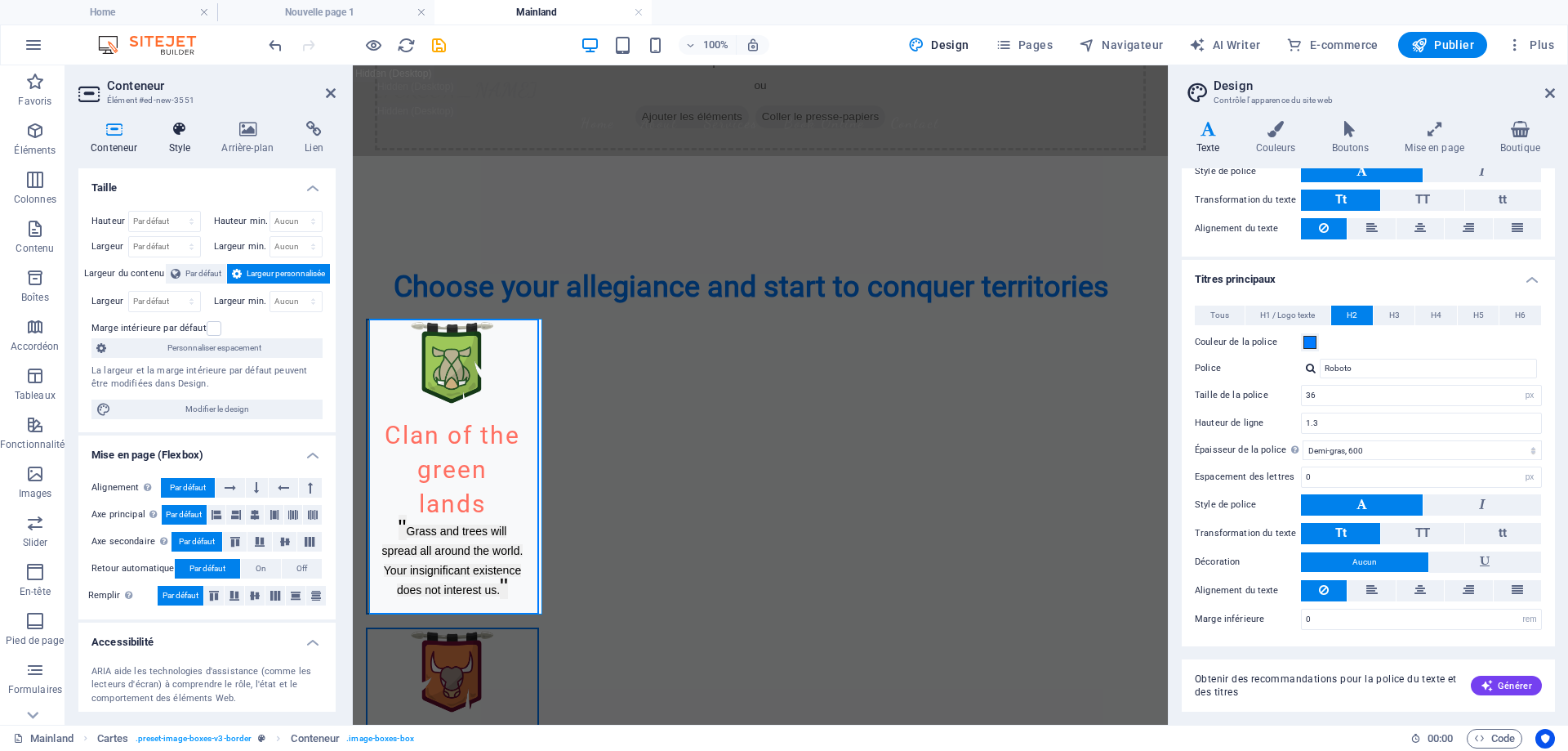
click at [184, 141] on h4 "Style" at bounding box center [182, 138] width 54 height 35
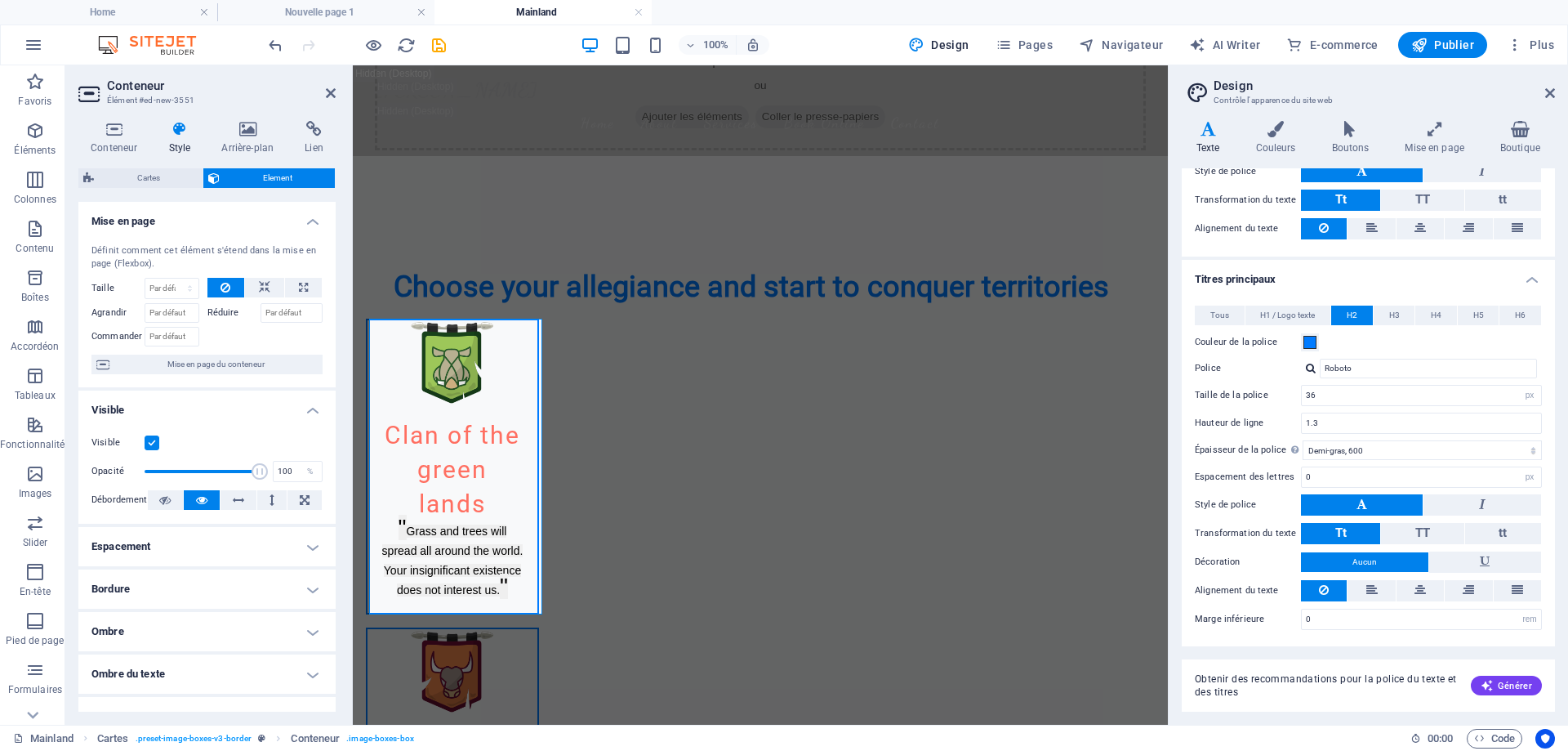
click at [152, 440] on label at bounding box center [152, 442] width 15 height 15
click at [0, 0] on input "Visible" at bounding box center [0, 0] width 0 height 0
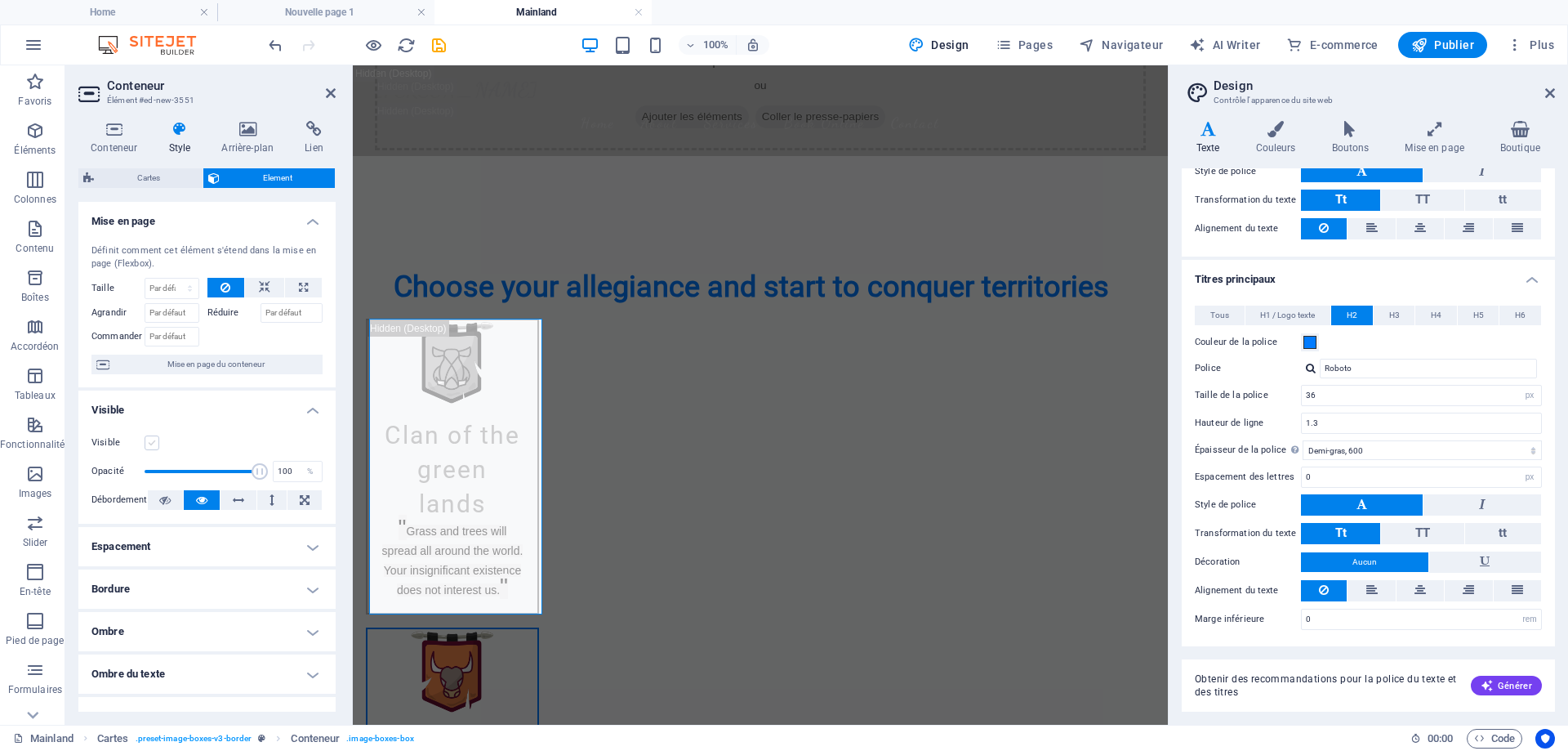
click at [152, 440] on label at bounding box center [152, 442] width 15 height 15
click at [0, 0] on input "Visible" at bounding box center [0, 0] width 0 height 0
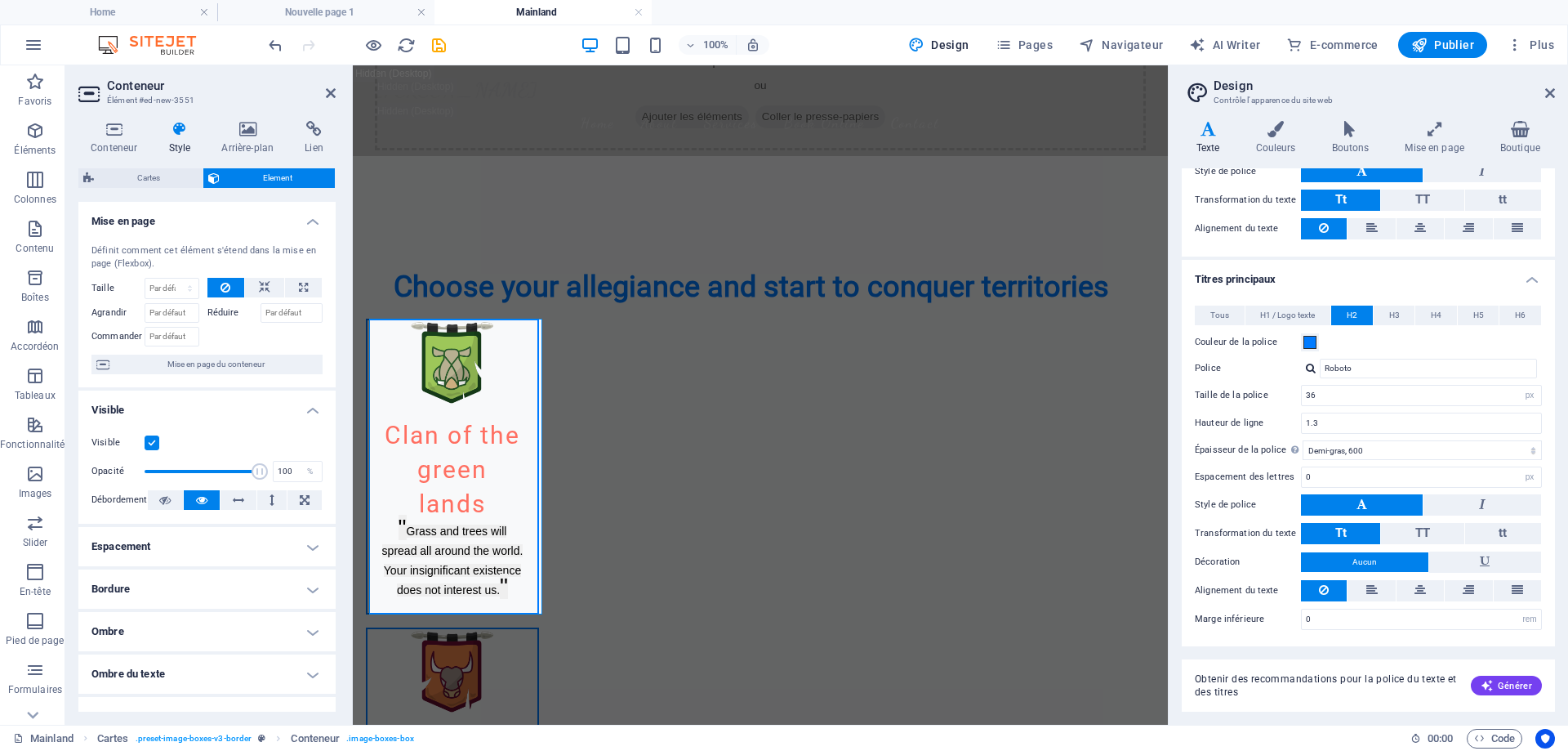
click at [310, 583] on h4 "Bordure" at bounding box center [206, 589] width 257 height 40
click at [310, 583] on h4 "Bordure" at bounding box center [206, 584] width 257 height 30
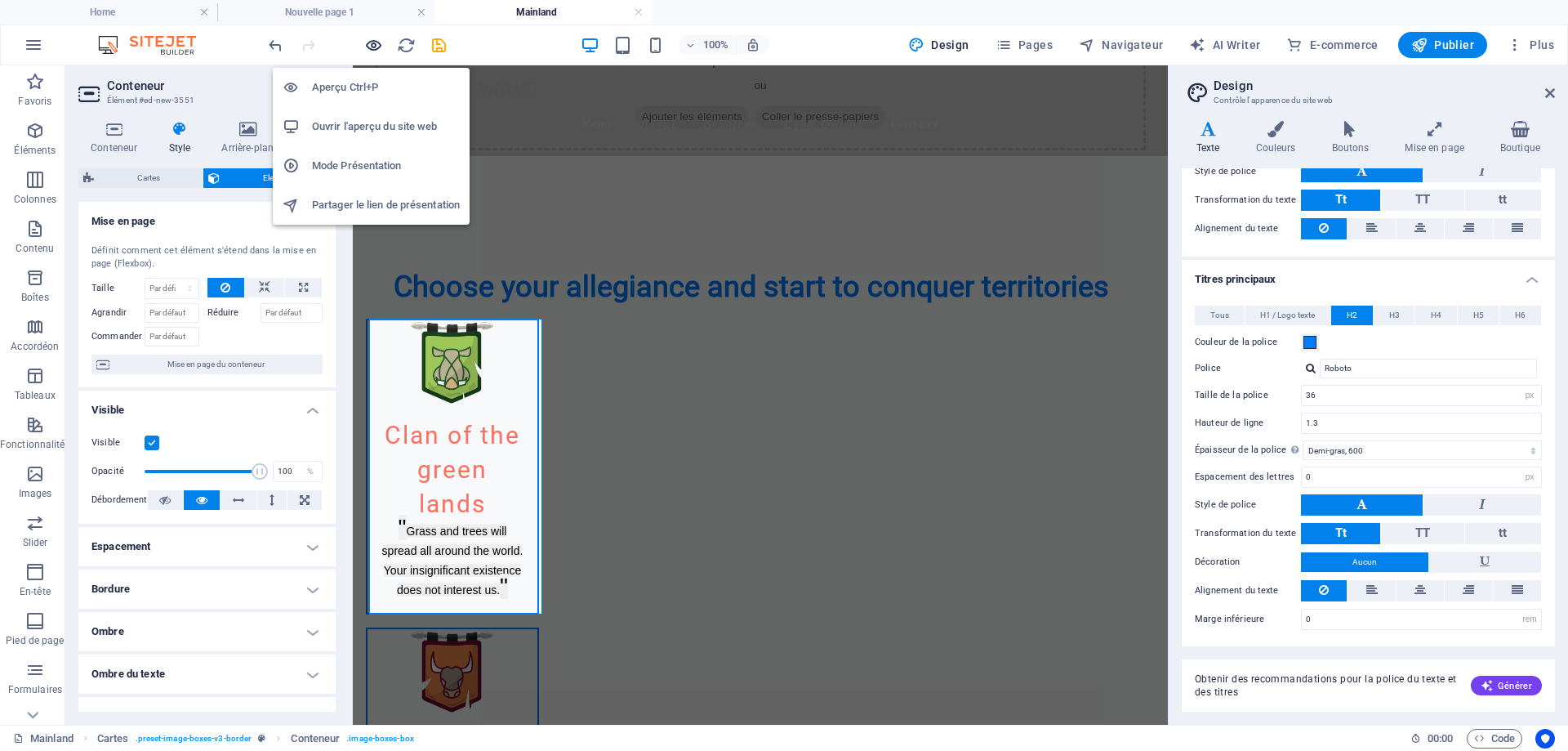
click at [372, 50] on icon "button" at bounding box center [373, 45] width 19 height 19
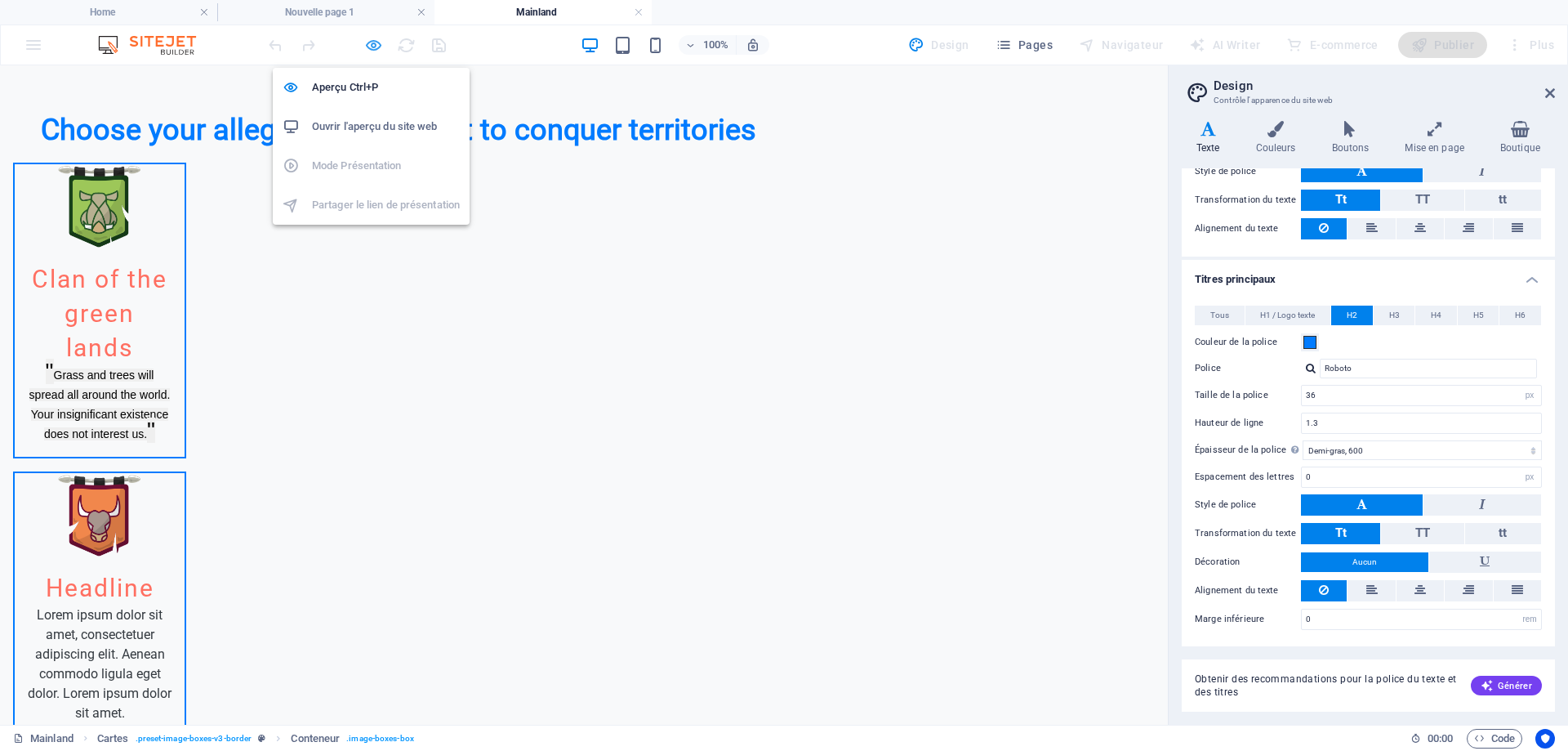
scroll to position [123, 0]
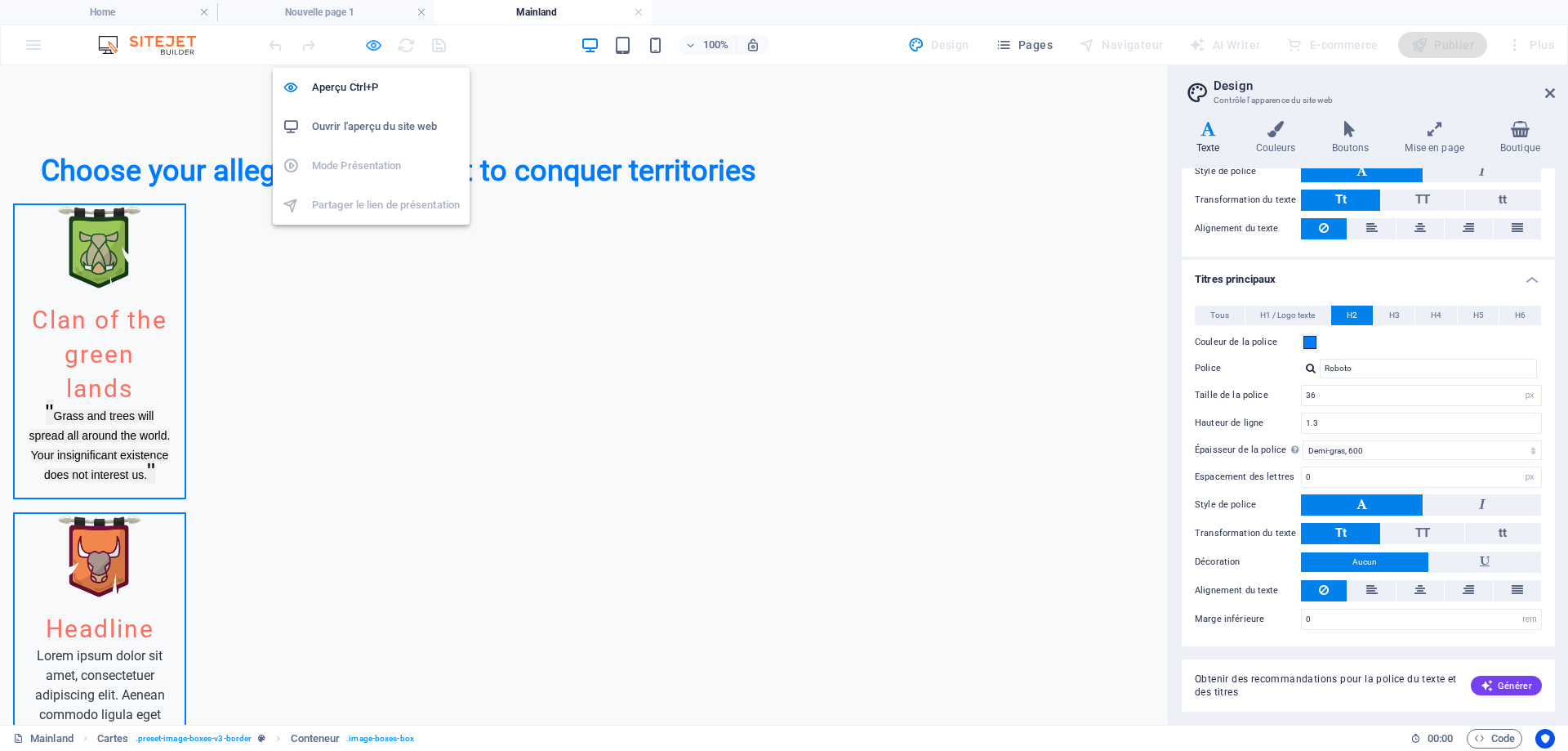
click at [373, 41] on icon "button" at bounding box center [373, 45] width 19 height 19
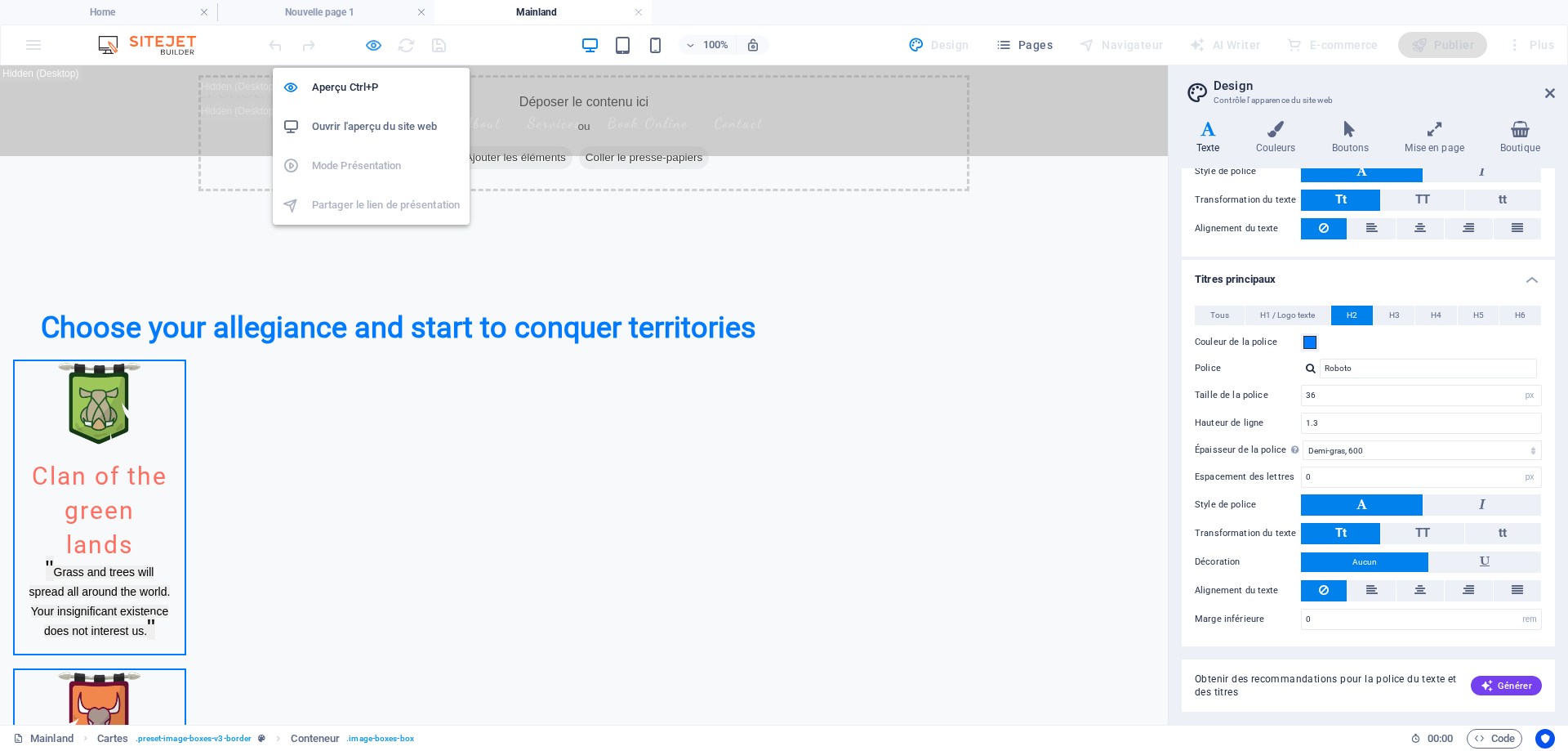
scroll to position [164, 0]
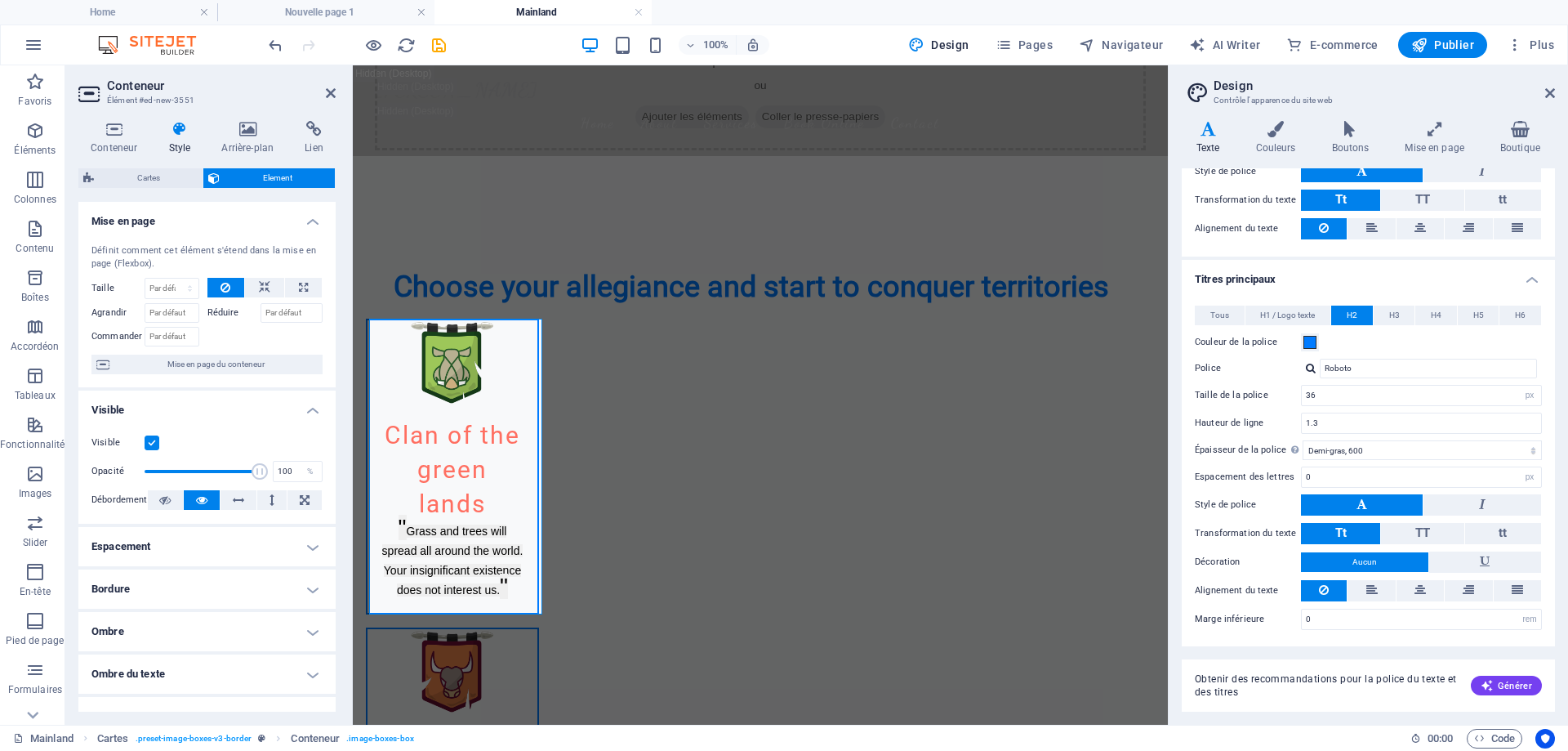
click at [285, 553] on h4 "Espacement" at bounding box center [206, 547] width 257 height 40
click at [278, 547] on h4 "Espacement" at bounding box center [206, 542] width 257 height 30
click at [217, 590] on h4 "Bordure" at bounding box center [206, 589] width 257 height 40
click at [217, 587] on h4 "Bordure" at bounding box center [206, 584] width 257 height 30
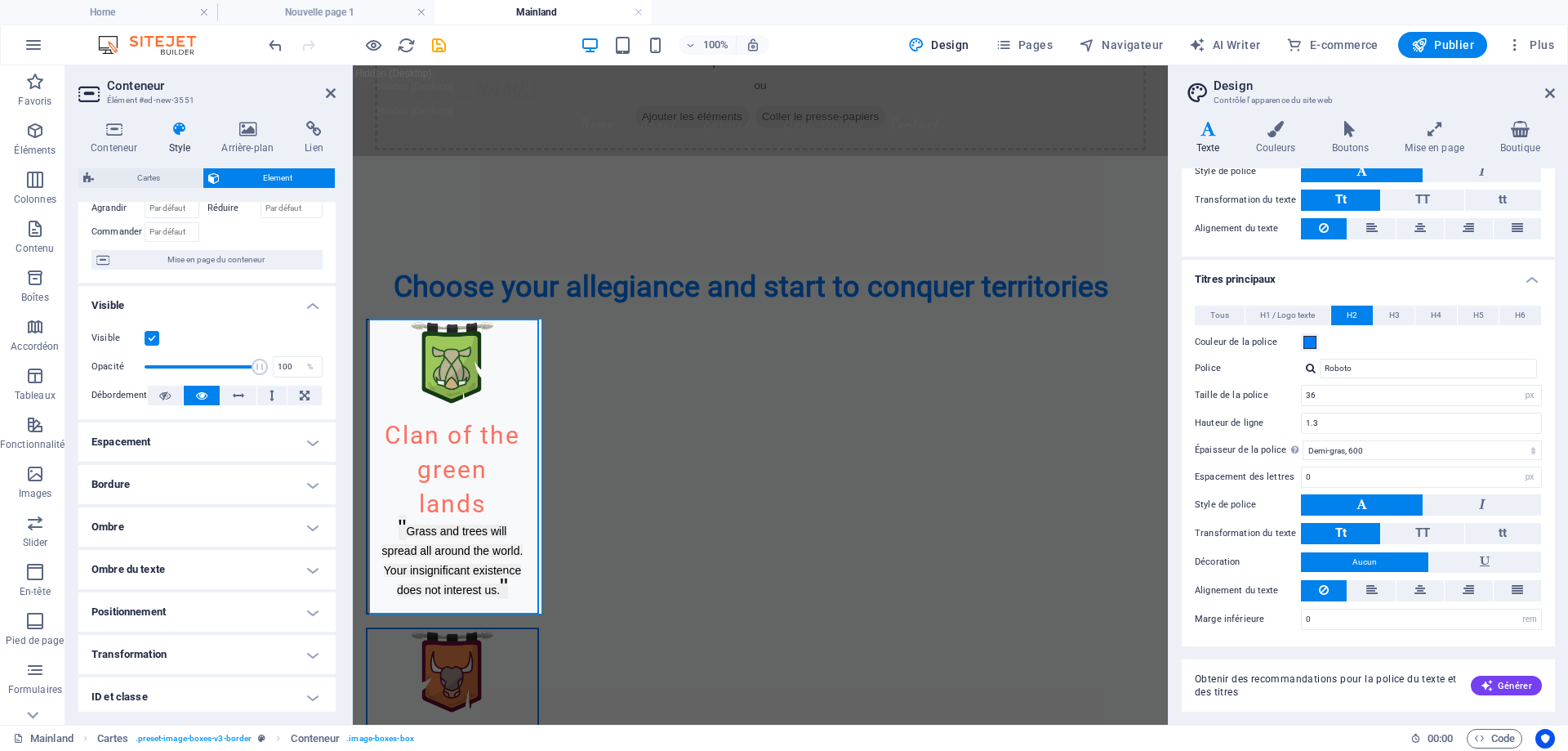
scroll to position [0, 0]
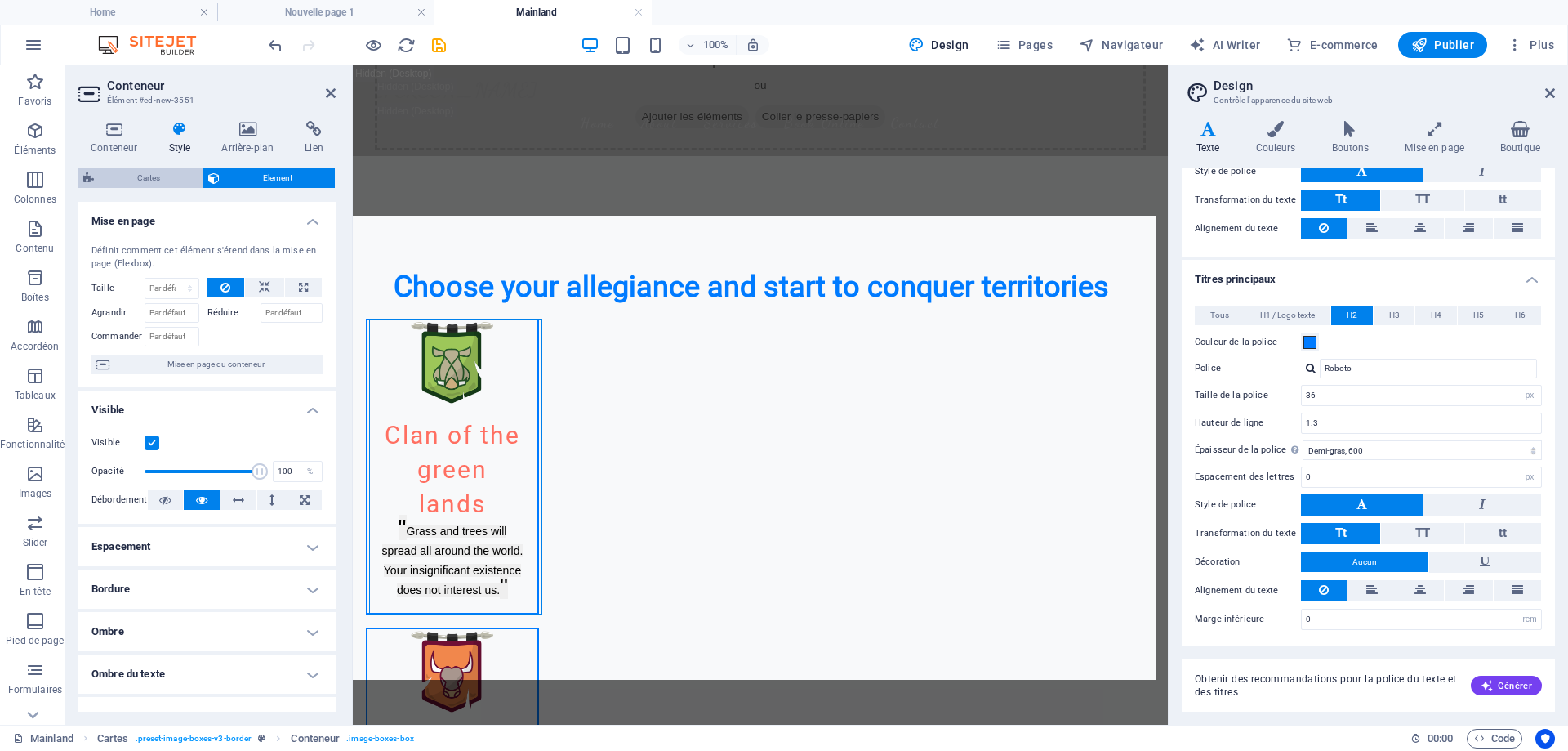
click at [177, 170] on span "Cartes" at bounding box center [149, 179] width 99 height 20
select select "rem"
select select "px"
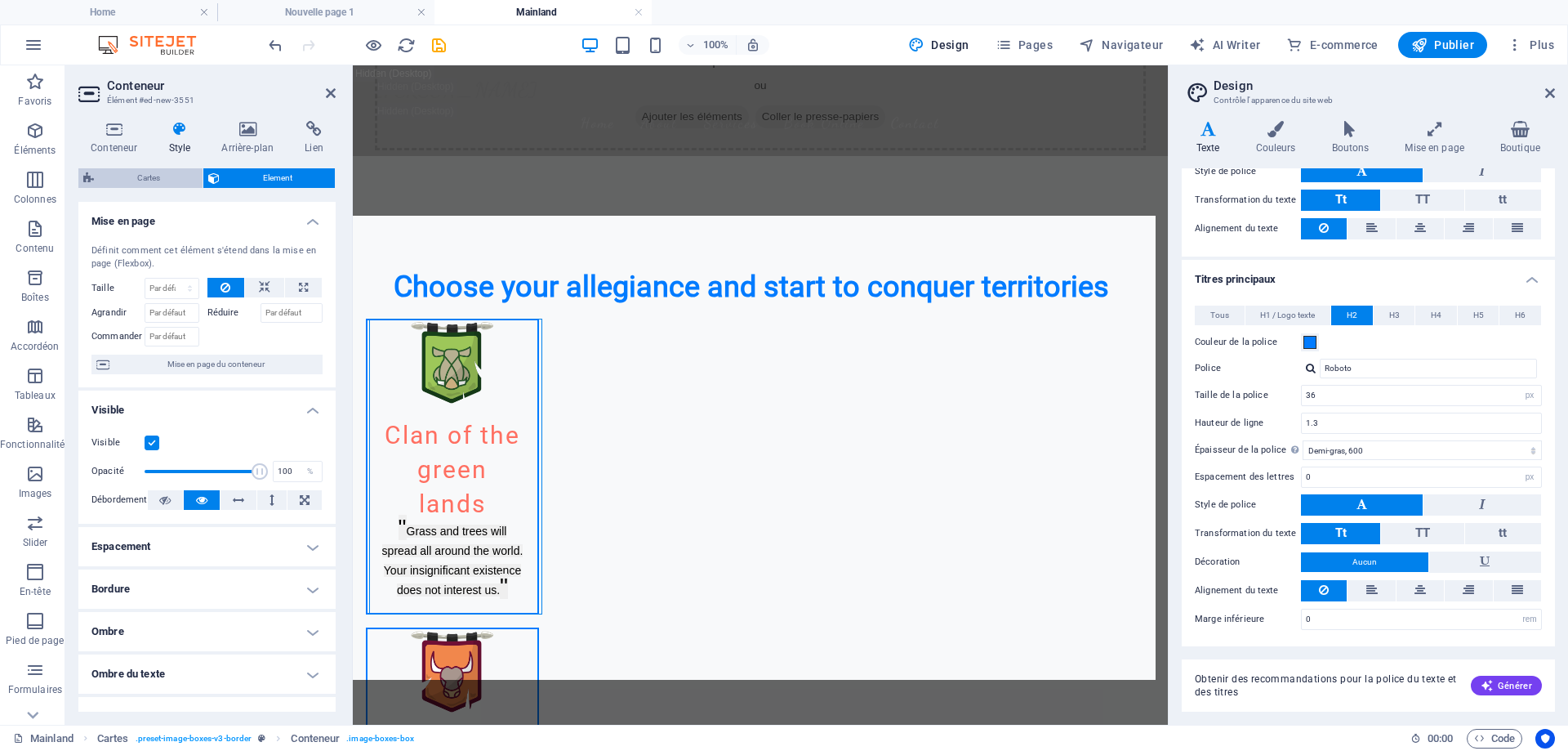
select select "preset-image-boxes-v3-border"
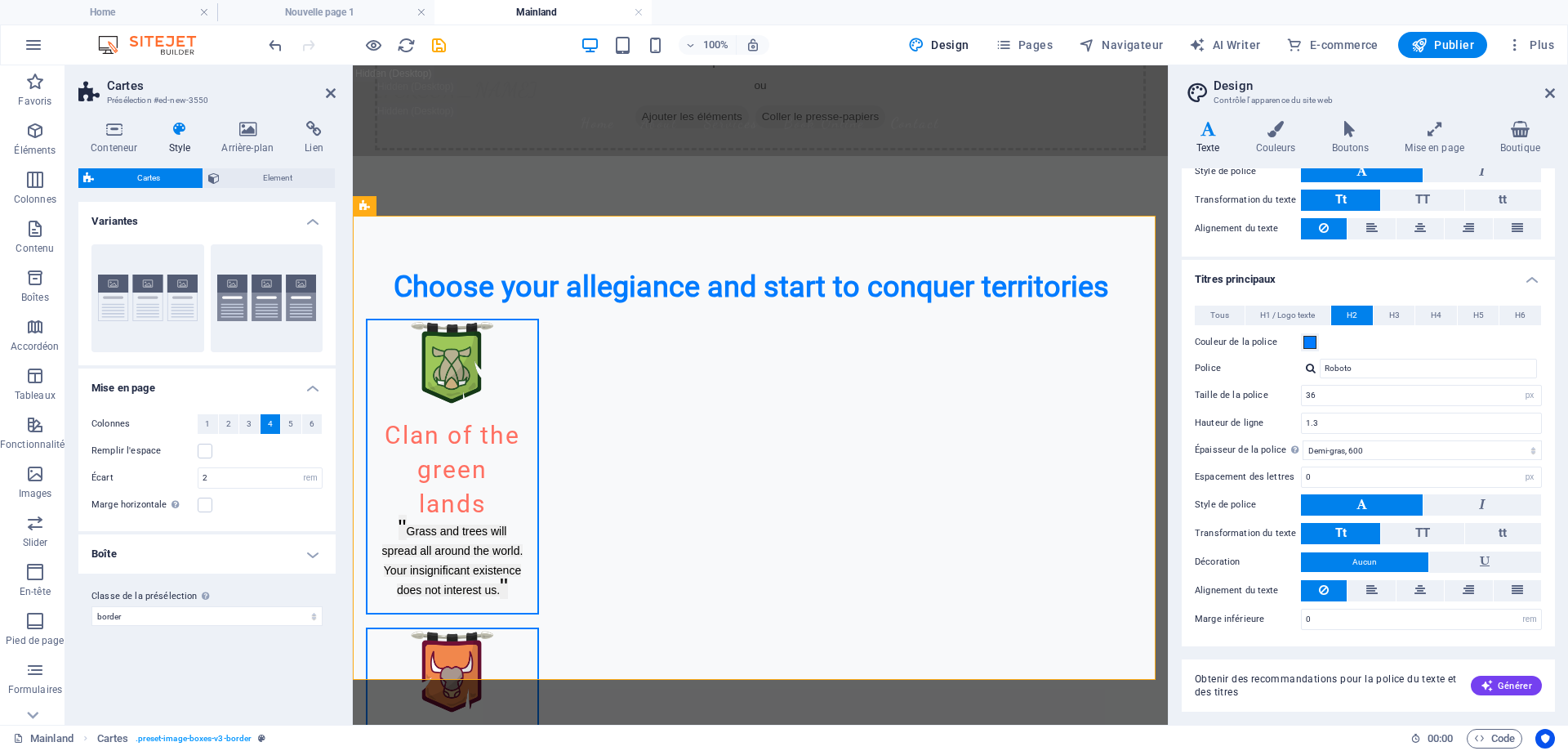
click at [167, 557] on h4 "Boîte" at bounding box center [206, 555] width 257 height 40
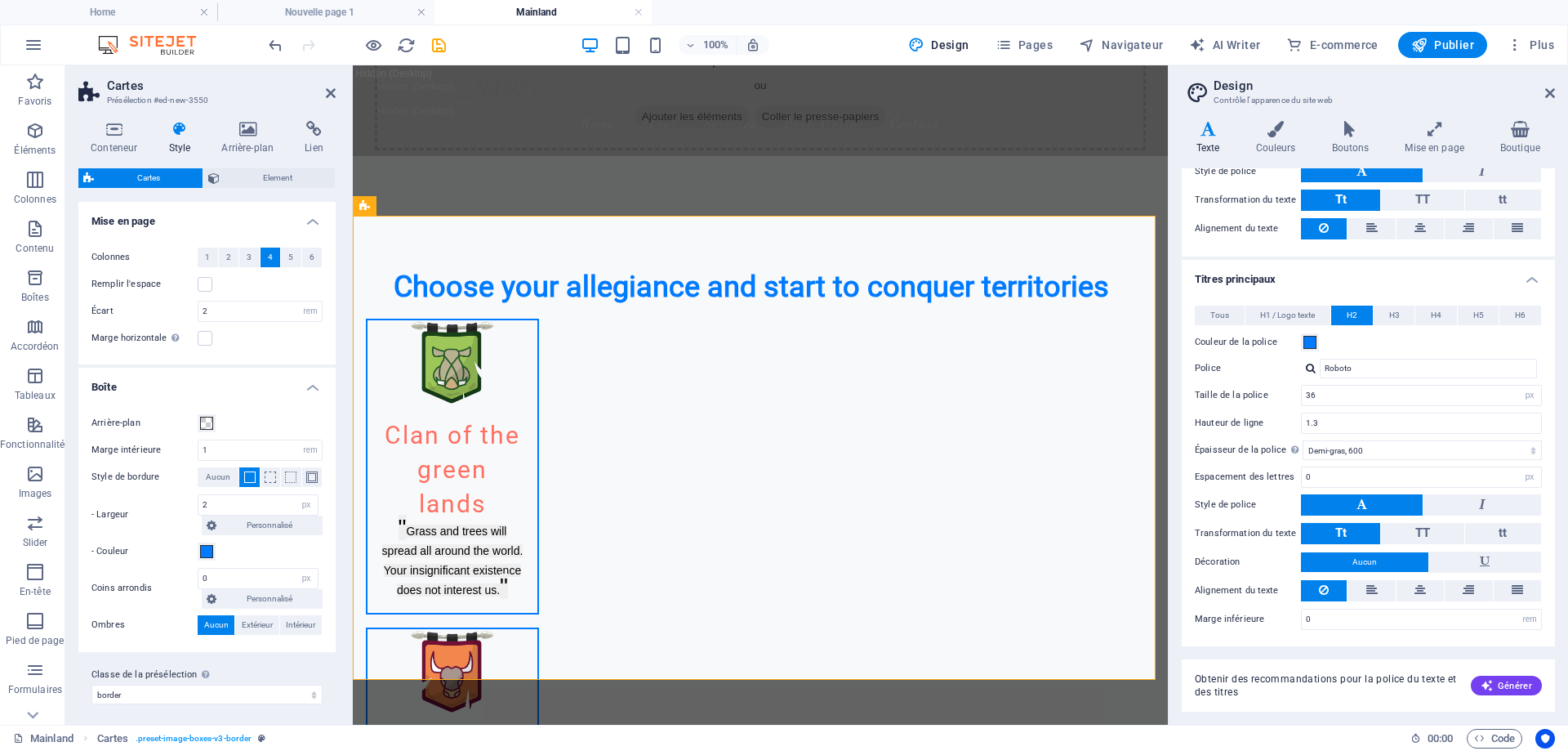
scroll to position [173, 0]
click at [211, 469] on span "Aucun" at bounding box center [218, 471] width 25 height 20
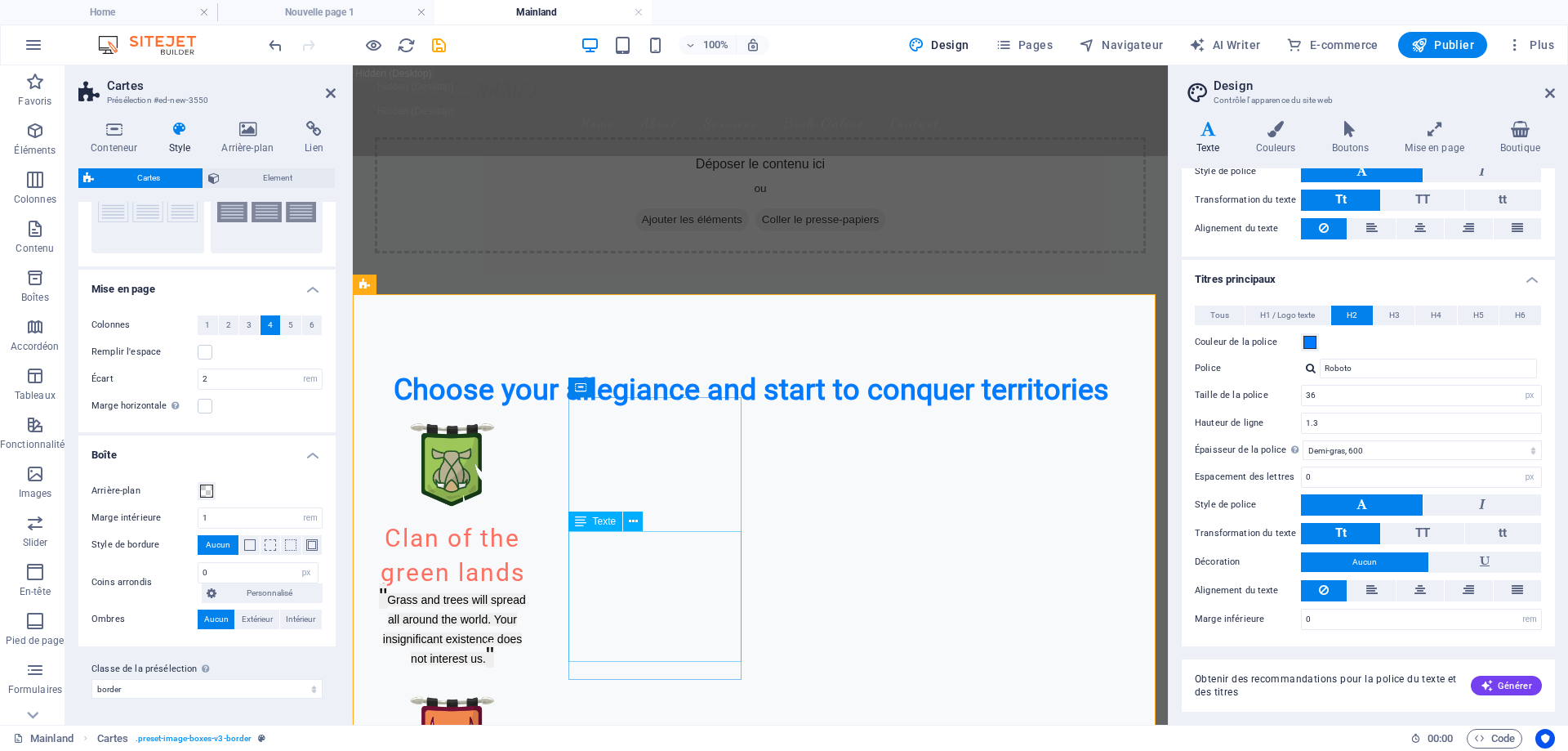
scroll to position [0, 0]
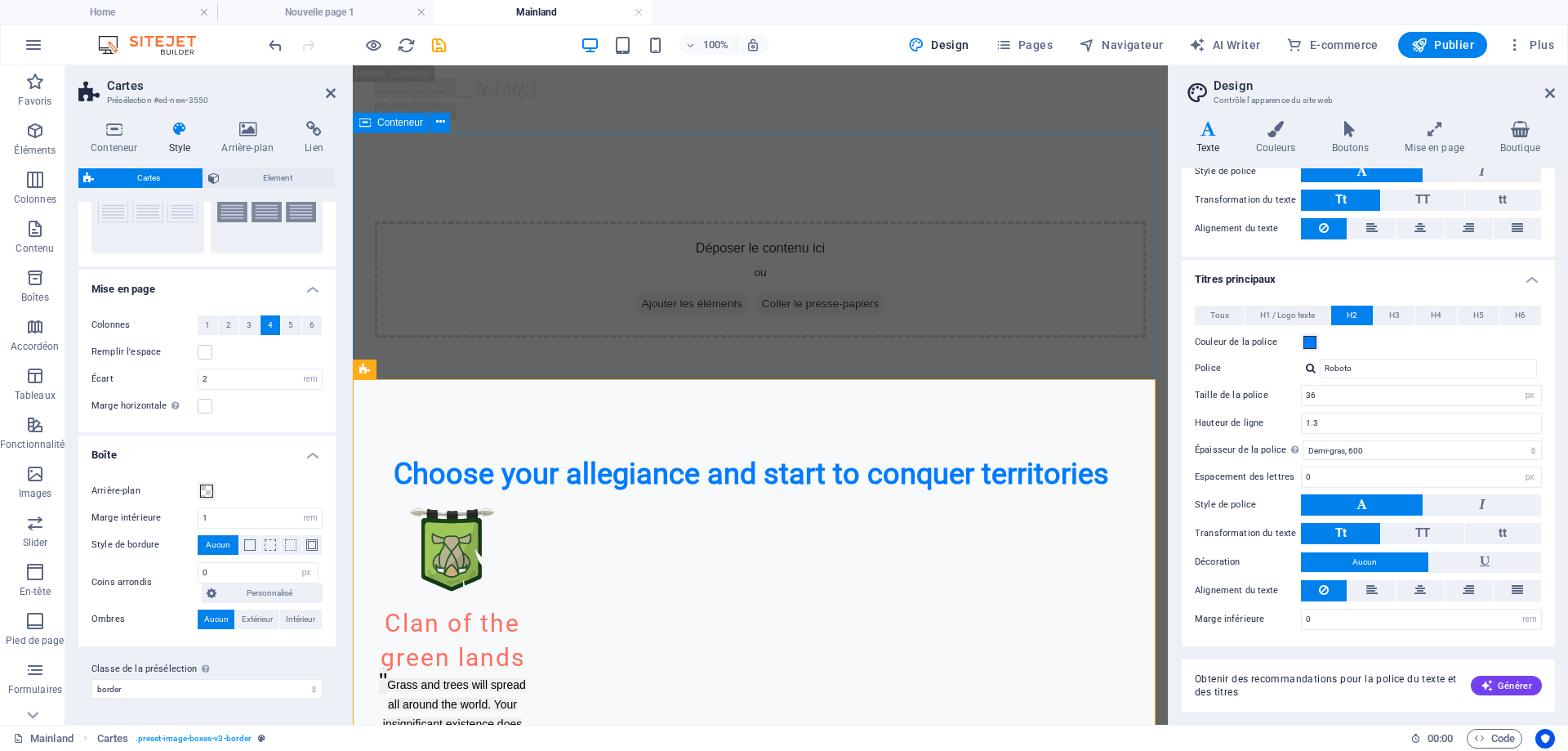
click at [483, 169] on div "Déposer le contenu ici ou Ajouter les éléments Coller le presse-papiers" at bounding box center [761, 279] width 815 height 247
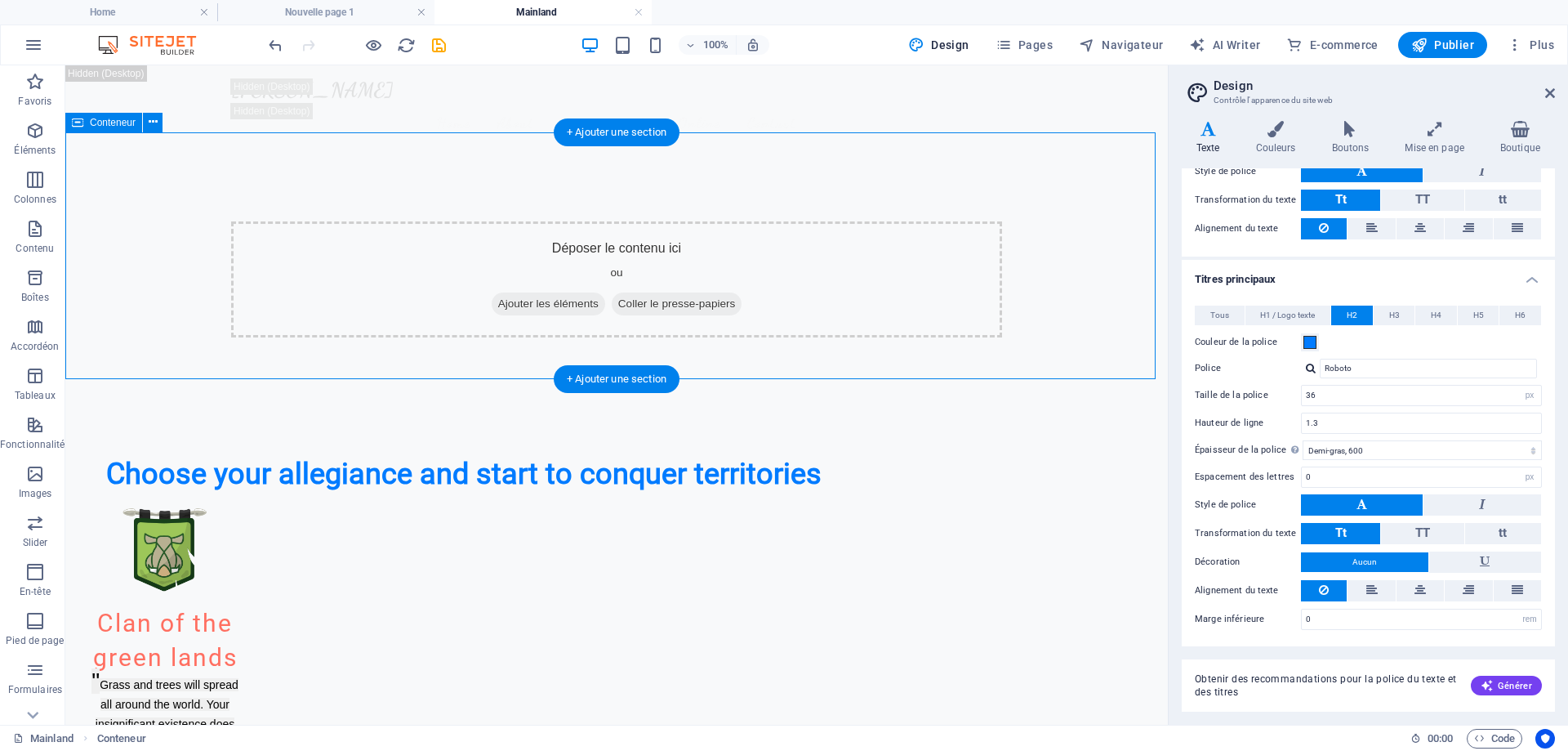
click at [523, 293] on span "Ajouter les éléments" at bounding box center [548, 304] width 113 height 23
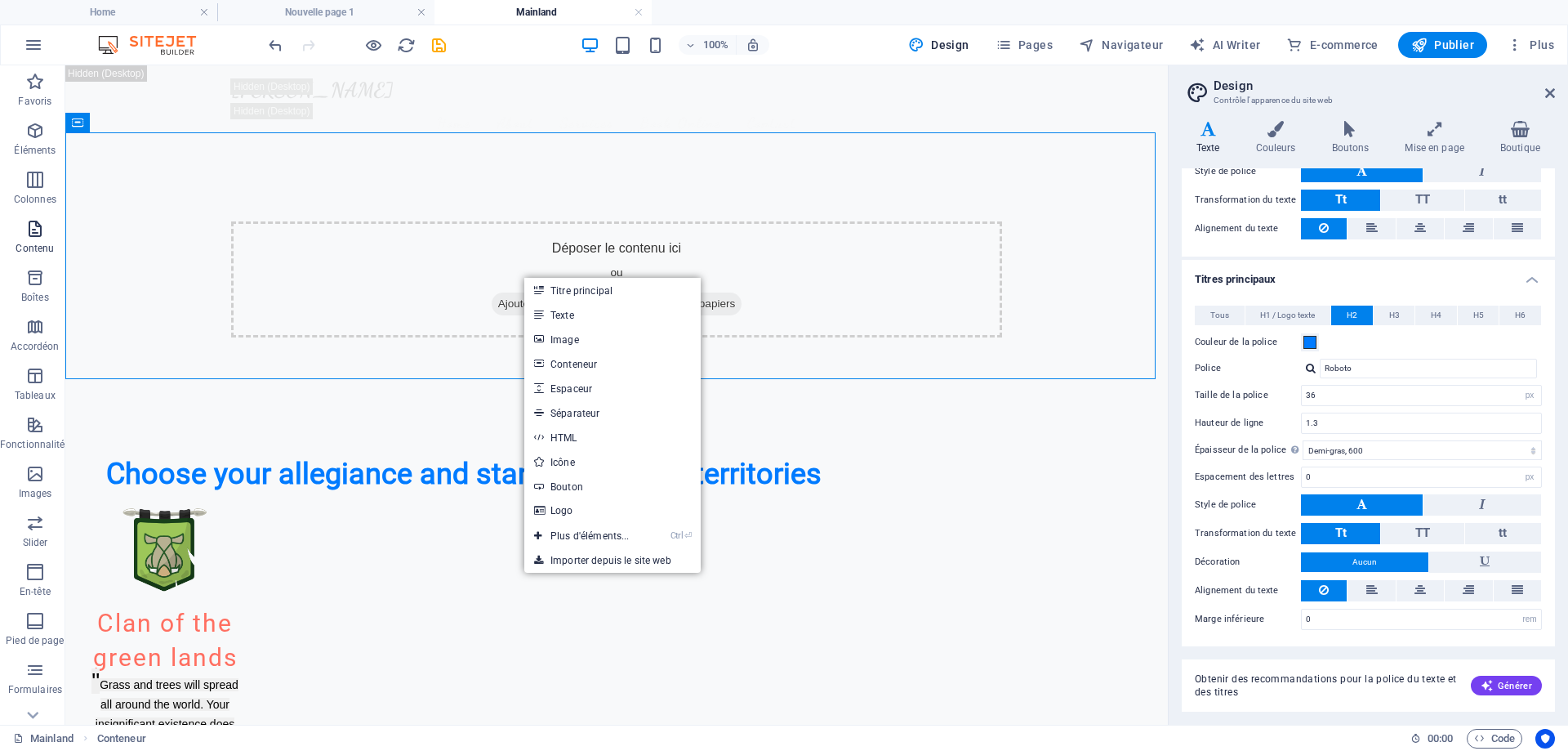
click at [31, 234] on icon "button" at bounding box center [36, 229] width 20 height 20
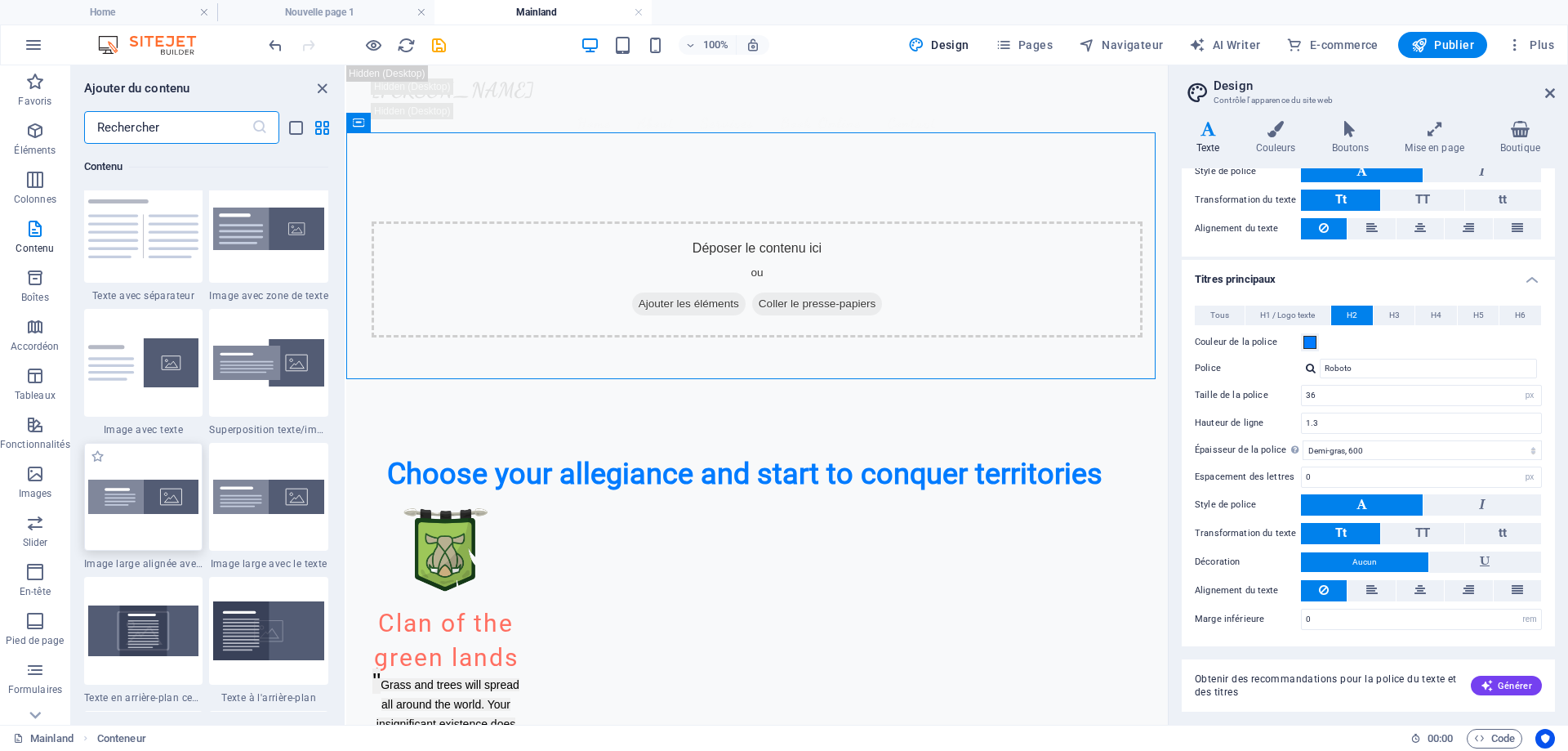
scroll to position [3022, 0]
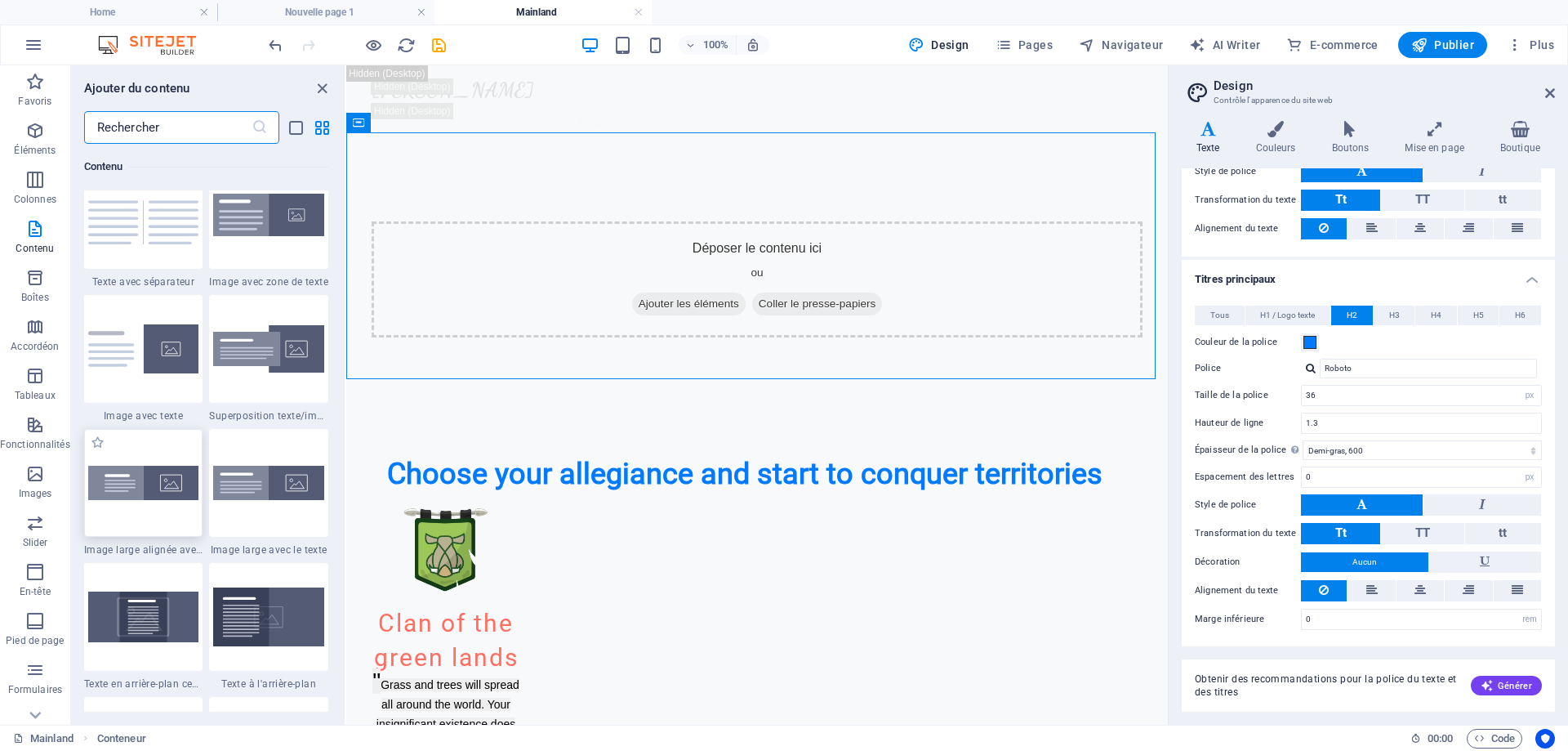
click at [170, 483] on img at bounding box center [144, 482] width 111 height 34
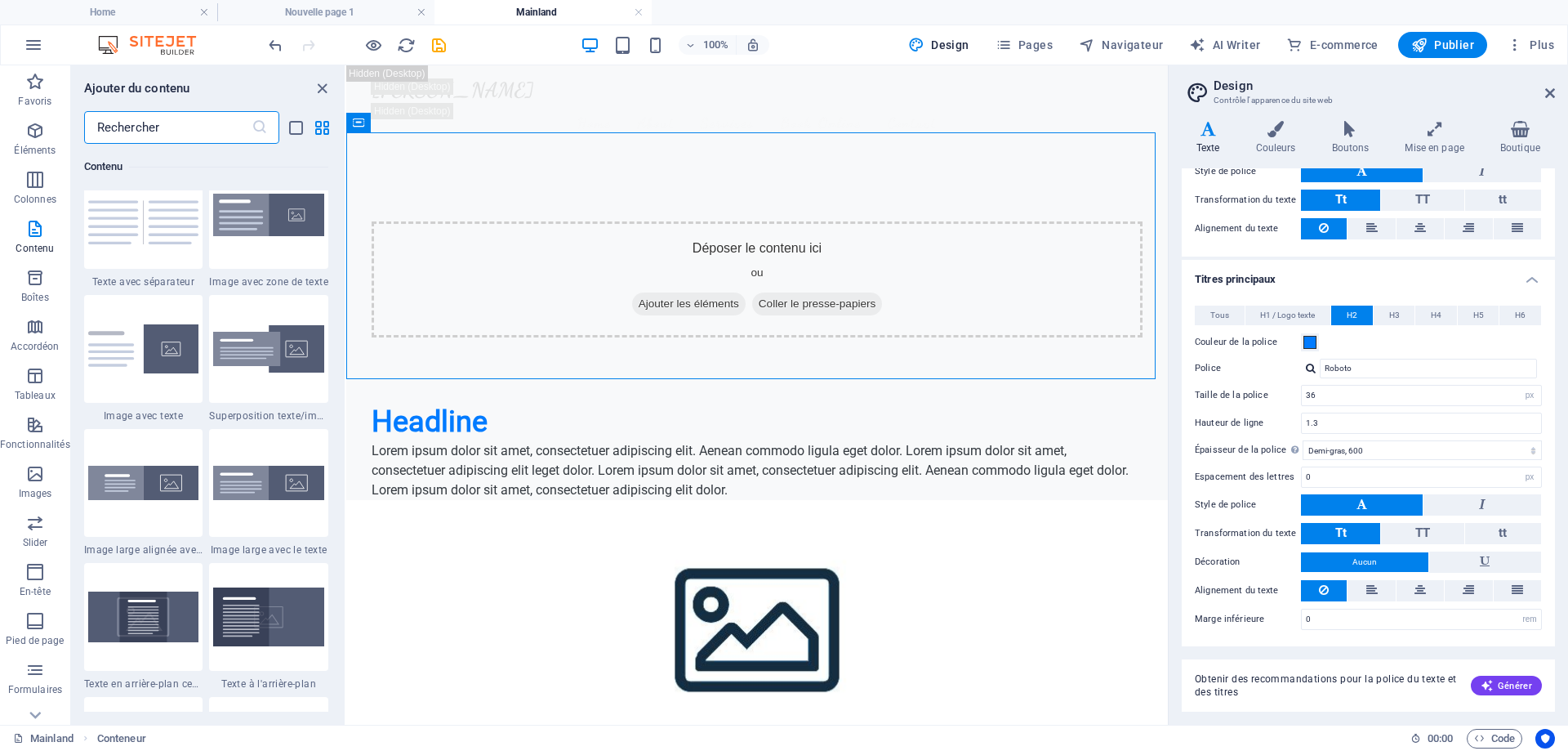
select select "%"
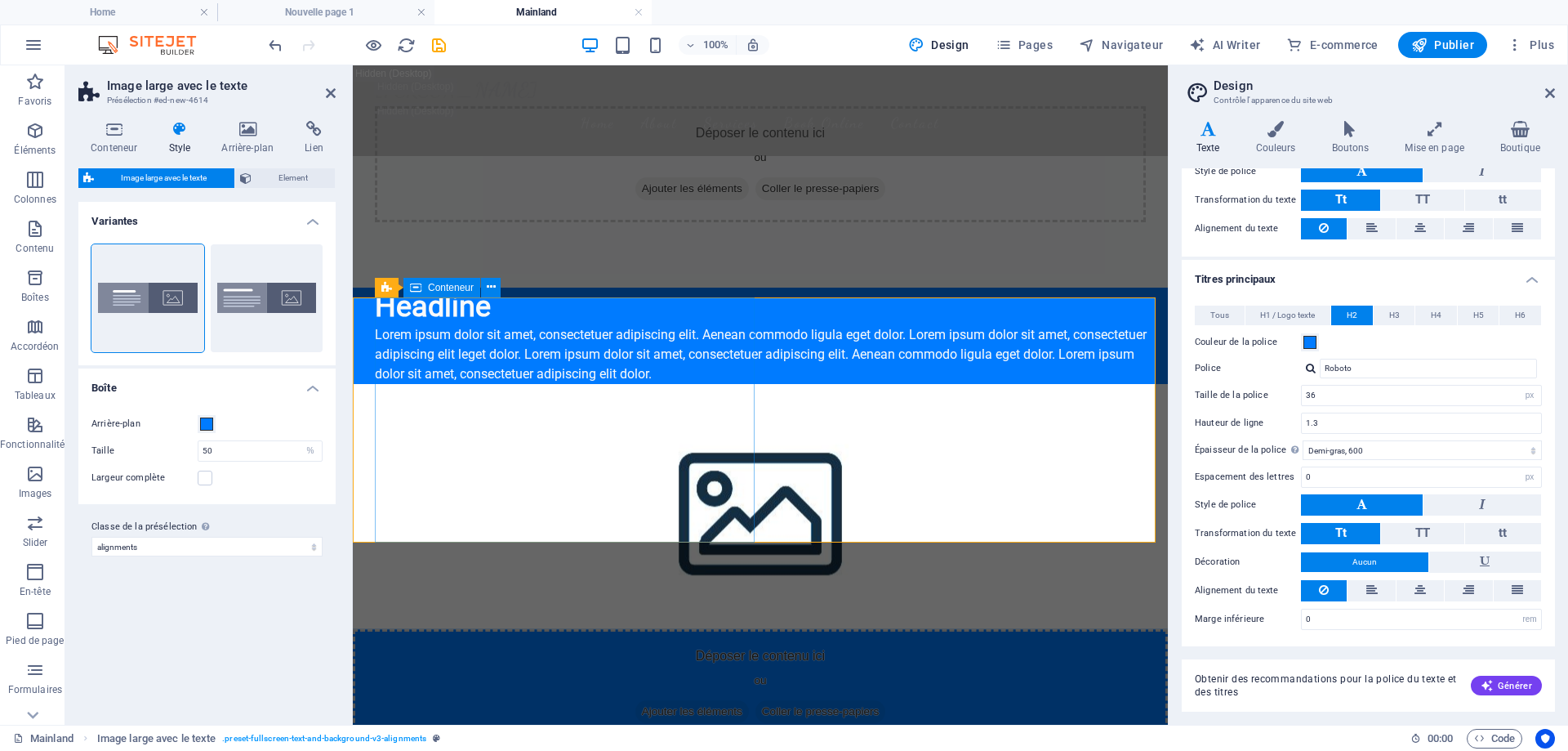
scroll to position [81, 0]
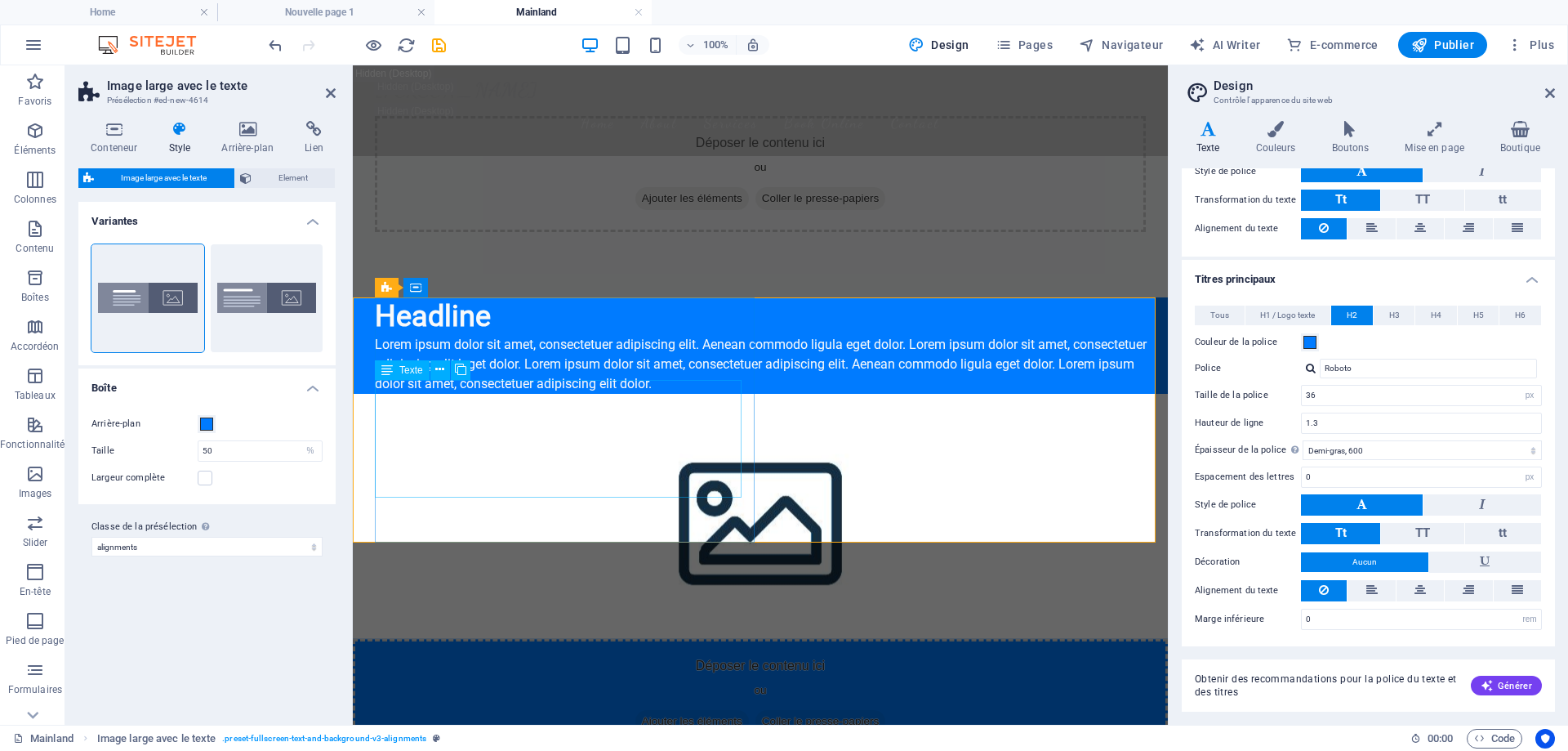
click at [499, 394] on div "Lorem ipsum dolor sit amet, consectetuer adipiscing elit. Aenean commodo ligula…" at bounding box center [765, 364] width 780 height 59
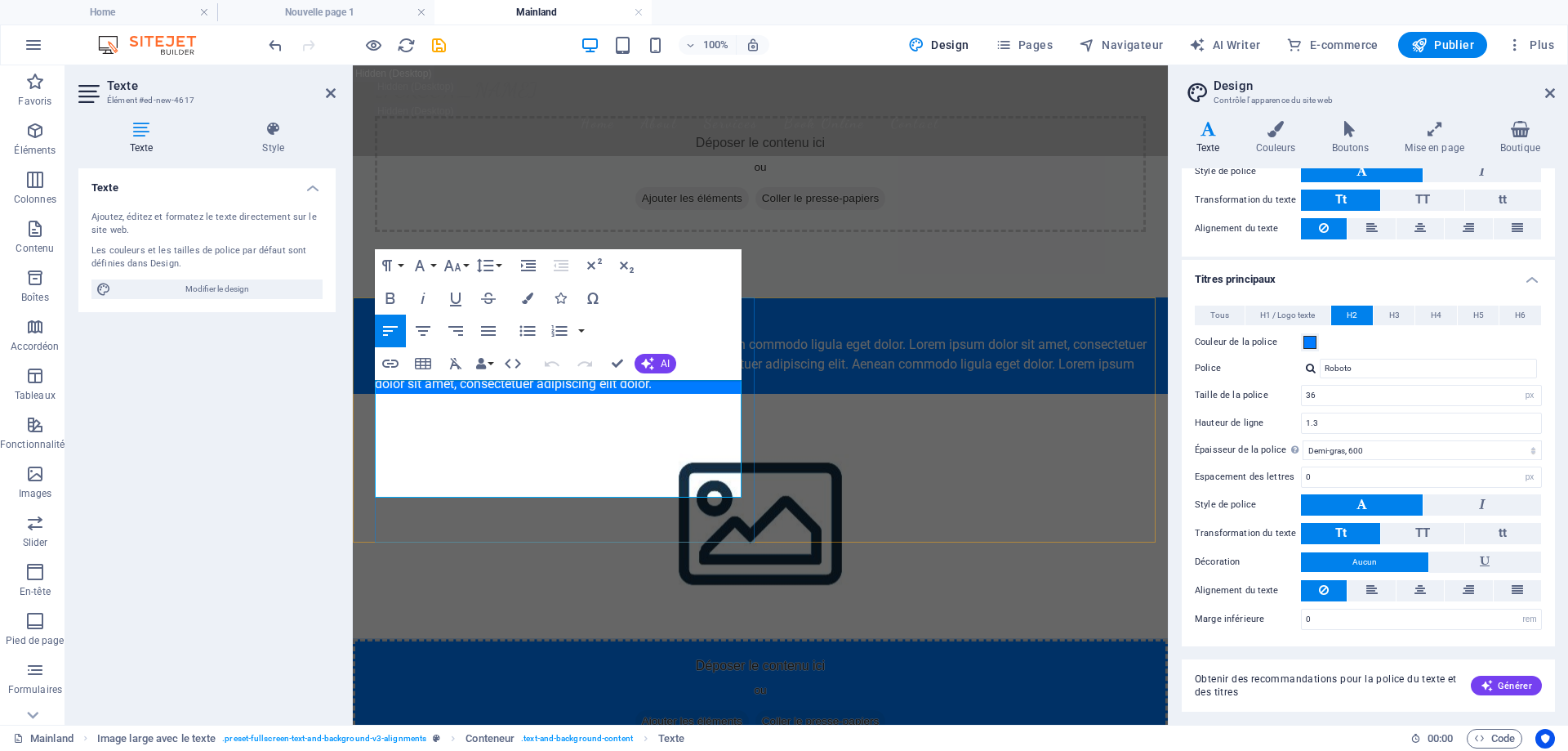
click at [499, 394] on p "Lorem ipsum dolor sit amet, consectetuer adipiscing elit. Aenean commodo ligula…" at bounding box center [765, 364] width 780 height 59
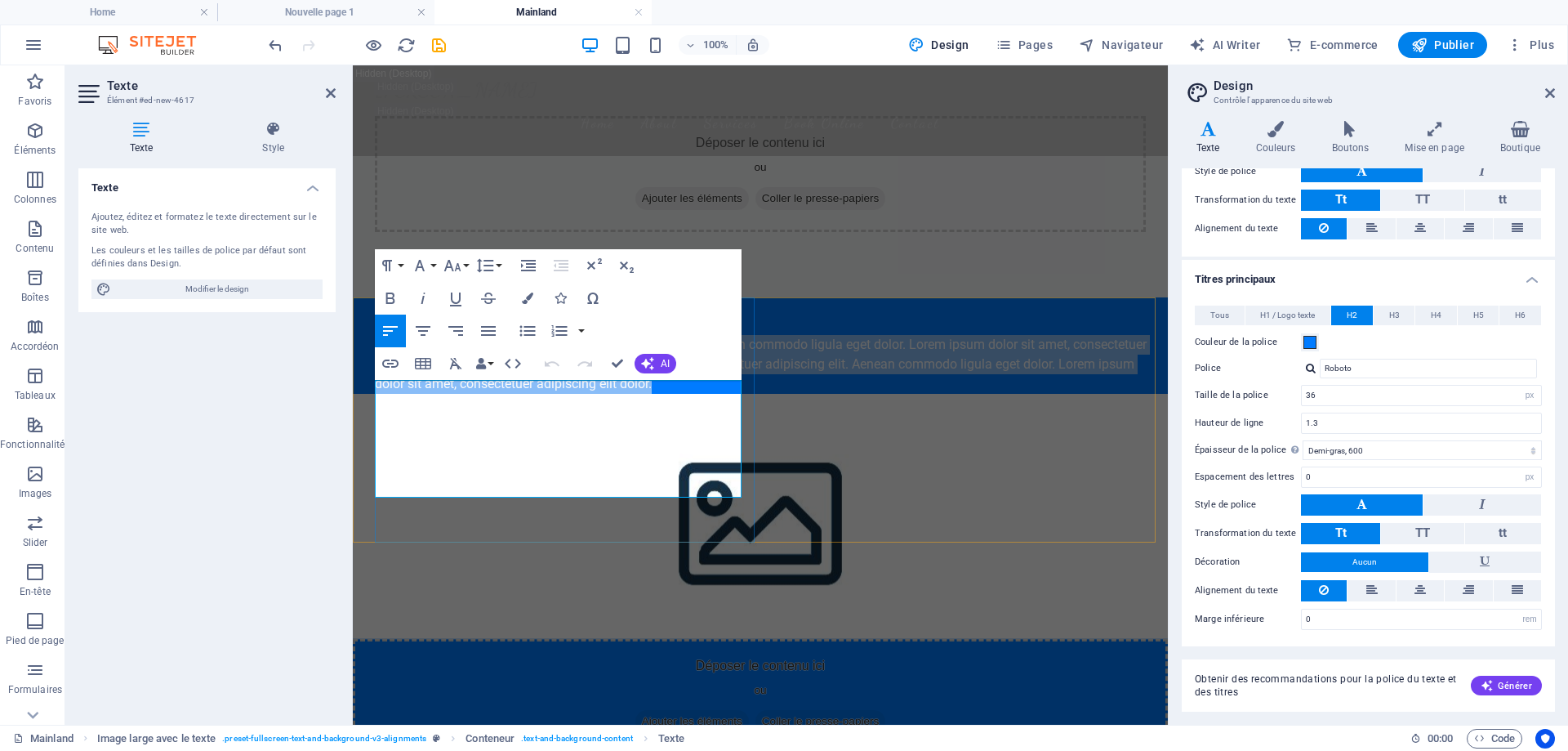
drag, startPoint x: 499, startPoint y: 490, endPoint x: 353, endPoint y: 377, distance: 184.6
click at [353, 377] on div "Headline Lorem ipsum dolor sit amet, consectetuer adipiscing elit. Aenean commo…" at bounding box center [761, 527] width 815 height 458
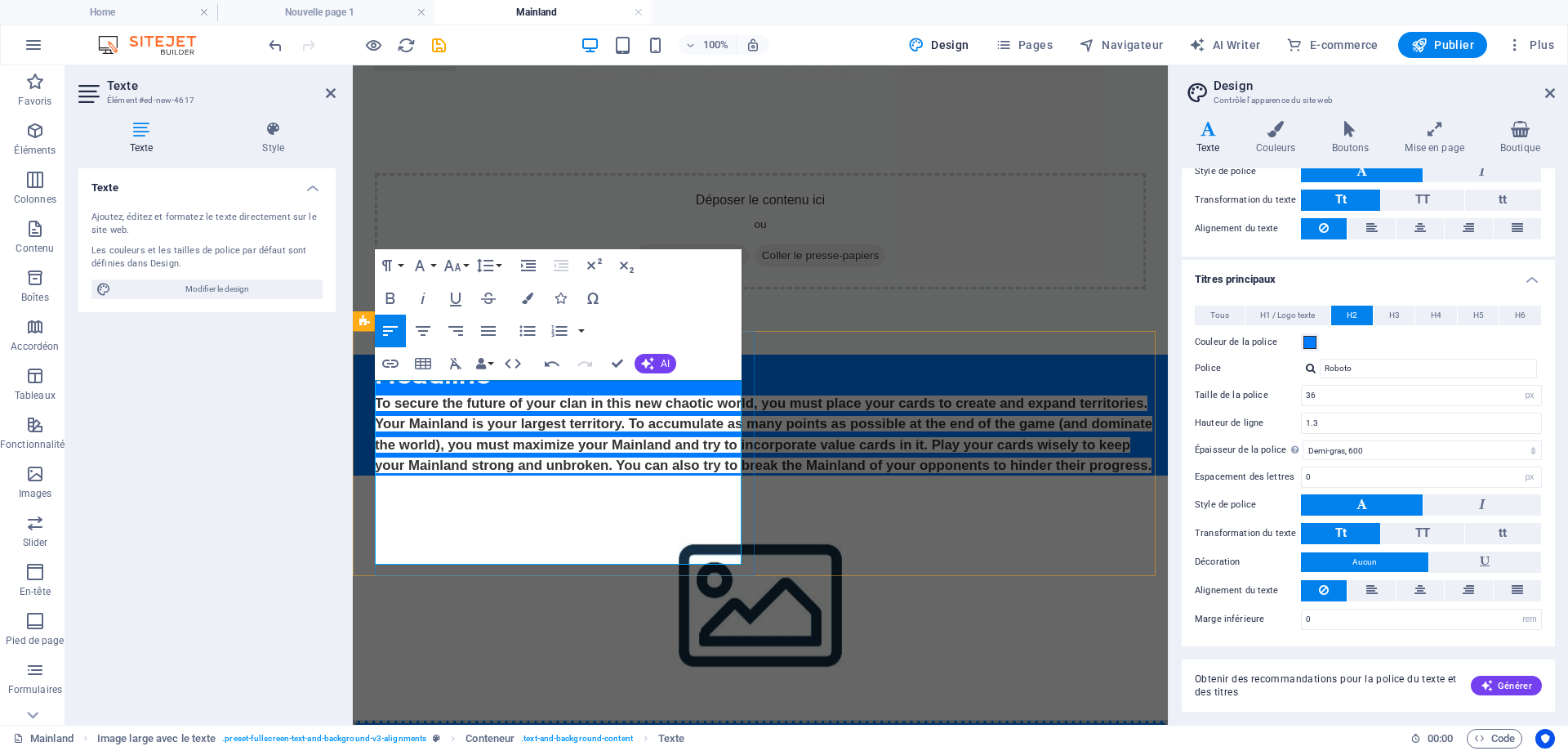
click at [564, 475] on p "To secure the future of your clan in this new chaotic world, you must place you…" at bounding box center [765, 434] width 780 height 82
drag, startPoint x: 654, startPoint y: 553, endPoint x: 622, endPoint y: 428, distance: 129.0
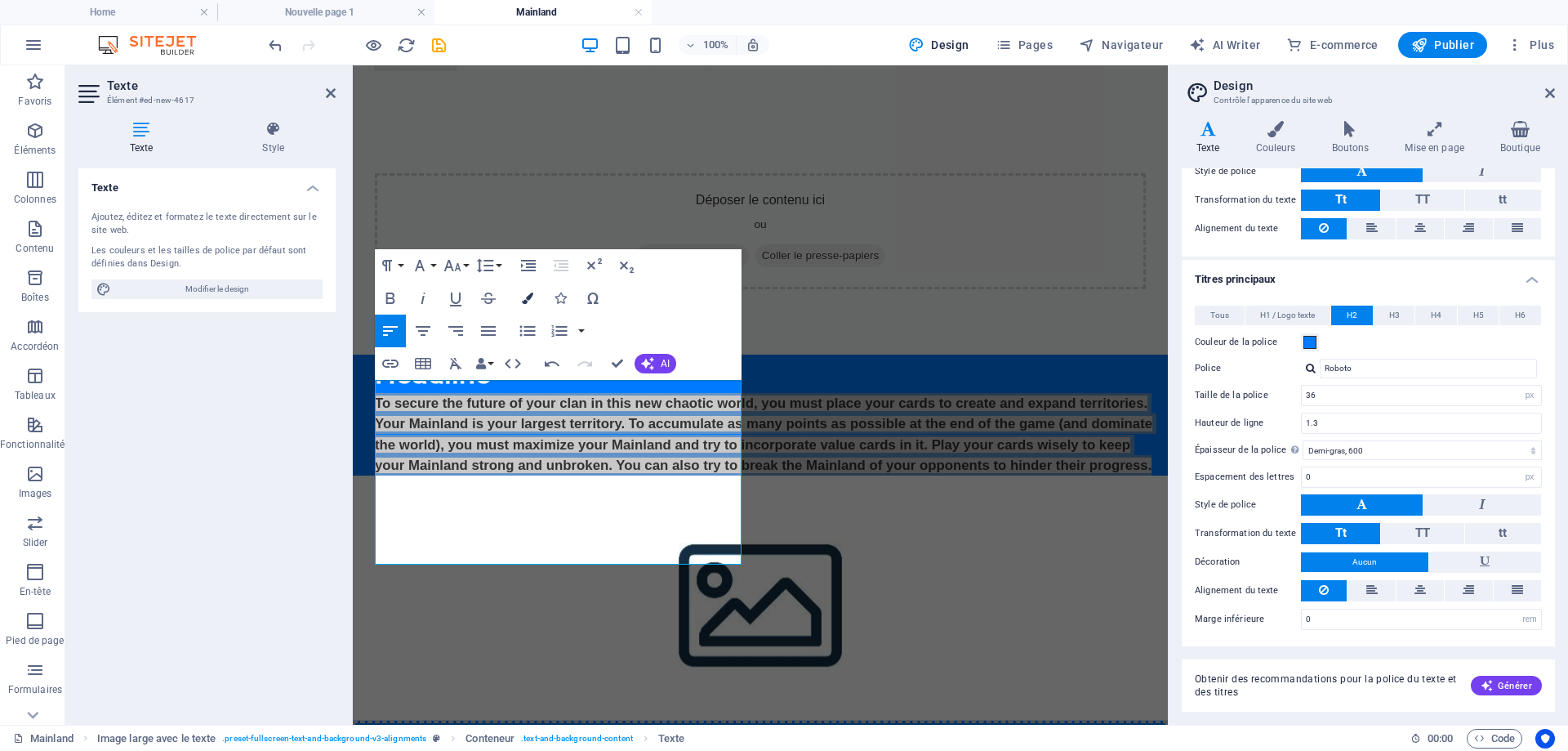
click at [528, 293] on icon "button" at bounding box center [528, 299] width 12 height 12
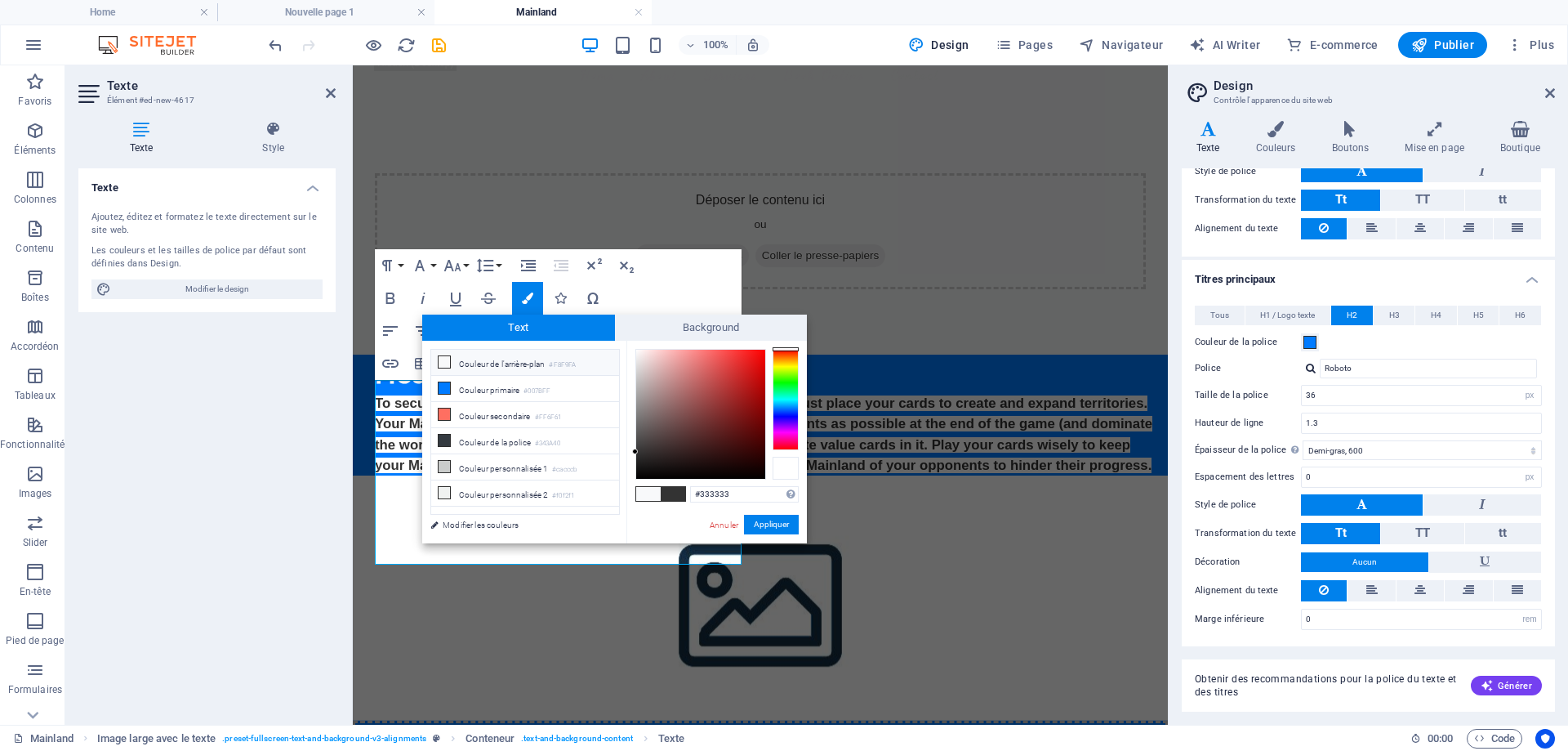
click at [784, 469] on div at bounding box center [785, 467] width 26 height 23
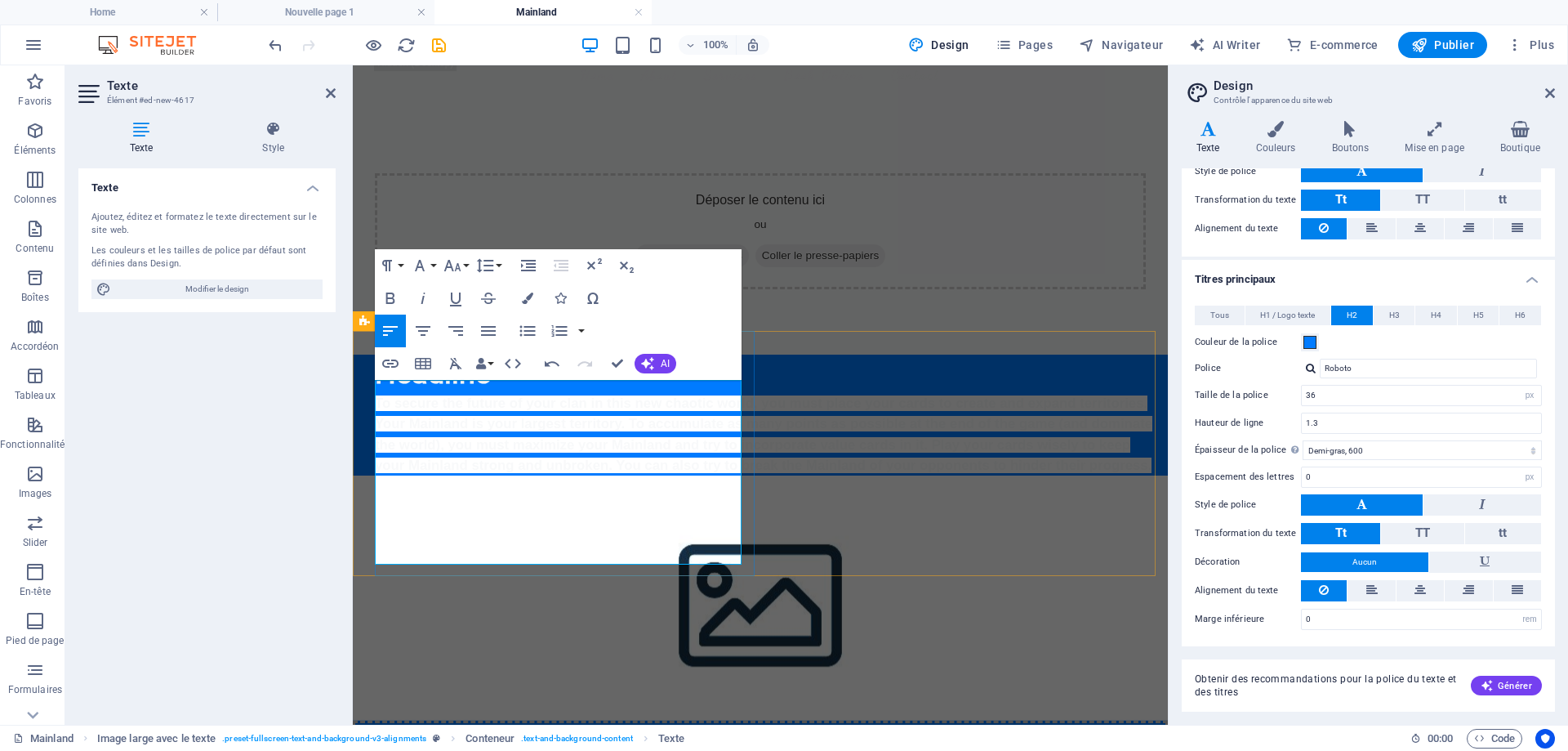
click at [664, 475] on p "To secure the future of your clan in this new chaotic world, you must place you…" at bounding box center [765, 434] width 780 height 82
click at [663, 475] on p "To secure the future of your clan in this new chaotic world, you must place you…" at bounding box center [765, 434] width 780 height 82
drag, startPoint x: 656, startPoint y: 556, endPoint x: 332, endPoint y: 353, distance: 382.3
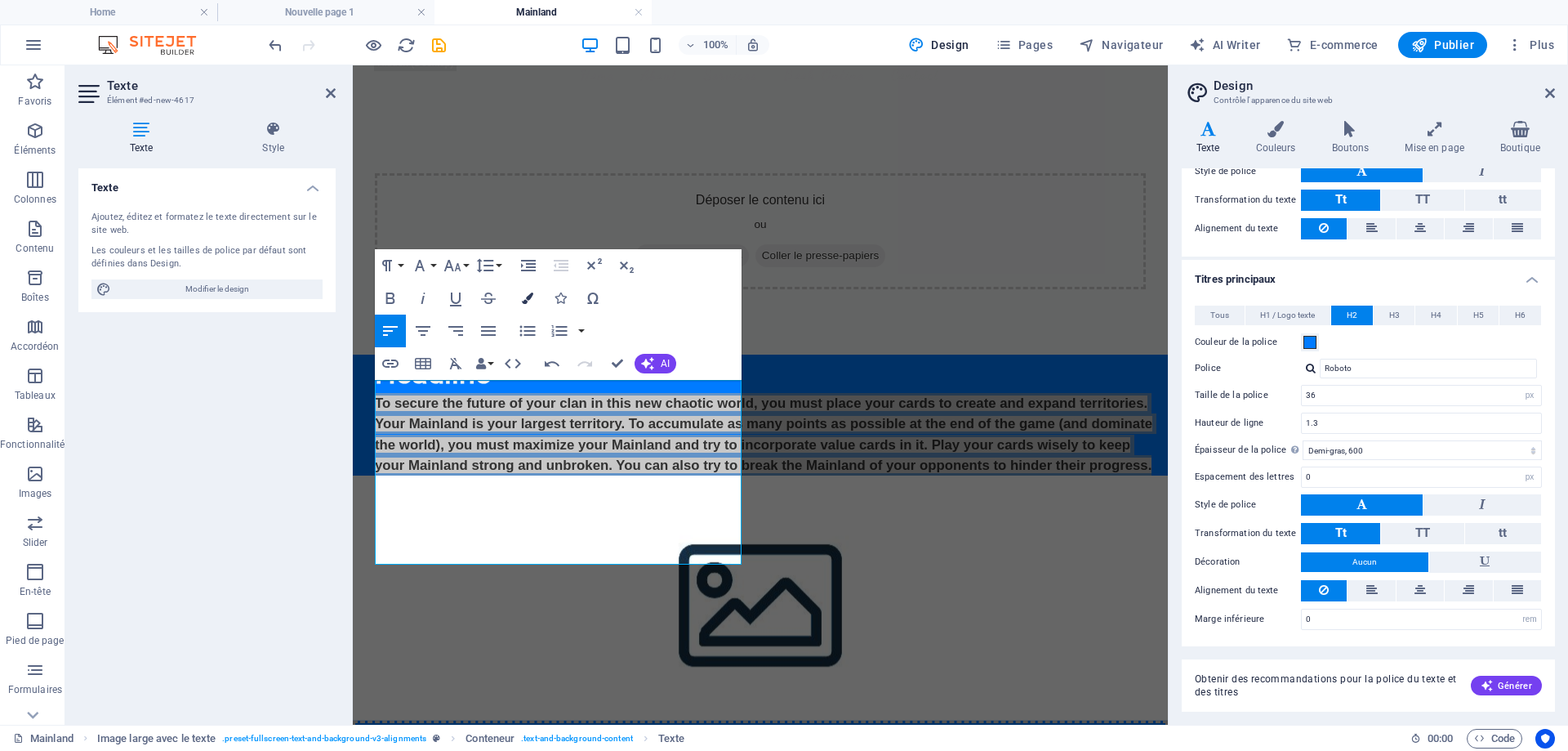
click at [530, 295] on icon "button" at bounding box center [528, 299] width 12 height 12
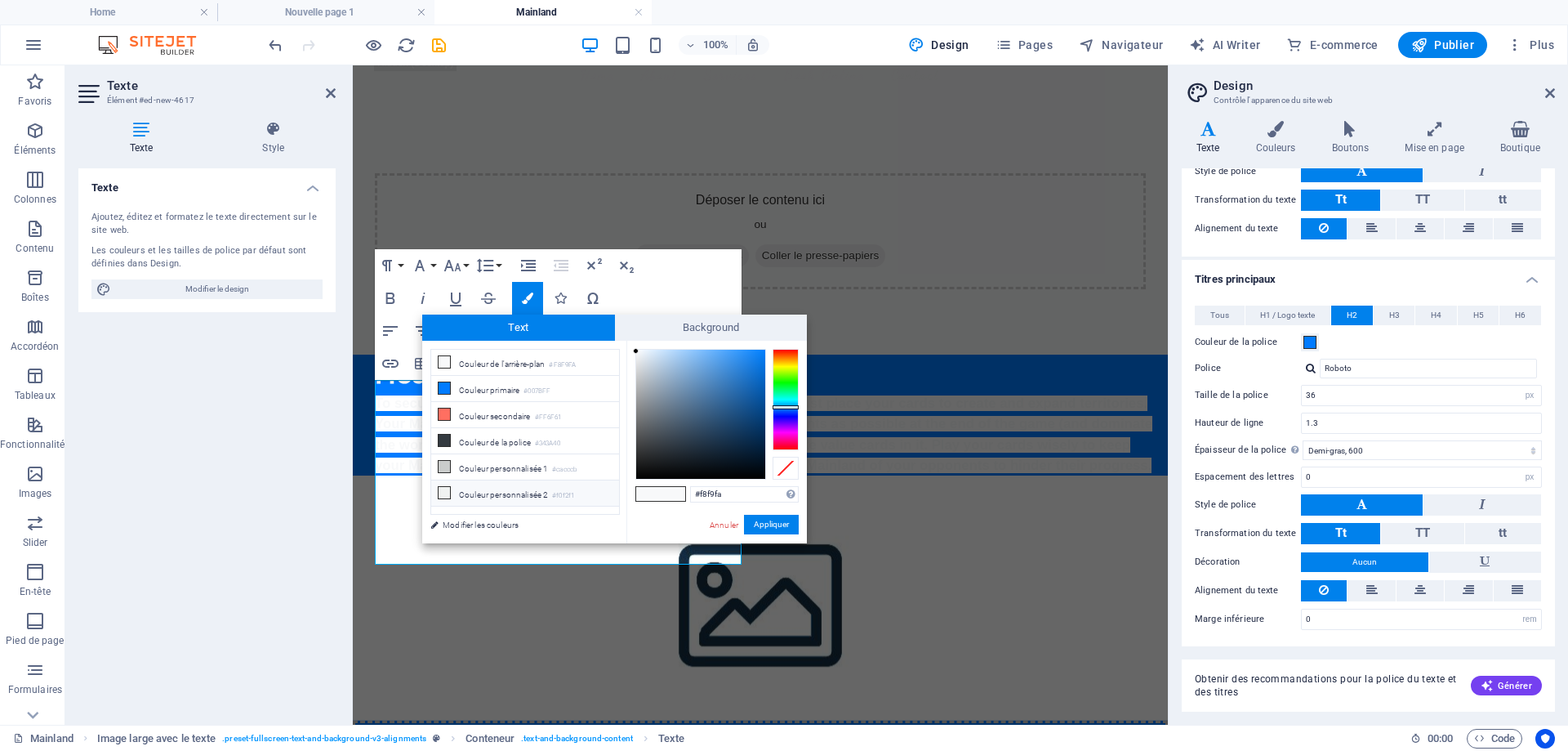
click at [520, 489] on li "Couleur personnalisée 2 #f0f2f1" at bounding box center [525, 493] width 187 height 26
type input "#f0f2f1"
drag, startPoint x: 781, startPoint y: 523, endPoint x: 425, endPoint y: 455, distance: 362.4
click at [781, 523] on button "Appliquer" at bounding box center [771, 525] width 55 height 20
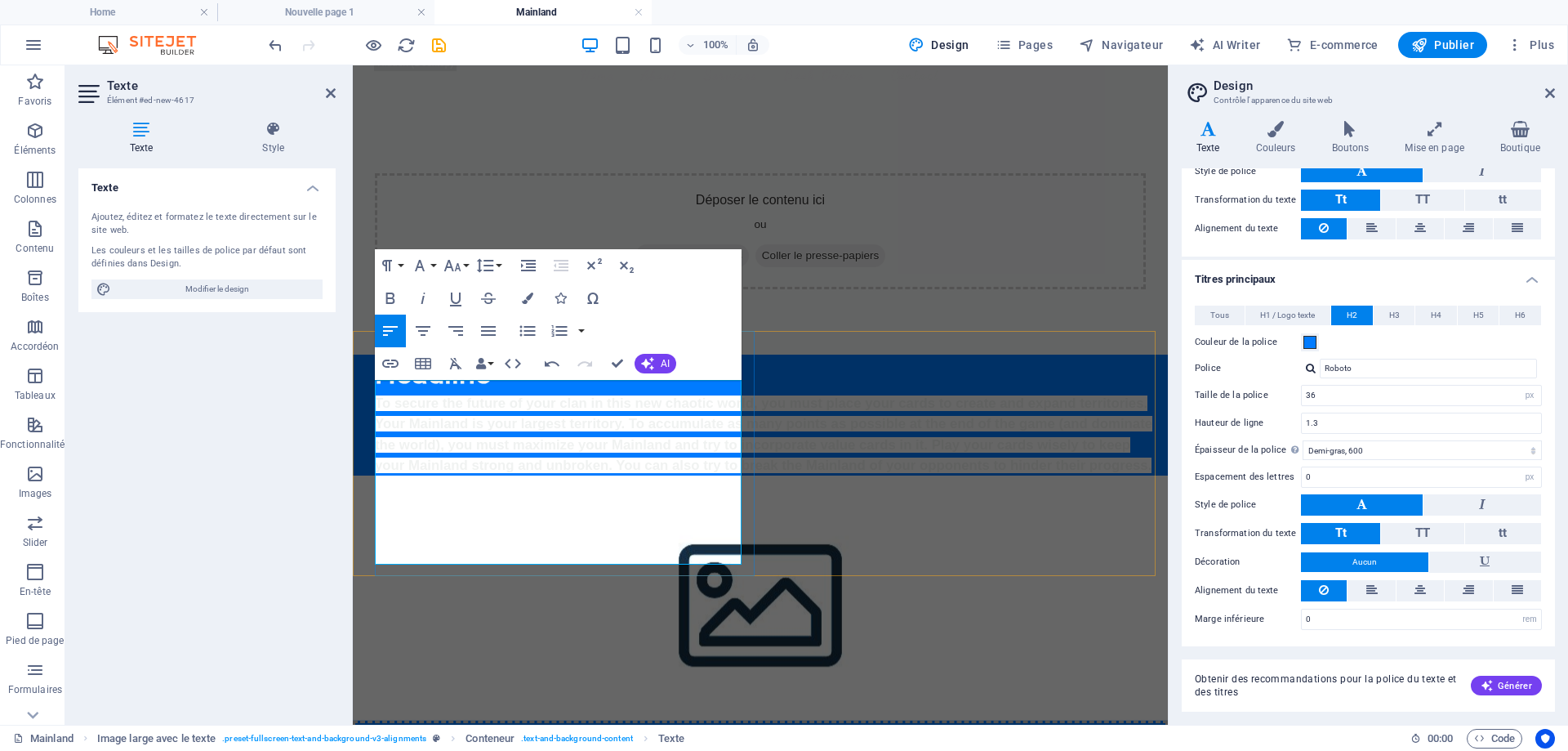
click at [647, 473] on span "To secure the future of your clan in this new chaotic world, you must place you…" at bounding box center [764, 435] width 778 height 77
drag, startPoint x: 656, startPoint y: 558, endPoint x: 334, endPoint y: 377, distance: 369.4
click at [456, 361] on icon "button" at bounding box center [456, 364] width 12 height 12
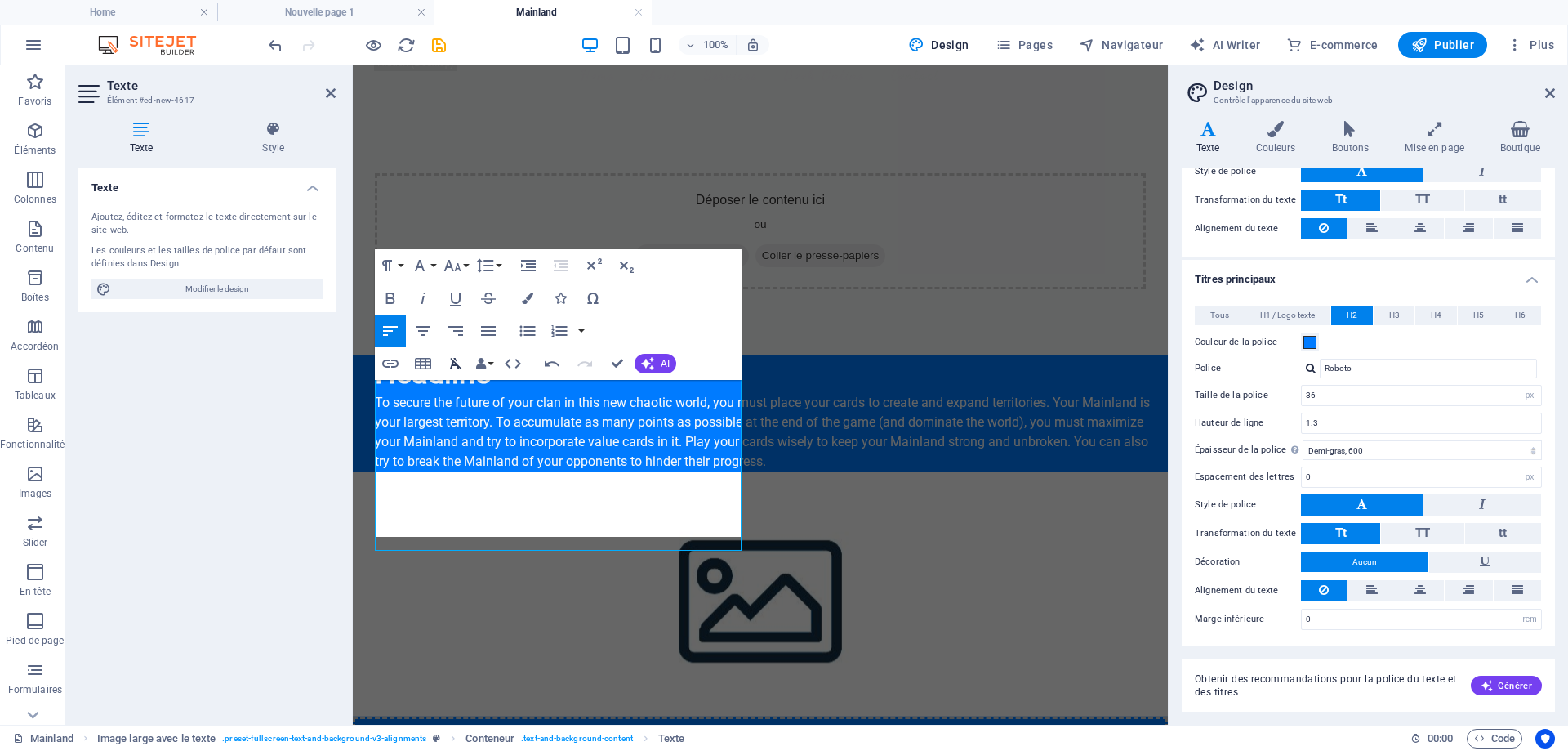
scroll to position [63, 0]
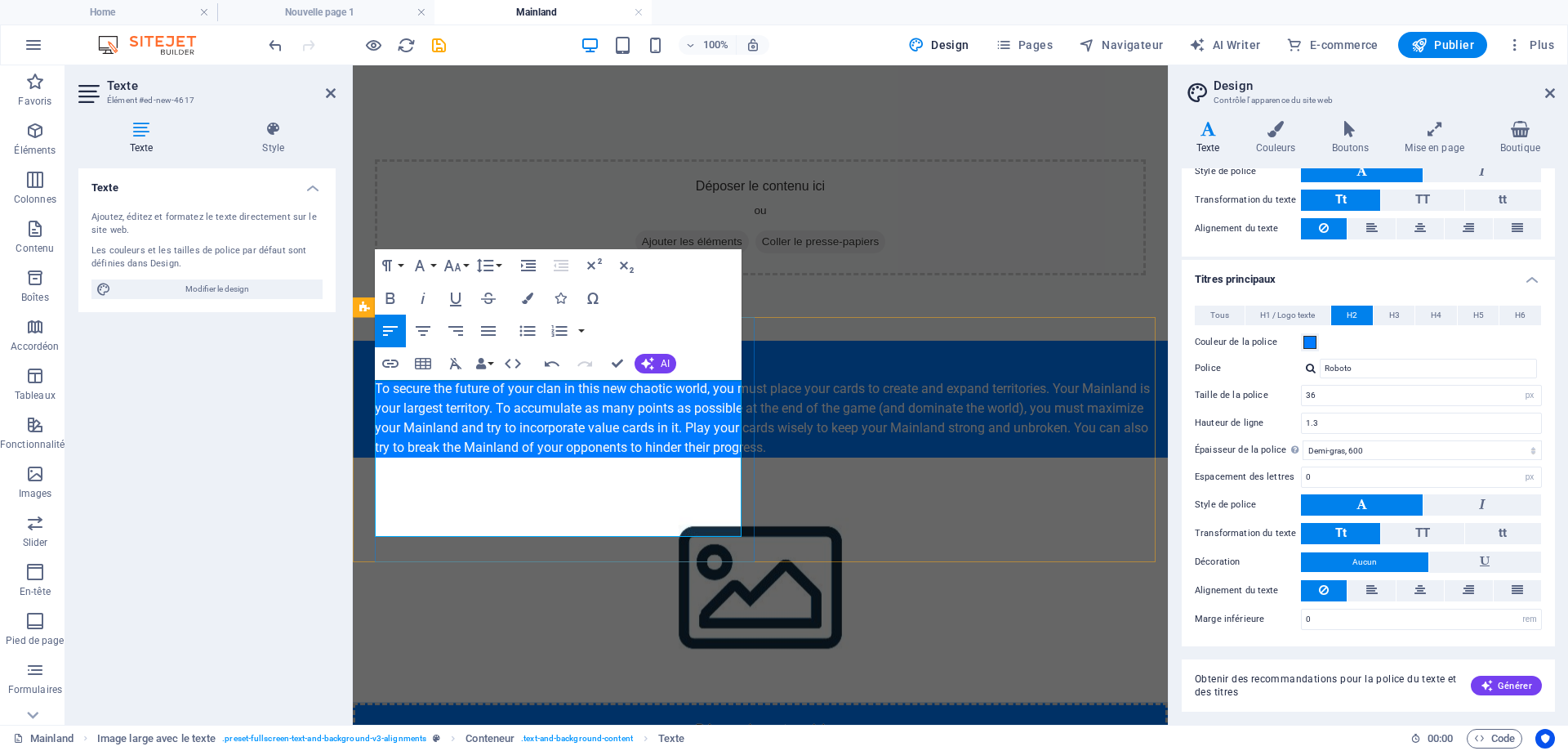
click at [522, 457] on p "To secure the future of your clan in this new chaotic world, you must place you…" at bounding box center [765, 418] width 780 height 78
click at [649, 457] on p "To secure the future of your clan in this new chaotic world, you must place you…" at bounding box center [765, 418] width 780 height 78
click at [711, 457] on div "Headline To secure the future of your clan in this new chaotic world, you must …" at bounding box center [772, 399] width 793 height 117
